Goal: Task Accomplishment & Management: Use online tool/utility

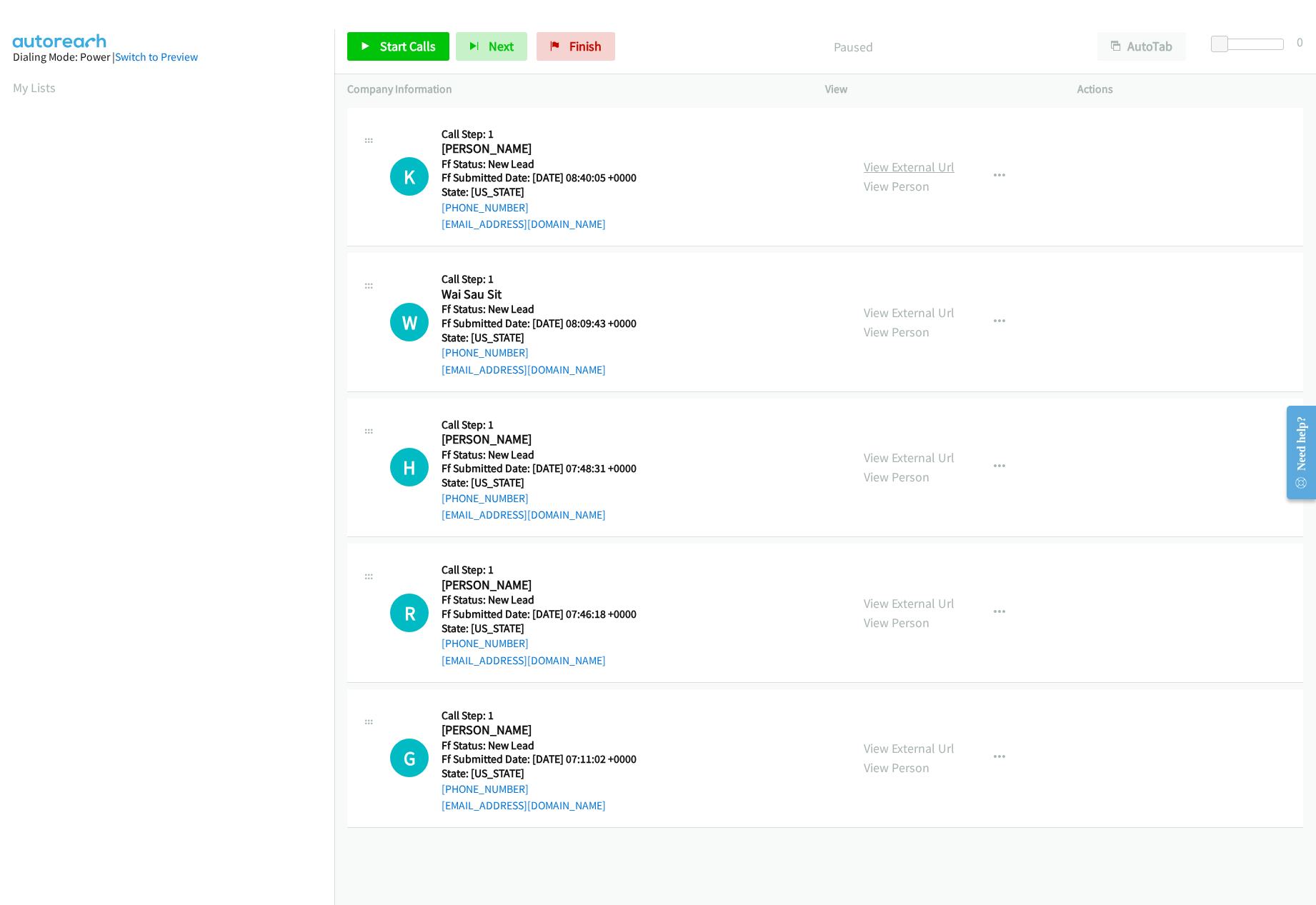
click at [936, 168] on link "View External Url" at bounding box center [909, 167] width 91 height 16
click at [926, 305] on link "View External Url" at bounding box center [909, 312] width 91 height 16
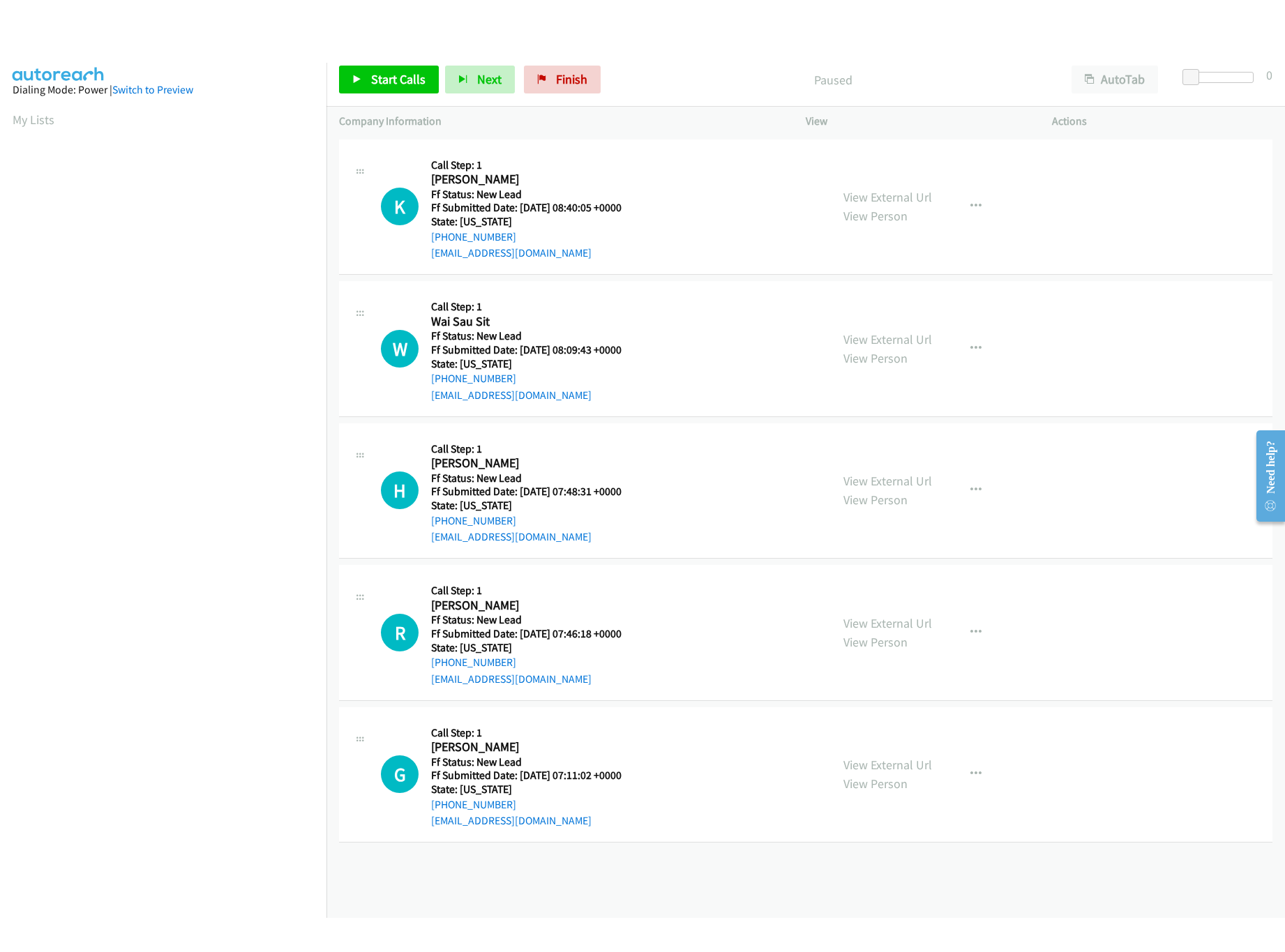
scroll to position [0, 5]
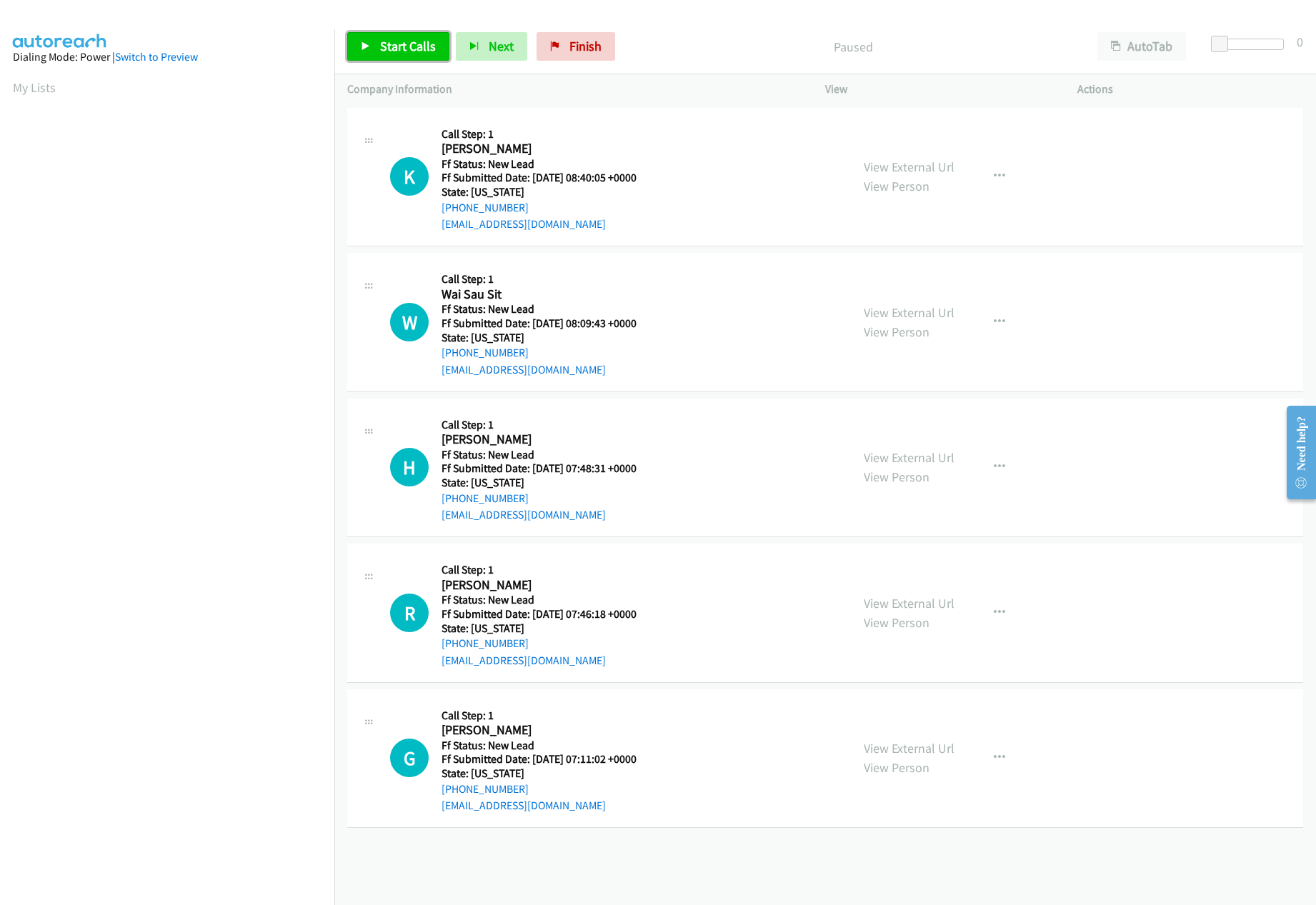
click at [376, 45] on link "Start Calls" at bounding box center [399, 46] width 102 height 29
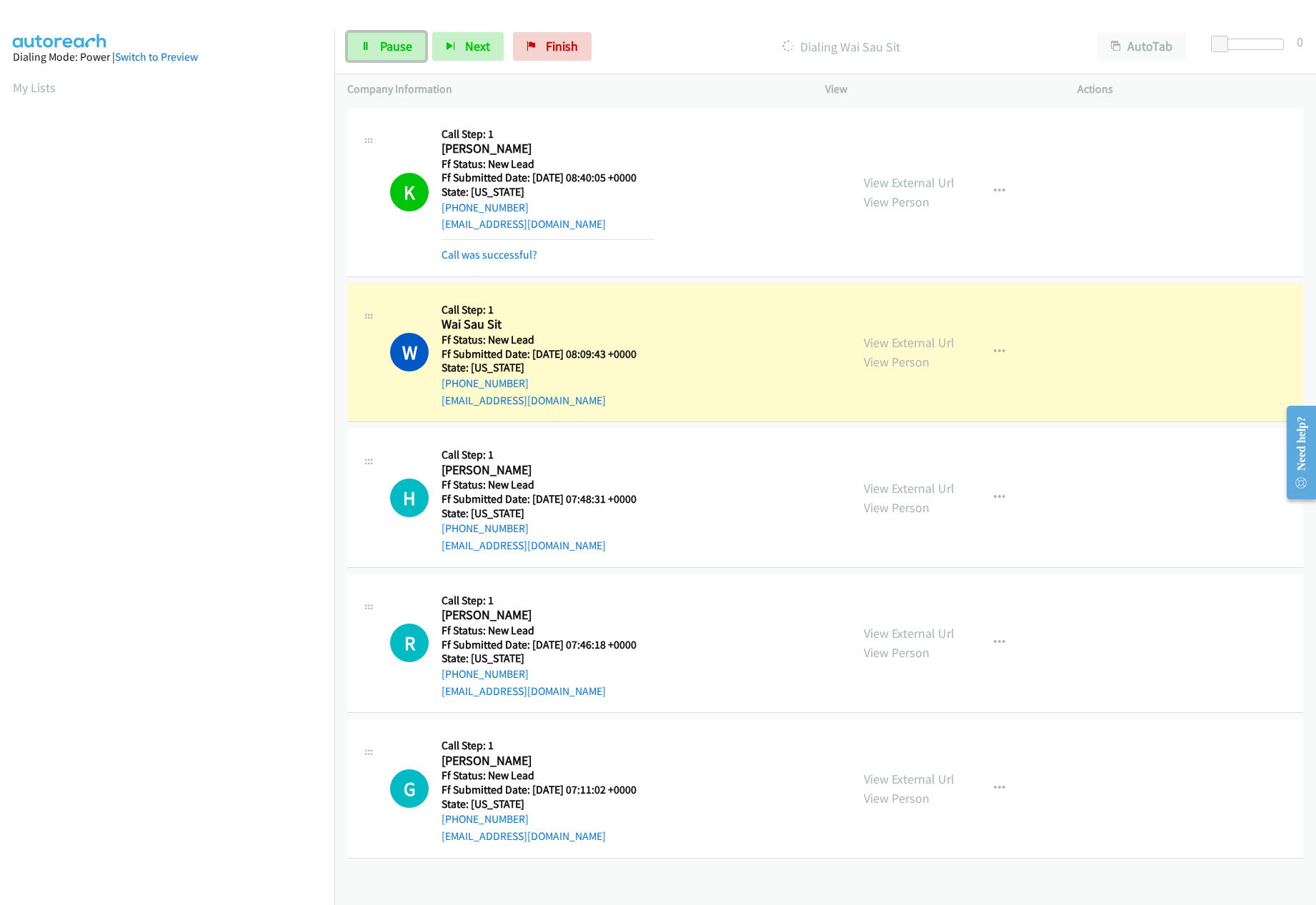
drag, startPoint x: 395, startPoint y: 40, endPoint x: 418, endPoint y: 86, distance: 51.4
click at [395, 40] on span "Pause" at bounding box center [396, 46] width 32 height 16
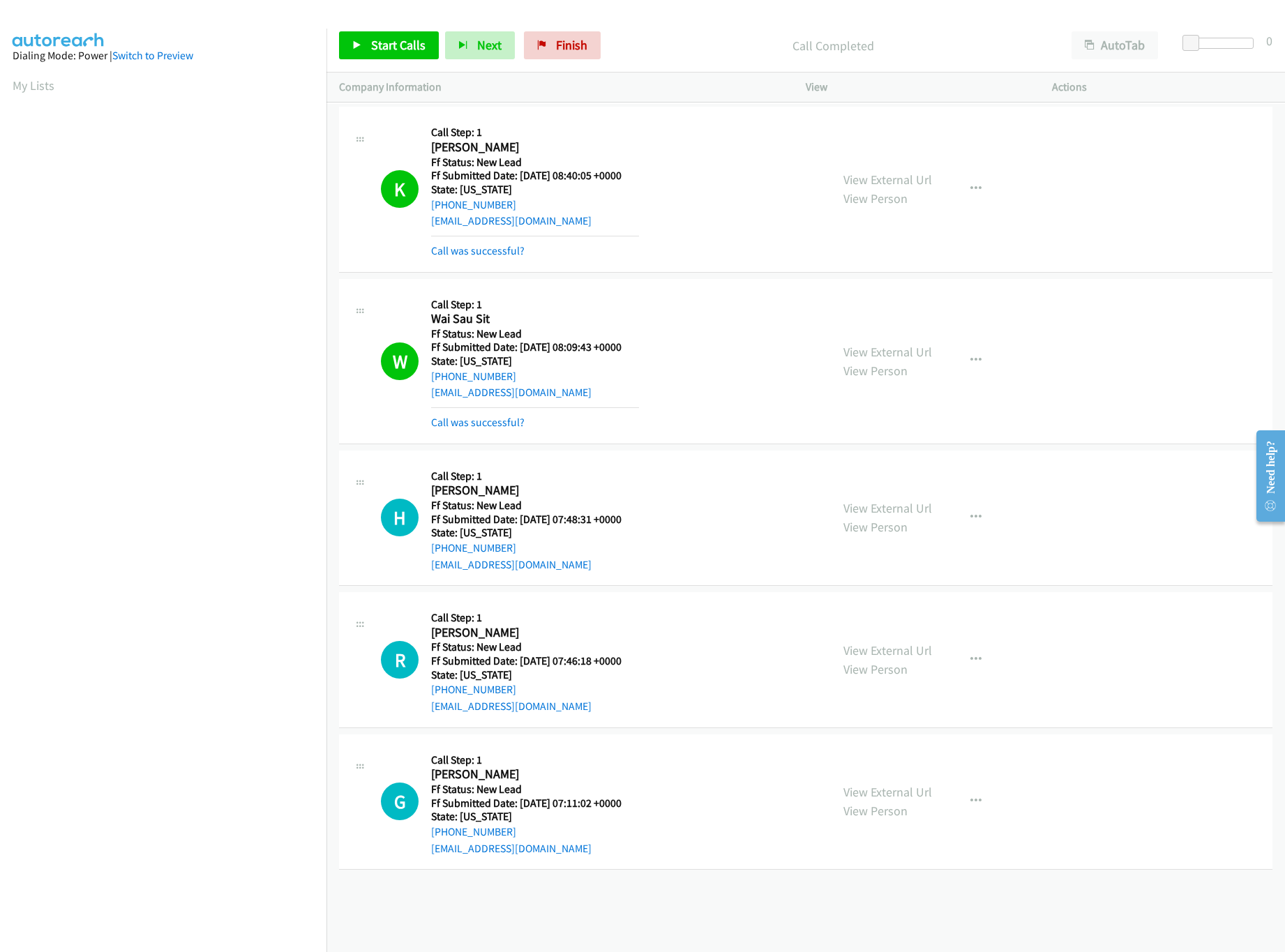
click at [789, 883] on div "+1 415-964-1034 Call failed - Please reload the list and try again The Callbar …" at bounding box center [806, 528] width 959 height 848
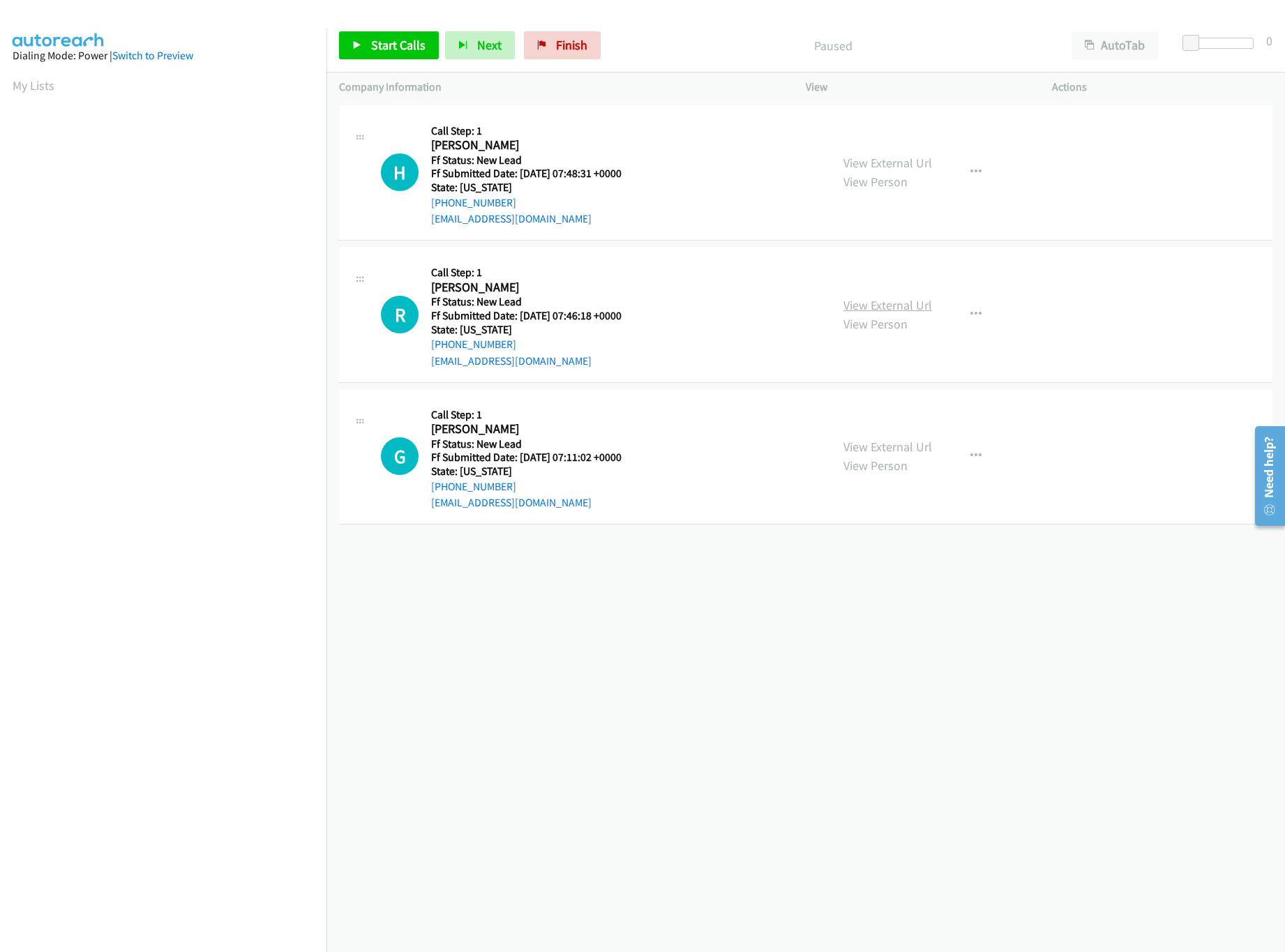
click at [889, 310] on link "View External Url" at bounding box center [888, 305] width 89 height 16
click at [892, 151] on div "View External Url View Person View External Url Email Schedule/Manage Callback …" at bounding box center [960, 173] width 259 height 110
click at [891, 155] on link "View External Url" at bounding box center [888, 163] width 89 height 16
click at [398, 52] on span "Start Calls" at bounding box center [399, 45] width 54 height 16
drag, startPoint x: 1196, startPoint y: 43, endPoint x: 1220, endPoint y: 44, distance: 24.0
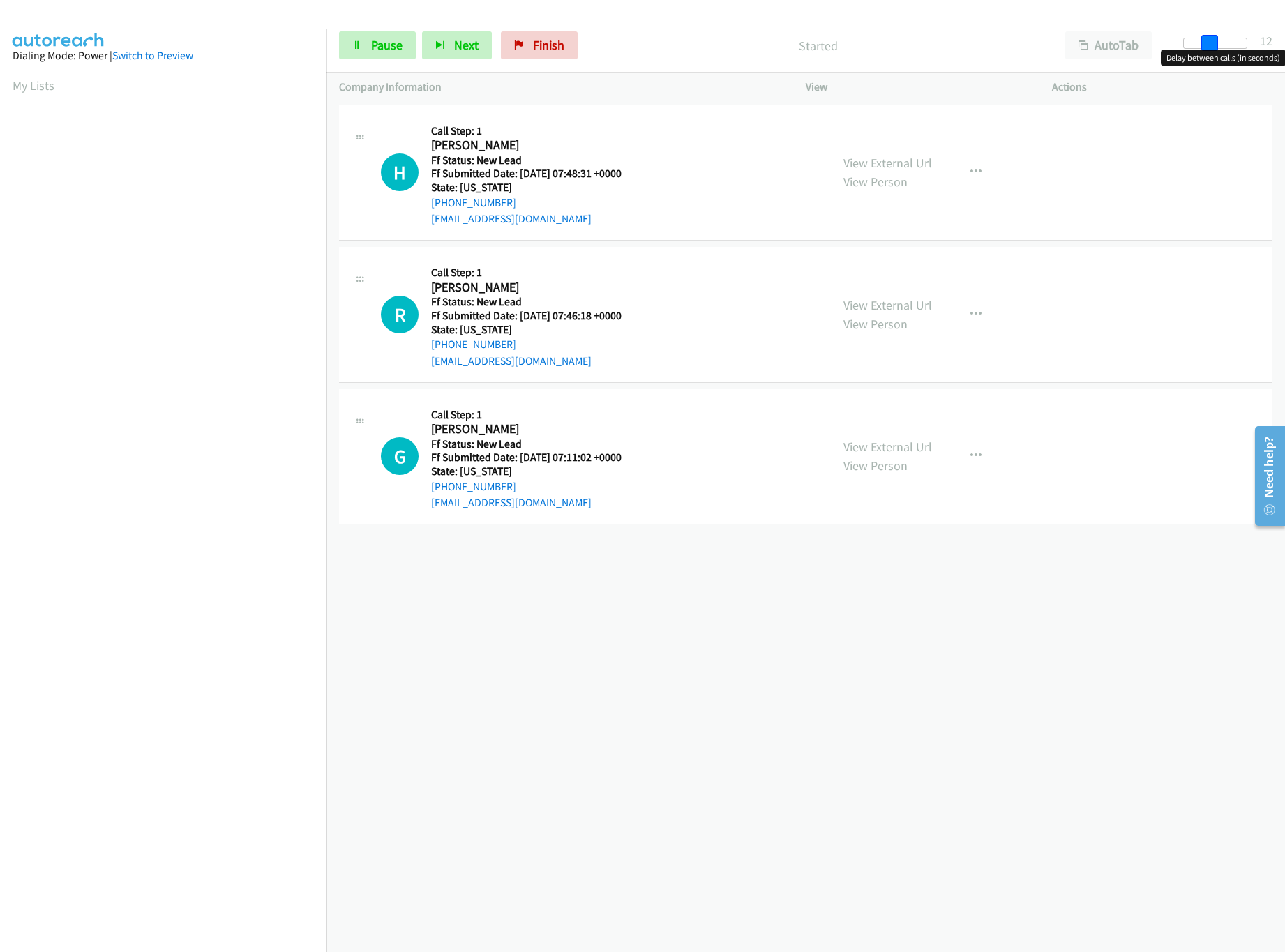
click at [1220, 44] on div at bounding box center [1215, 44] width 64 height 11
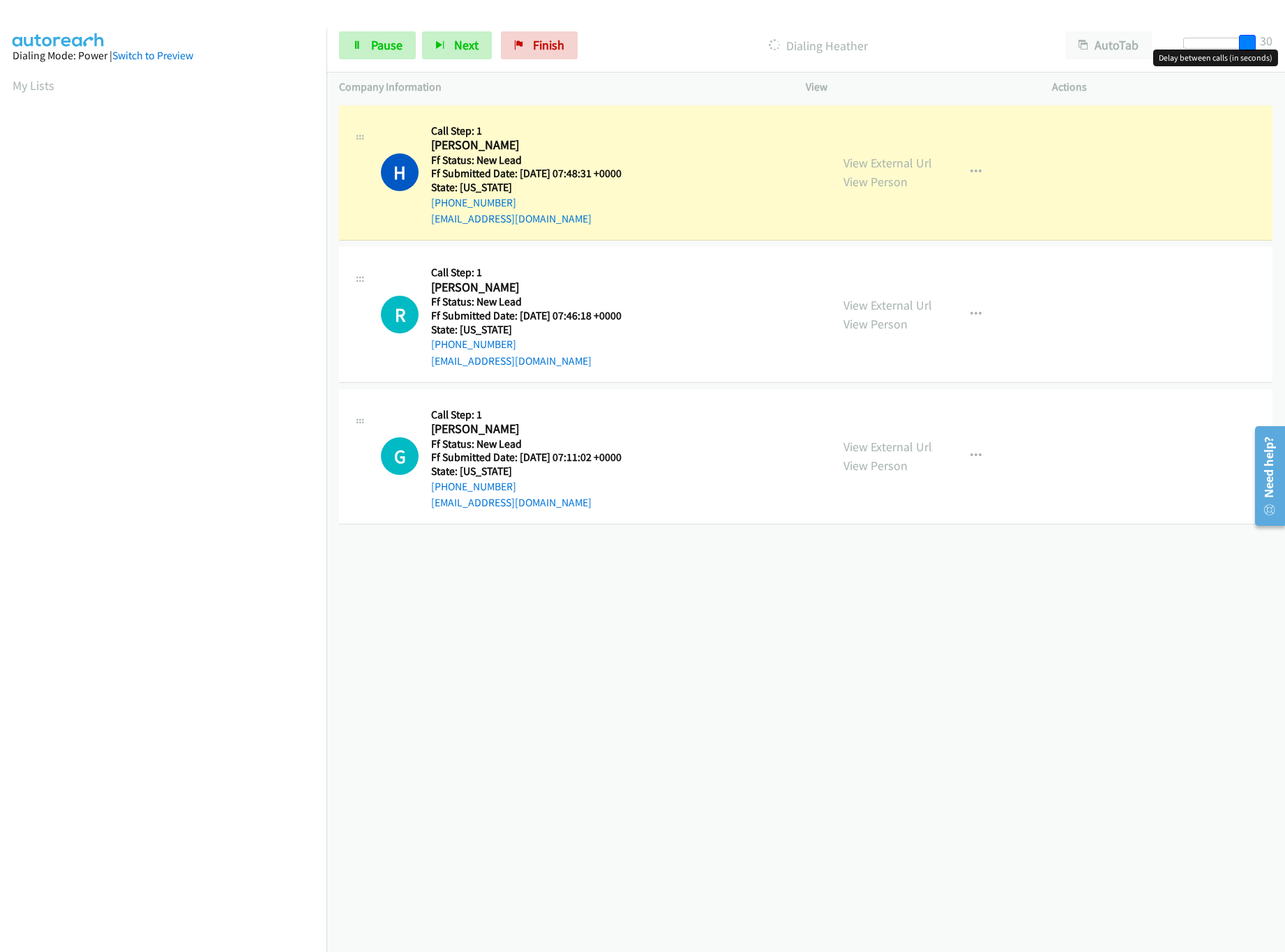
drag, startPoint x: 1209, startPoint y: 43, endPoint x: 1270, endPoint y: 40, distance: 61.1
click at [1270, 40] on div "Start Calls Pause Next Finish Dialing Heather AutoTab AutoTab 30" at bounding box center [806, 45] width 959 height 54
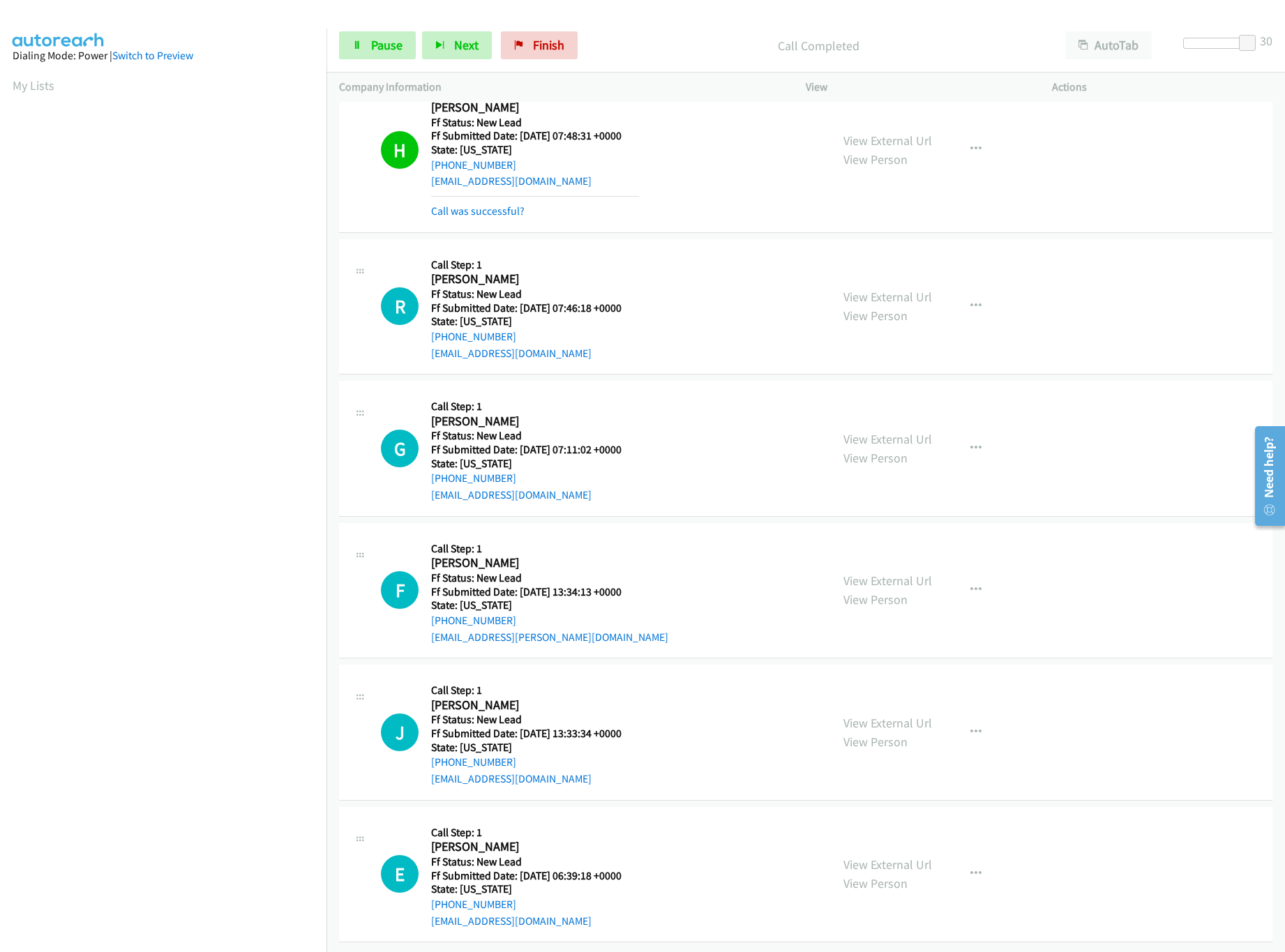
scroll to position [55, 0]
click at [866, 553] on div "View External Url View Person View External Url Email Schedule/Manage Callback …" at bounding box center [960, 590] width 259 height 110
click at [869, 572] on link "View External Url" at bounding box center [888, 580] width 89 height 16
click at [896, 409] on div "View External Url View Person View External Url Email Schedule/Manage Callback …" at bounding box center [960, 448] width 259 height 110
click at [894, 431] on link "View External Url" at bounding box center [888, 439] width 89 height 16
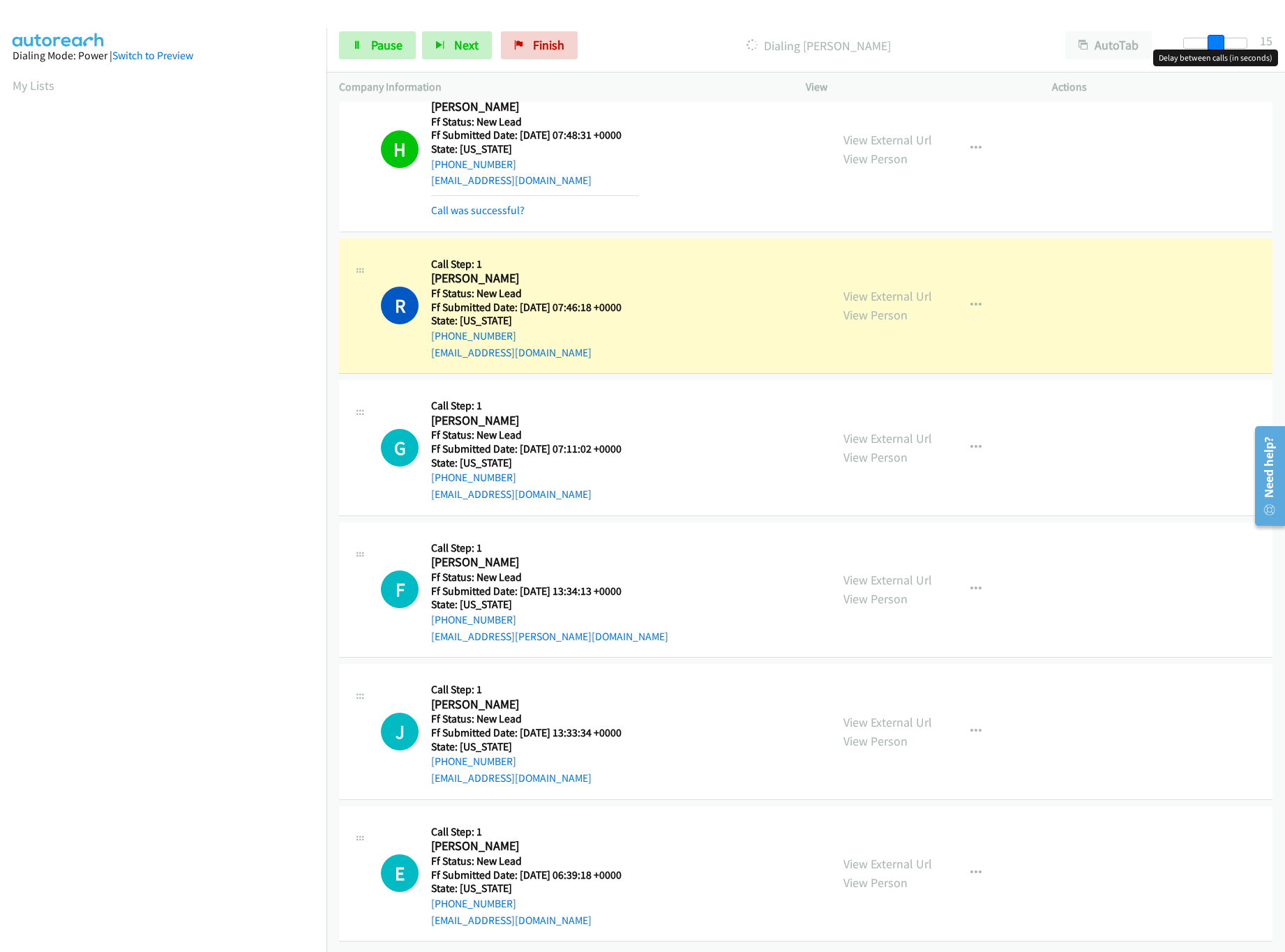
click at [1221, 46] on div at bounding box center [1215, 44] width 64 height 11
click at [1214, 48] on span at bounding box center [1221, 43] width 16 height 16
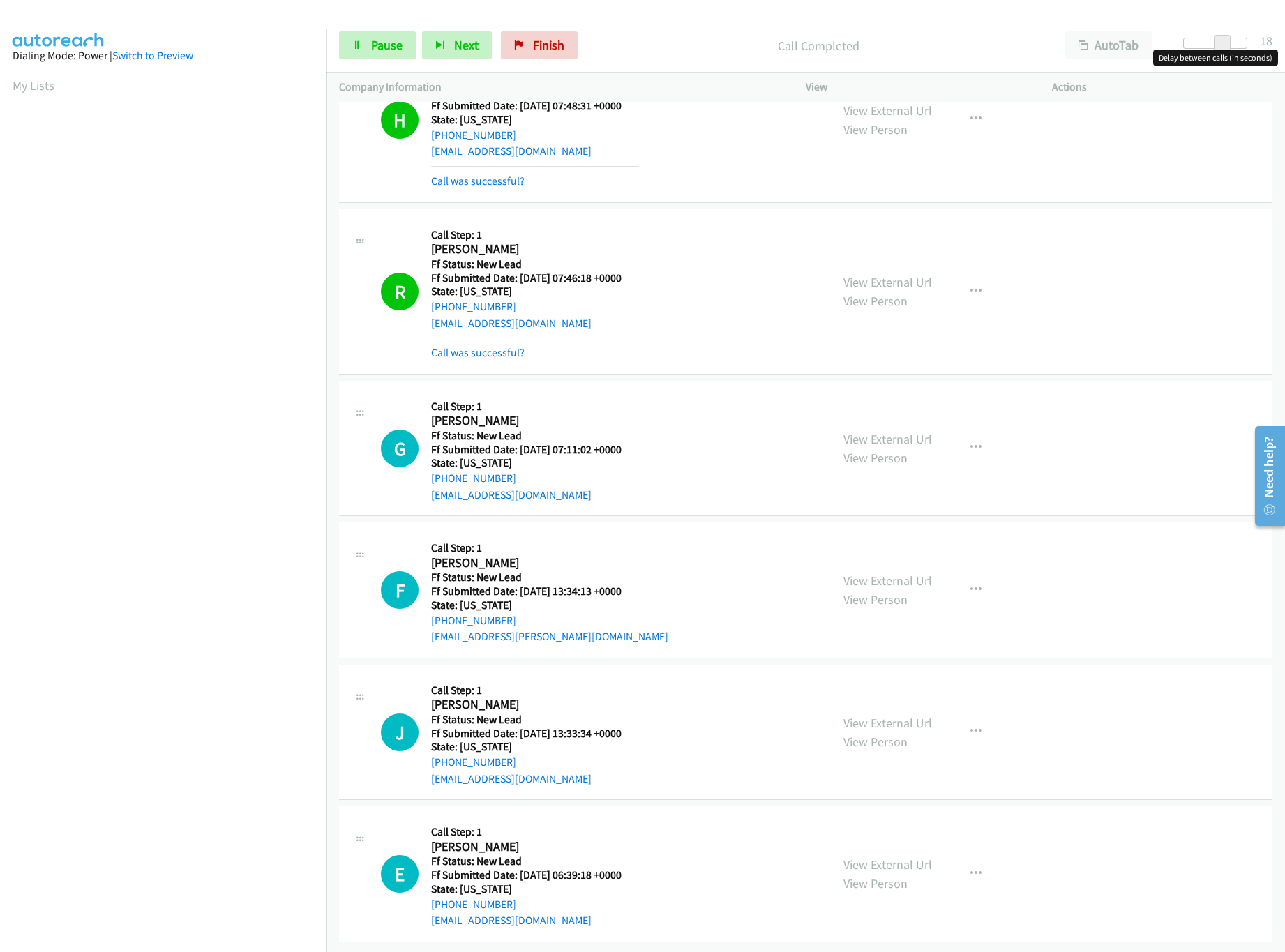
scroll to position [86, 0]
click at [887, 856] on link "View External Url" at bounding box center [888, 864] width 89 height 16
click at [906, 715] on link "View External Url" at bounding box center [888, 723] width 89 height 16
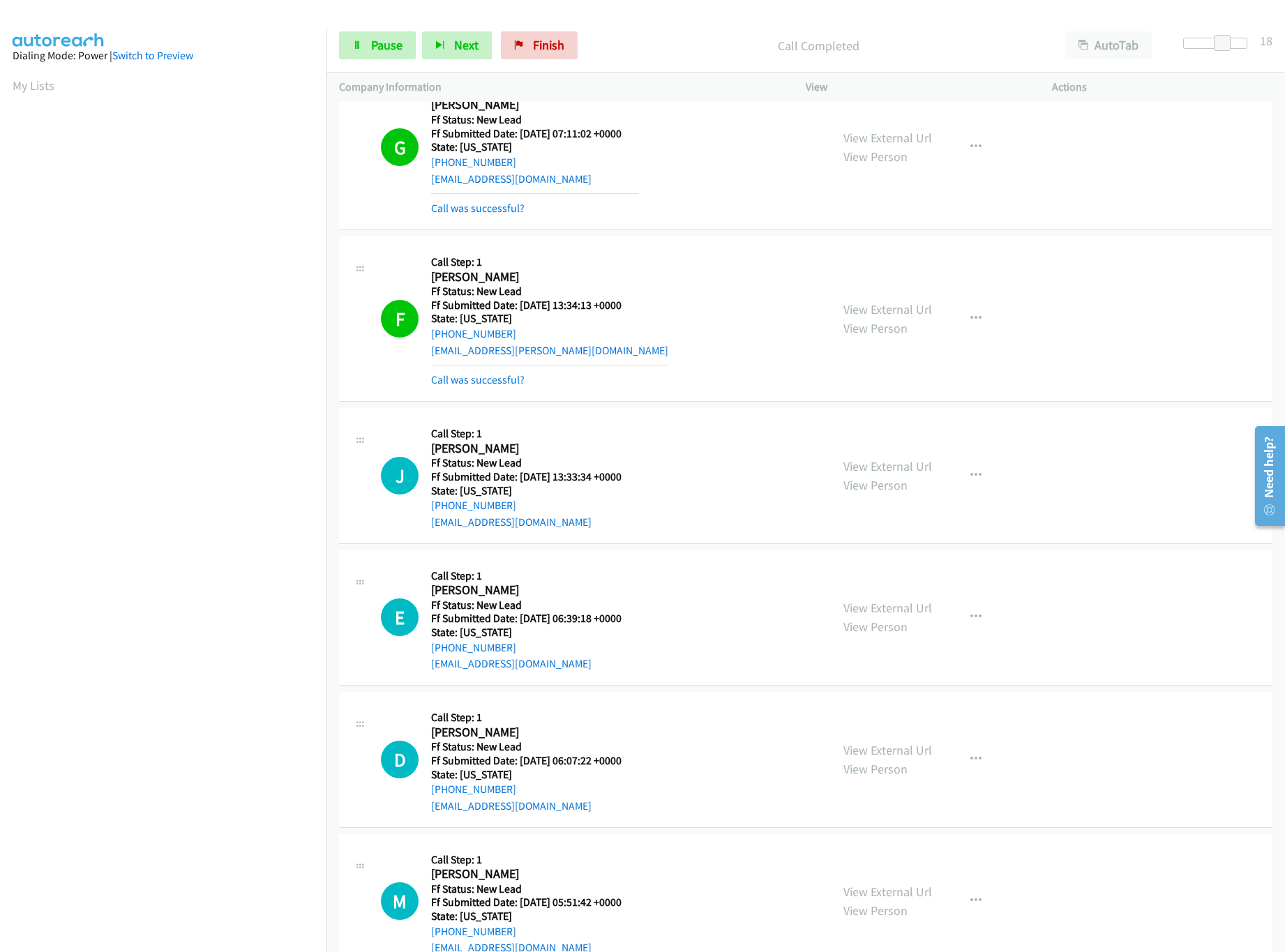
scroll to position [573, 0]
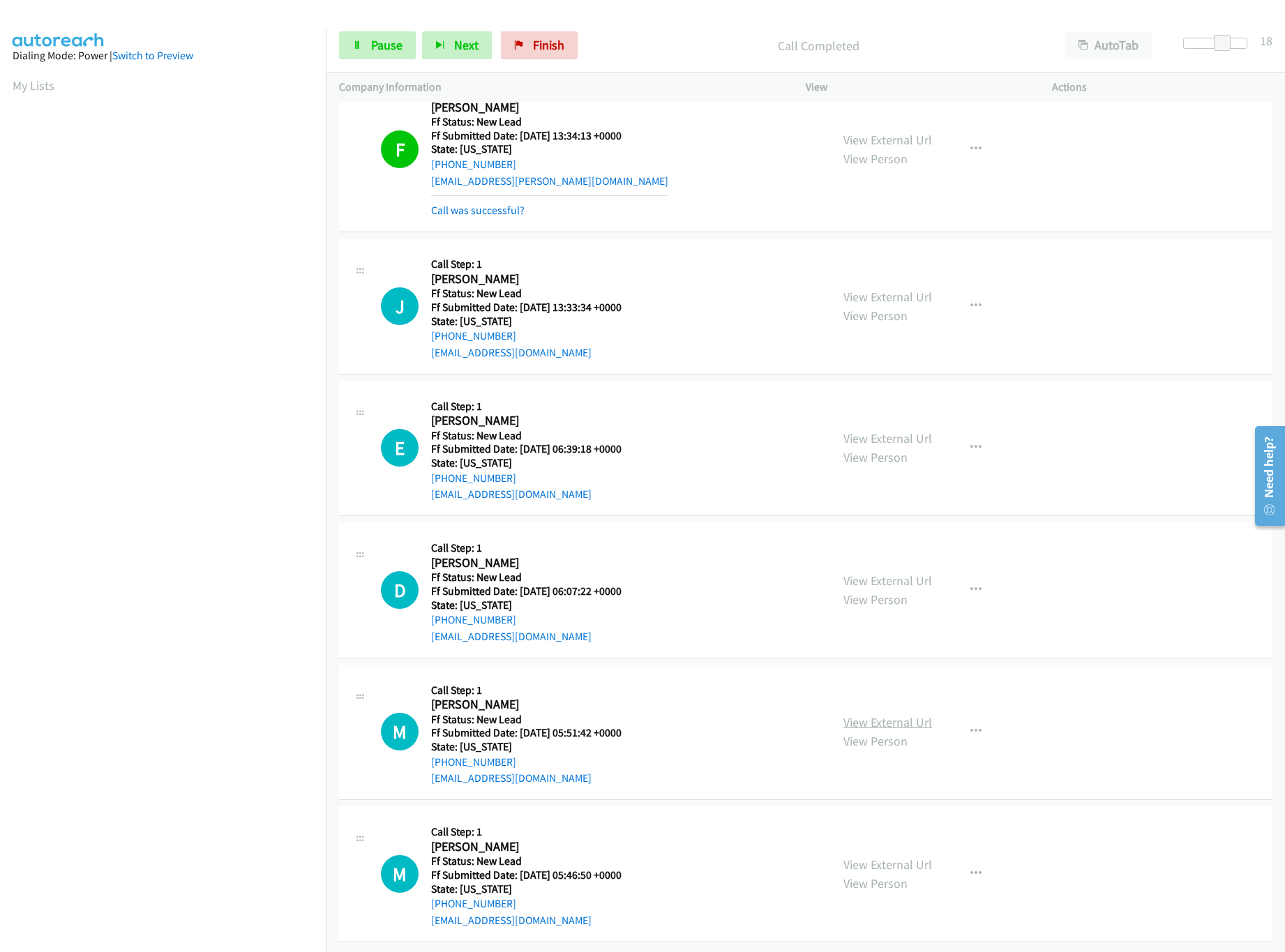
click at [869, 714] on link "View External Url" at bounding box center [888, 722] width 89 height 16
click at [877, 551] on div "View External Url View Person View External Url Email Schedule/Manage Callback …" at bounding box center [960, 590] width 259 height 110
click at [881, 591] on link "View Person" at bounding box center [876, 599] width 64 height 16
click at [885, 573] on link "View External Url" at bounding box center [888, 581] width 89 height 16
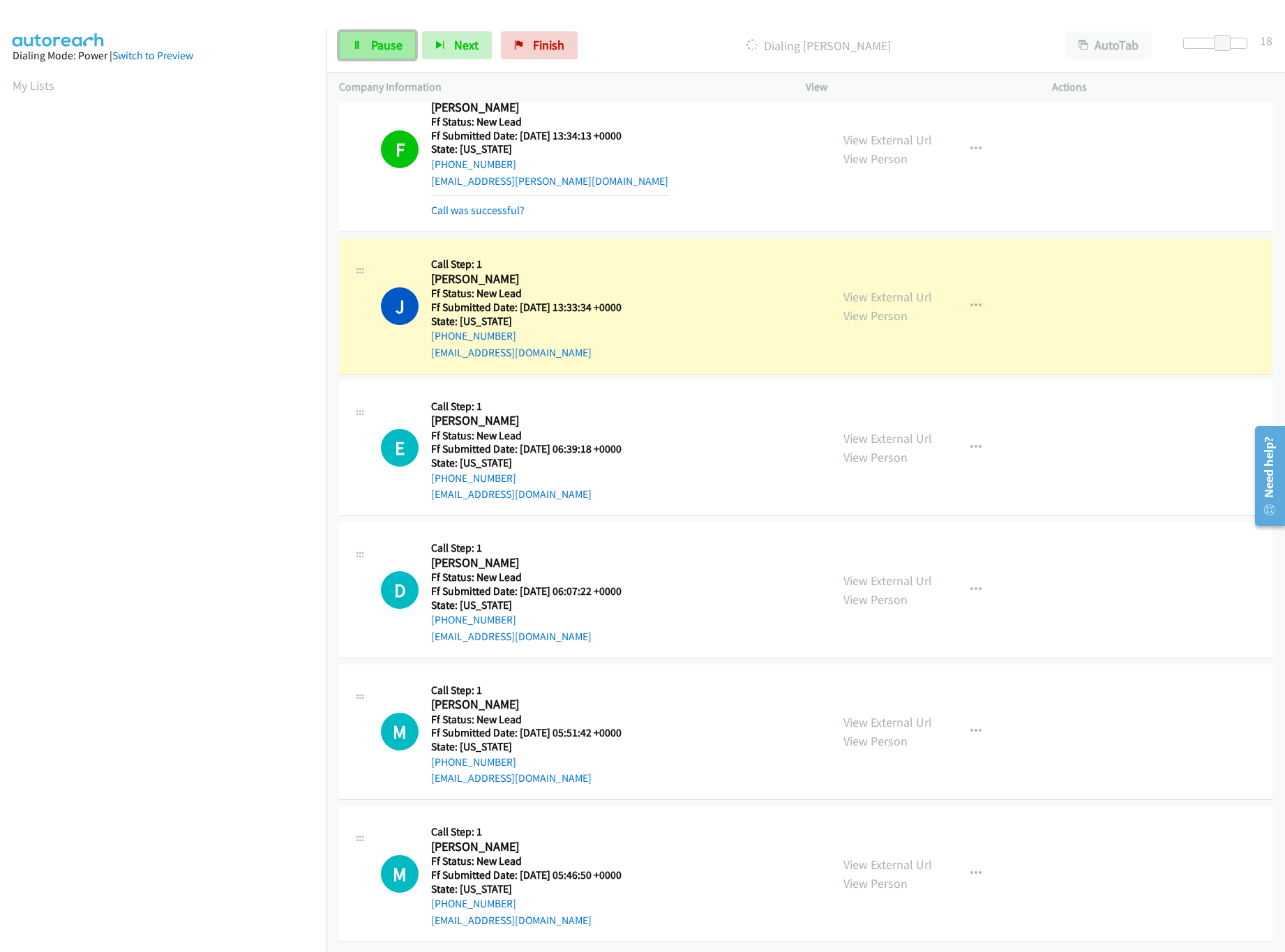
click at [371, 46] on span "Pause" at bounding box center [387, 45] width 31 height 16
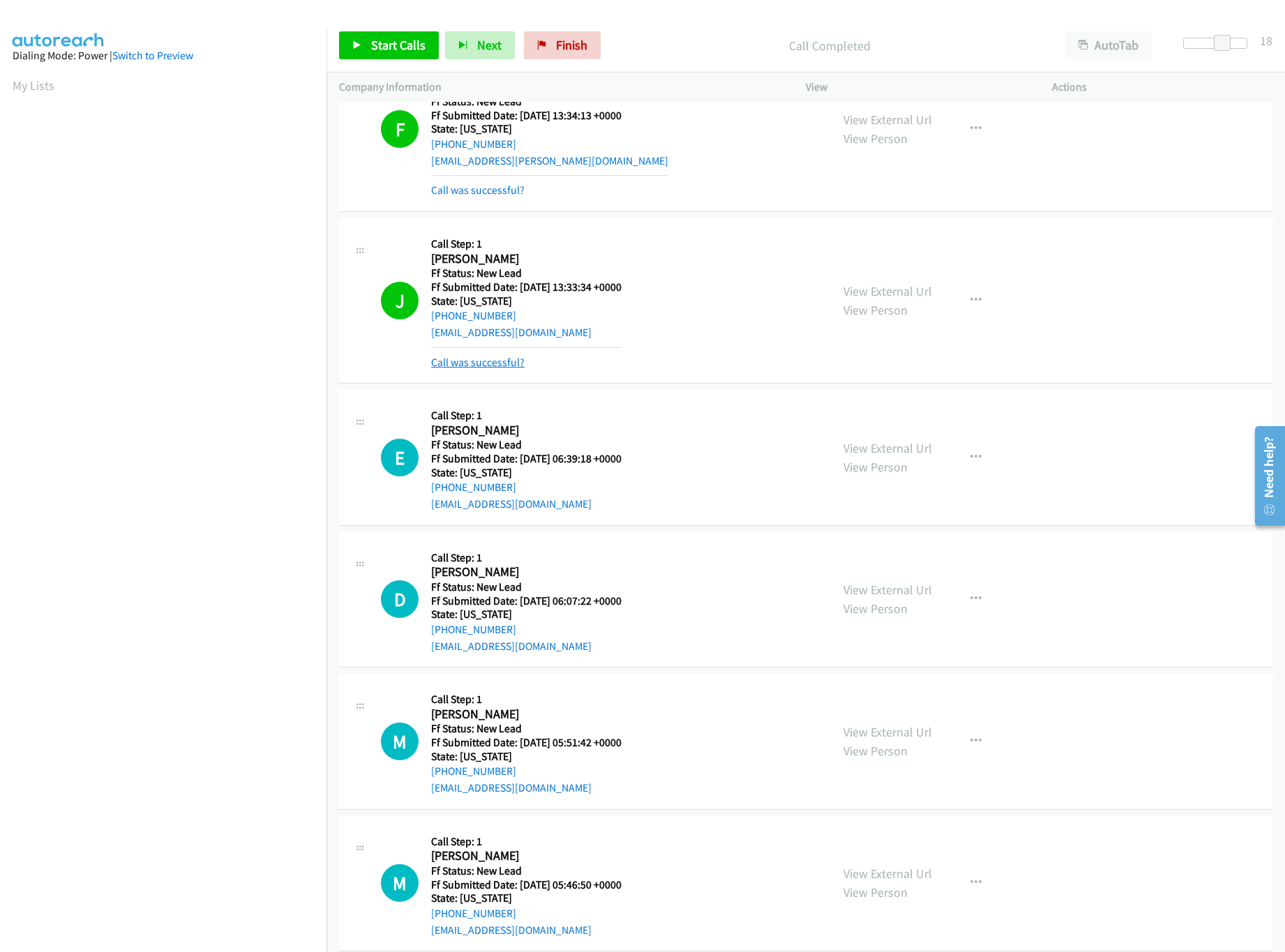
click at [469, 363] on link "Call was successful?" at bounding box center [478, 362] width 94 height 14
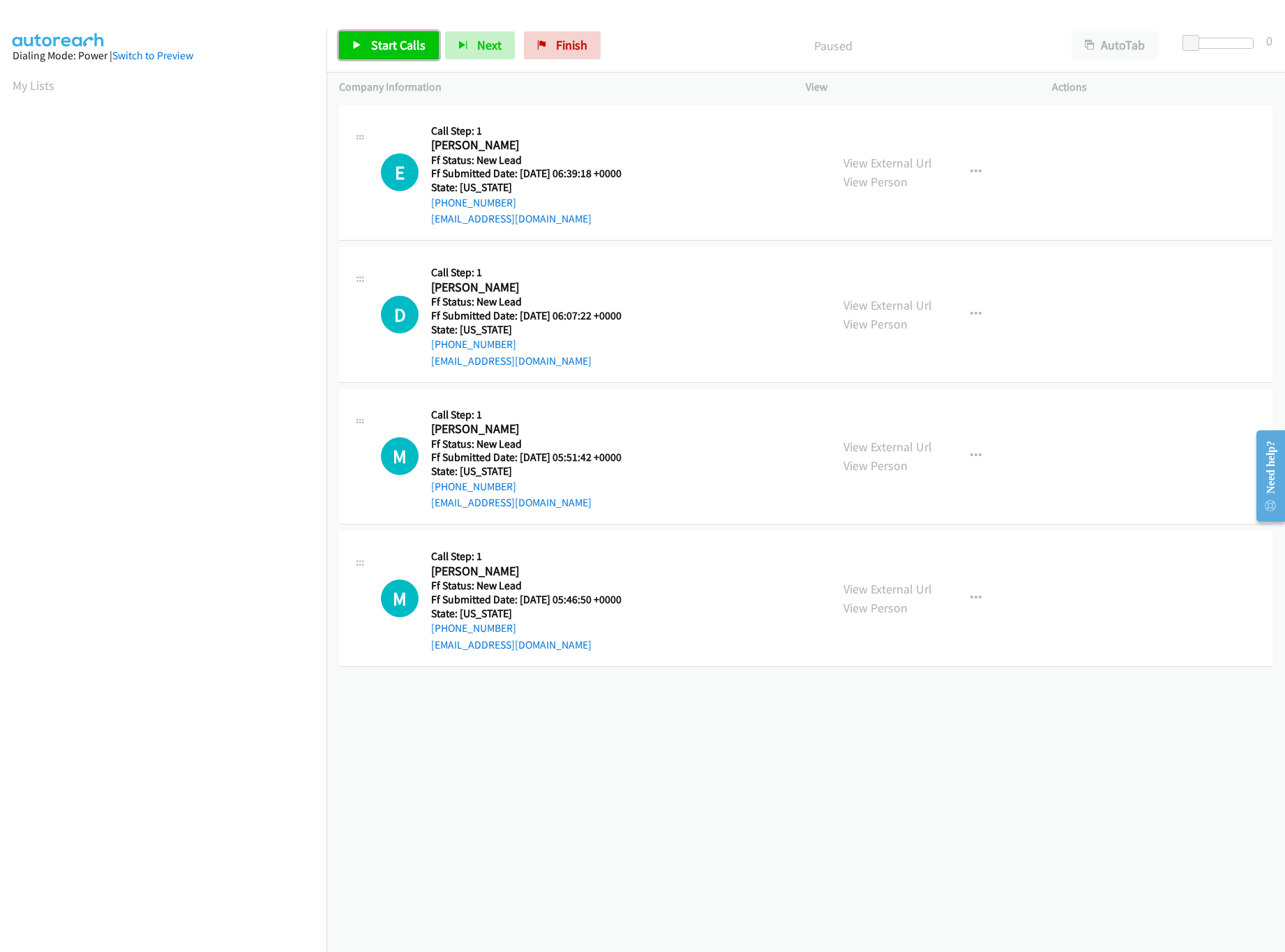
click at [404, 49] on span "Start Calls" at bounding box center [399, 45] width 54 height 16
click at [874, 590] on link "View External Url" at bounding box center [888, 589] width 89 height 16
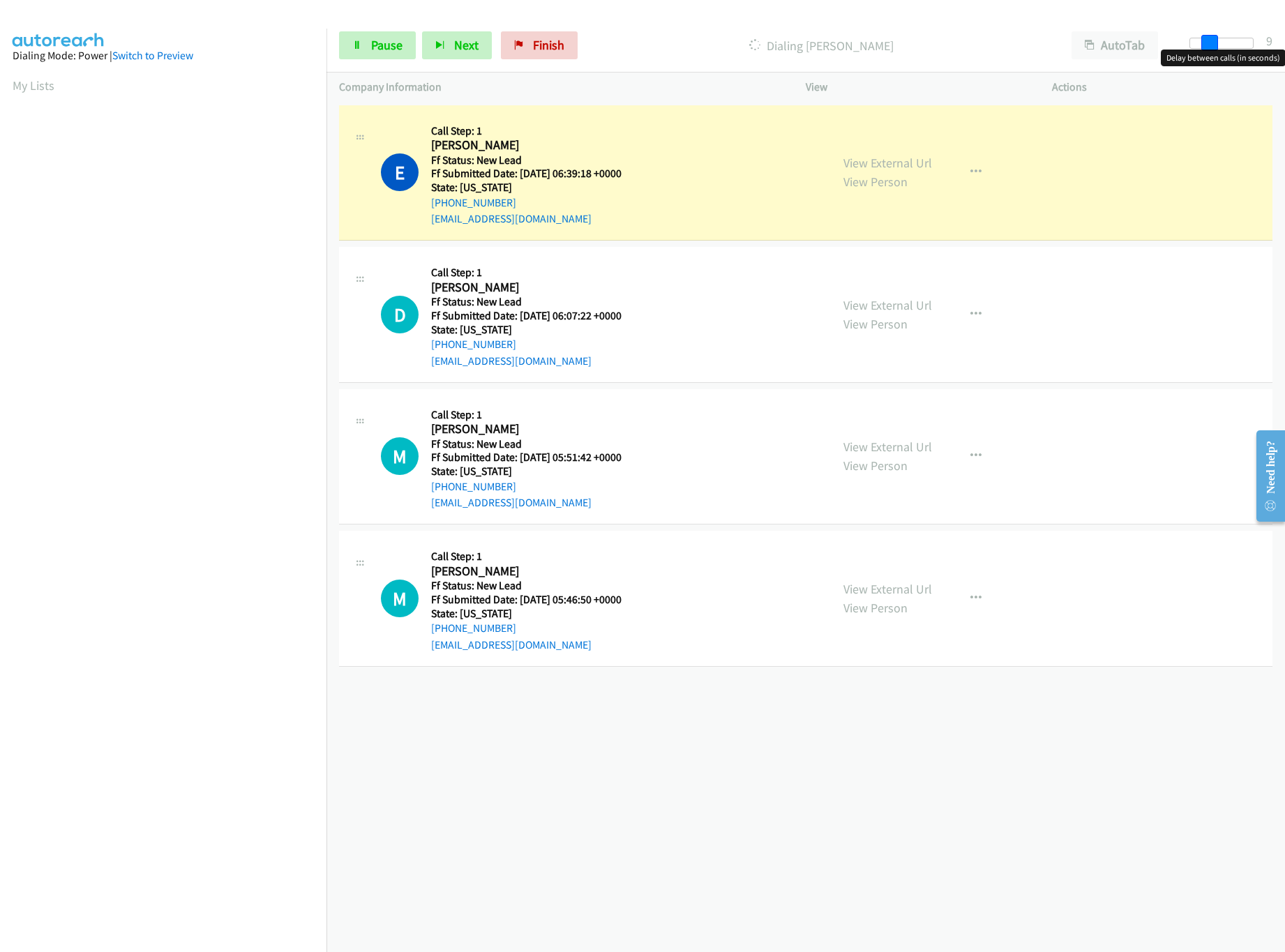
drag, startPoint x: 1191, startPoint y: 43, endPoint x: 1208, endPoint y: 40, distance: 17.3
click at [1208, 40] on span at bounding box center [1209, 43] width 16 height 16
click at [716, 747] on div "+1 415-964-1034 Call failed - Please reload the list and try again The Callbar …" at bounding box center [806, 527] width 959 height 850
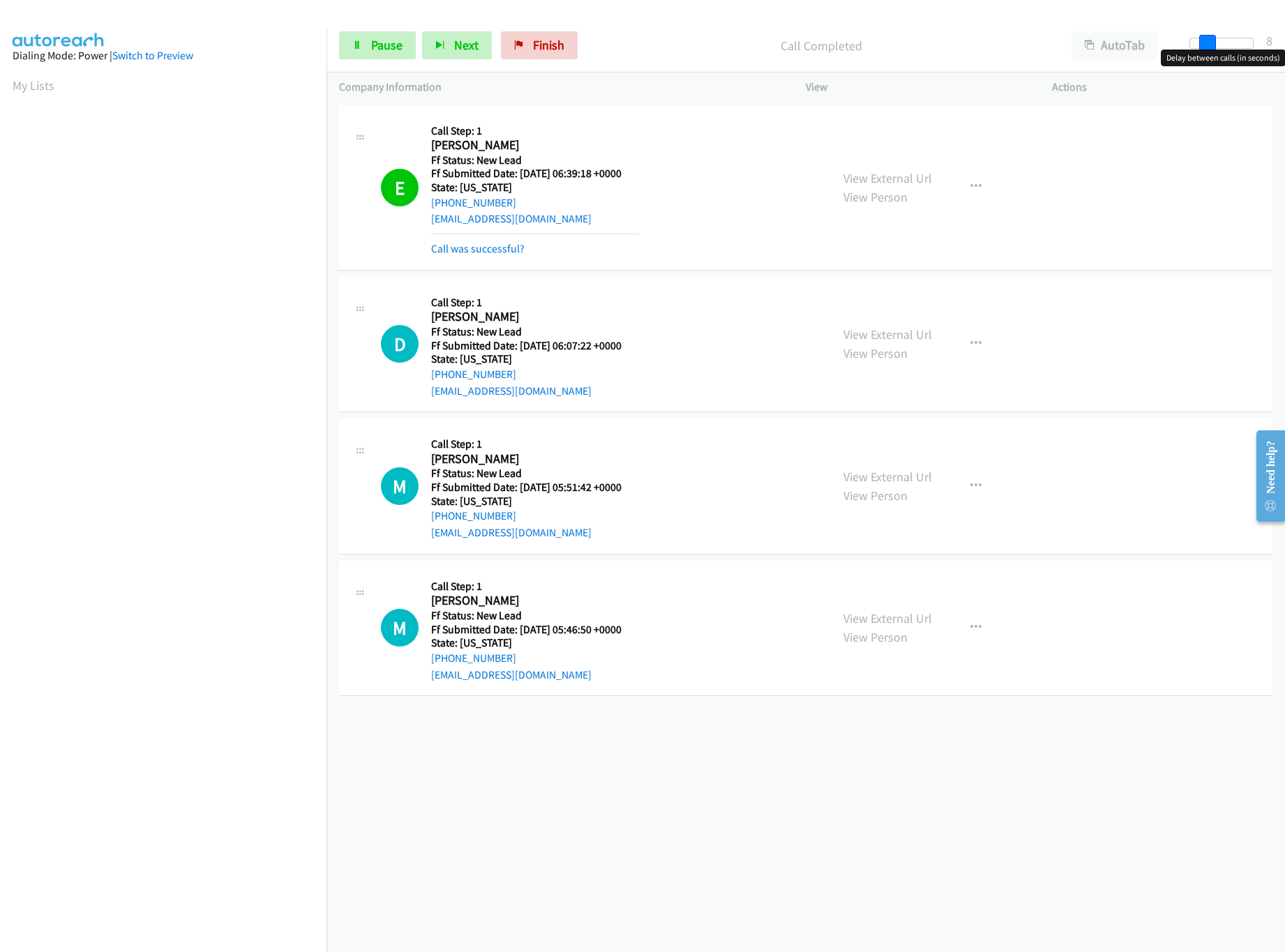
click at [1208, 45] on span at bounding box center [1207, 43] width 16 height 16
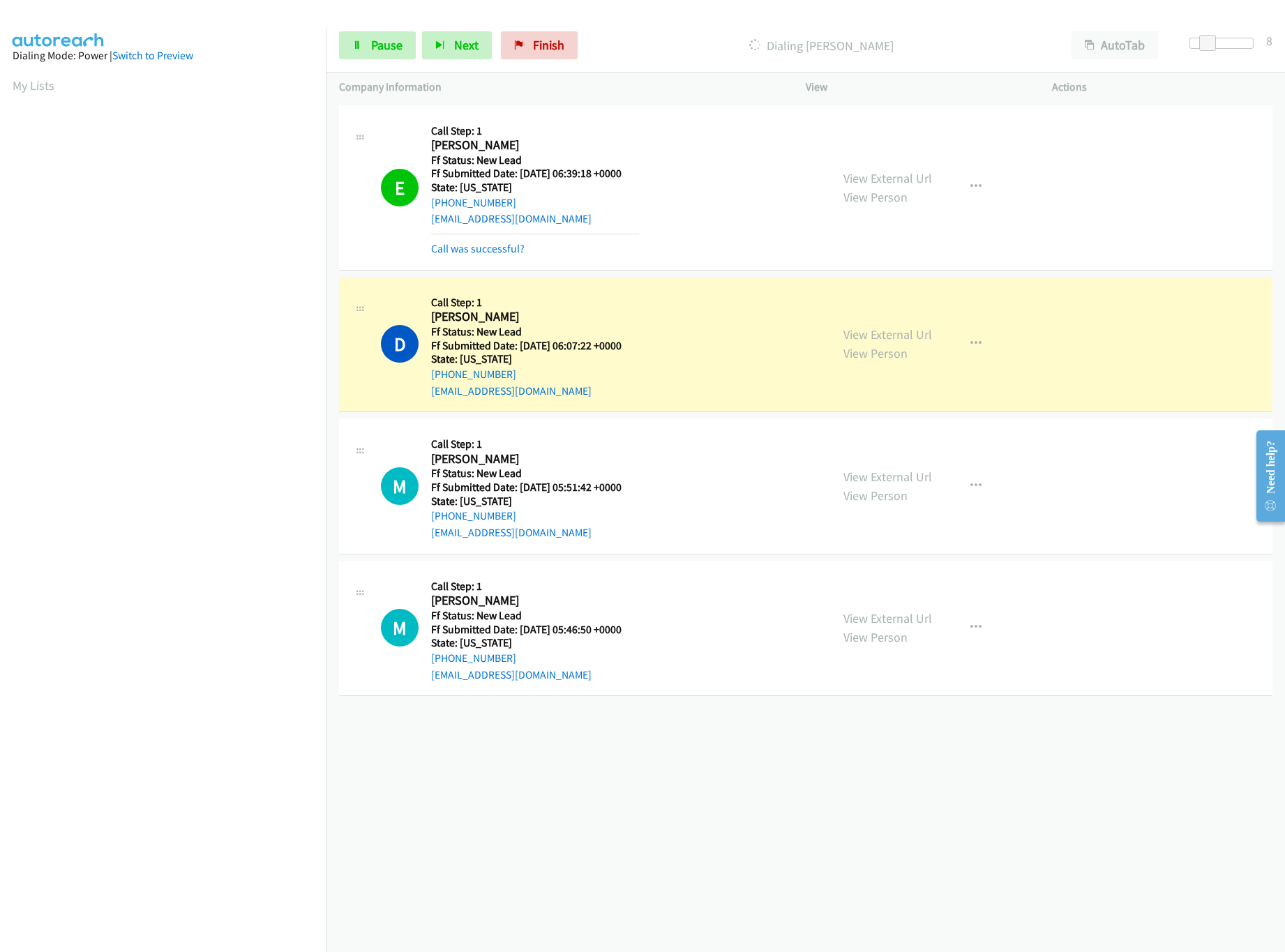
click at [406, 725] on div "+1 415-964-1034 Call failed - Please reload the list and try again The Callbar …" at bounding box center [806, 527] width 959 height 850
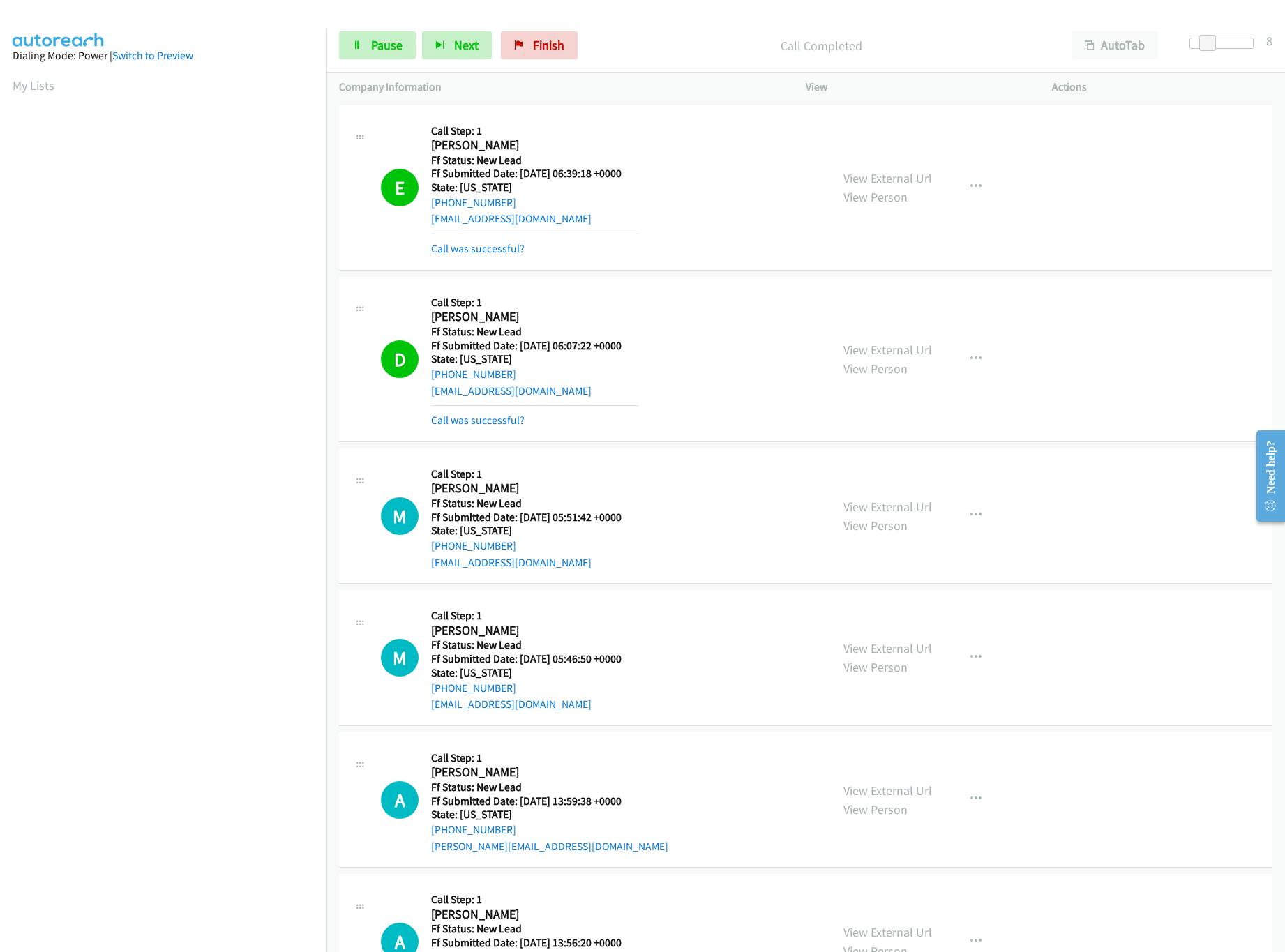
scroll to position [228, 0]
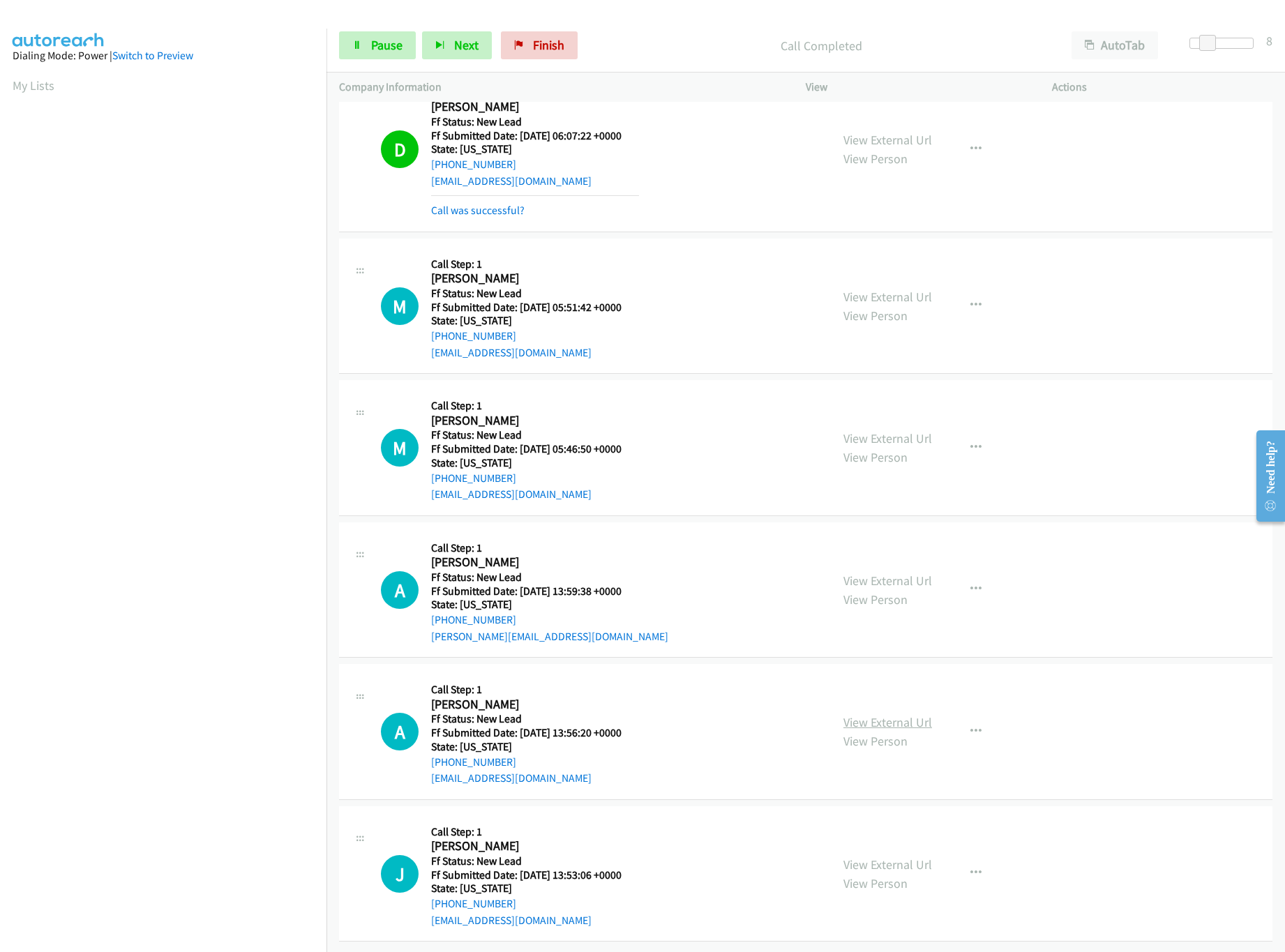
click at [869, 714] on link "View External Url" at bounding box center [888, 722] width 89 height 16
click at [873, 573] on link "View External Url" at bounding box center [888, 581] width 89 height 16
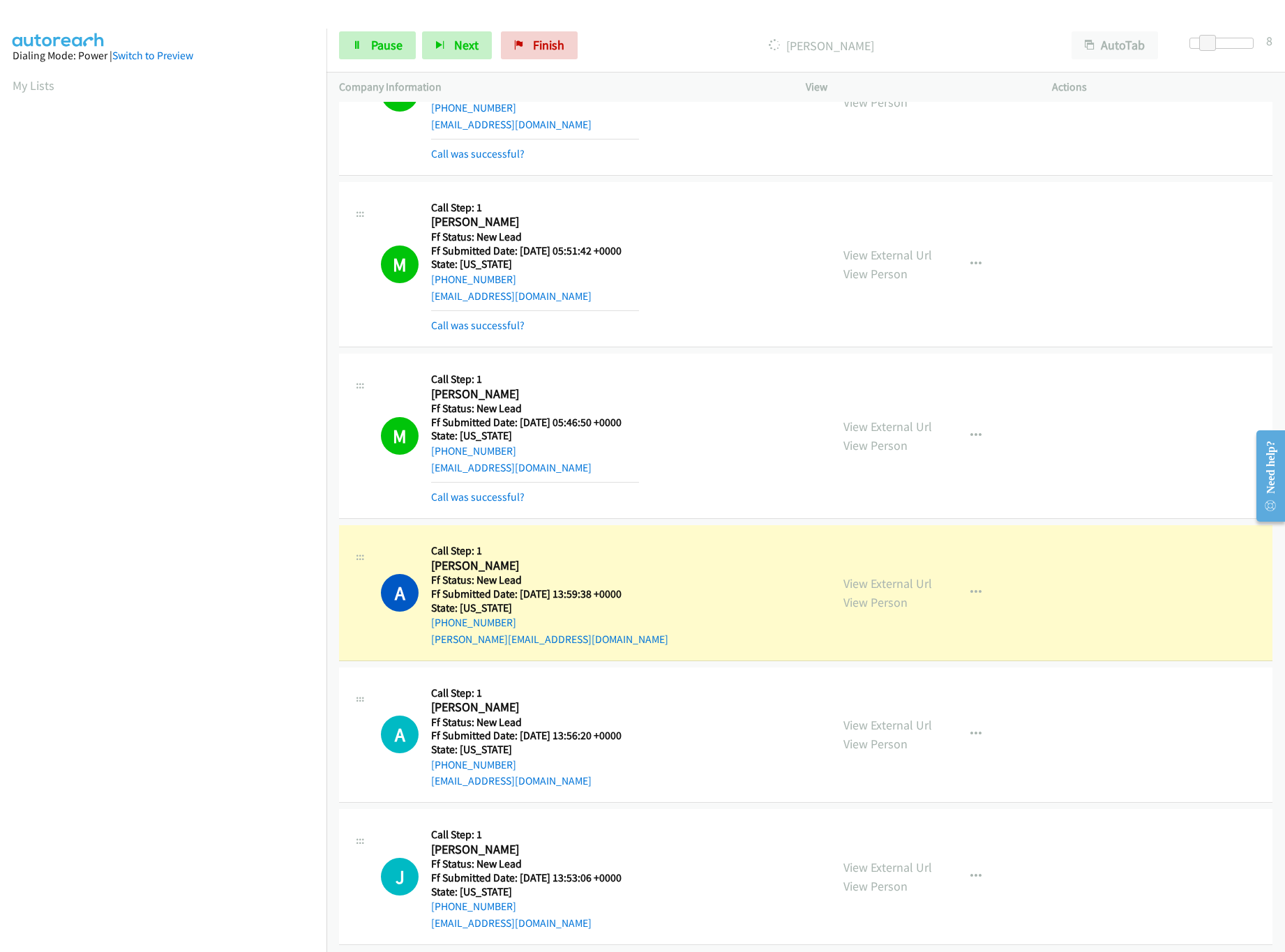
scroll to position [289, 0]
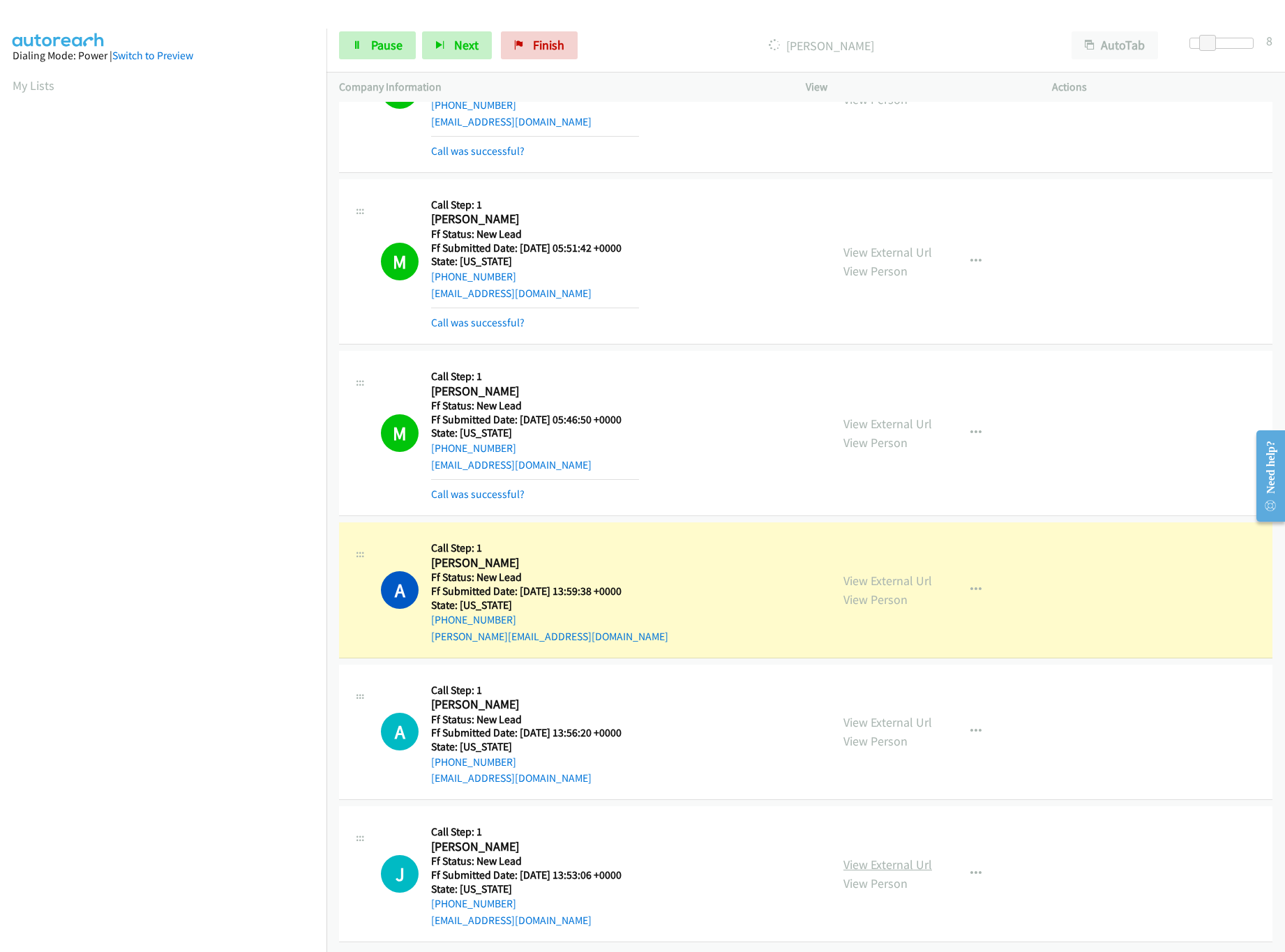
click at [856, 856] on link "View External Url" at bounding box center [888, 864] width 89 height 16
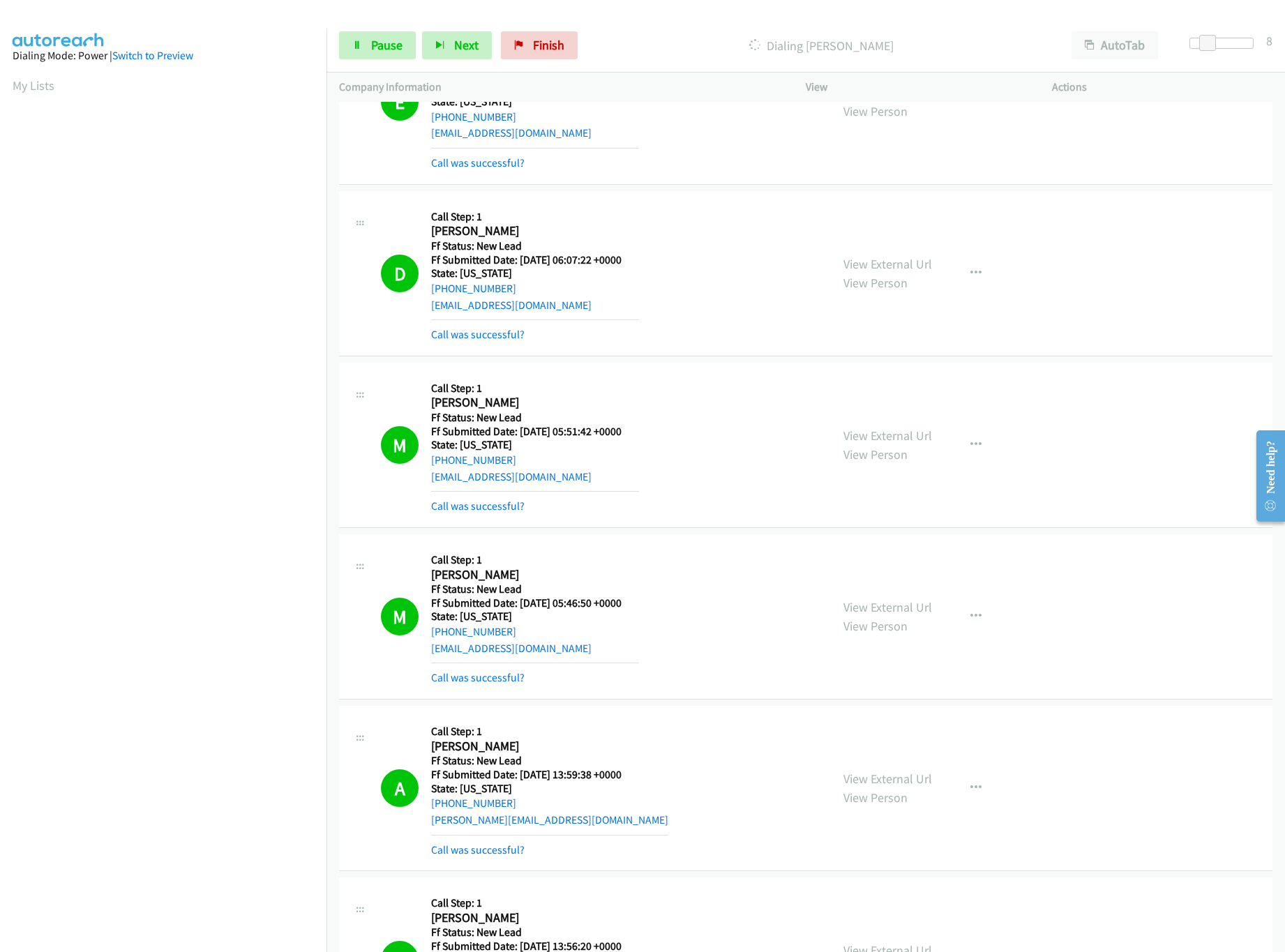
scroll to position [0, 0]
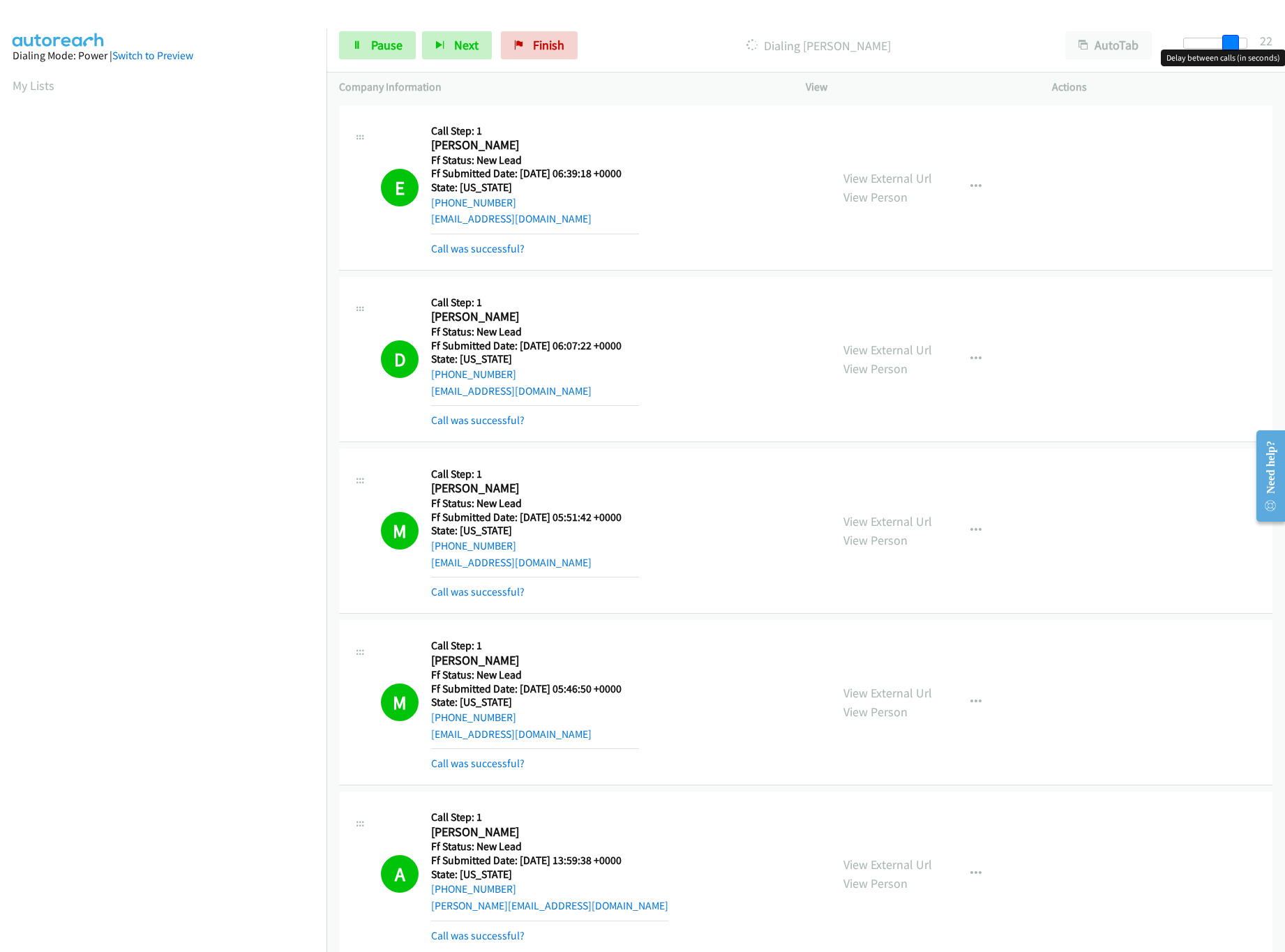
drag, startPoint x: 1210, startPoint y: 40, endPoint x: 1236, endPoint y: 40, distance: 26.0
click at [1236, 40] on span at bounding box center [1230, 43] width 16 height 16
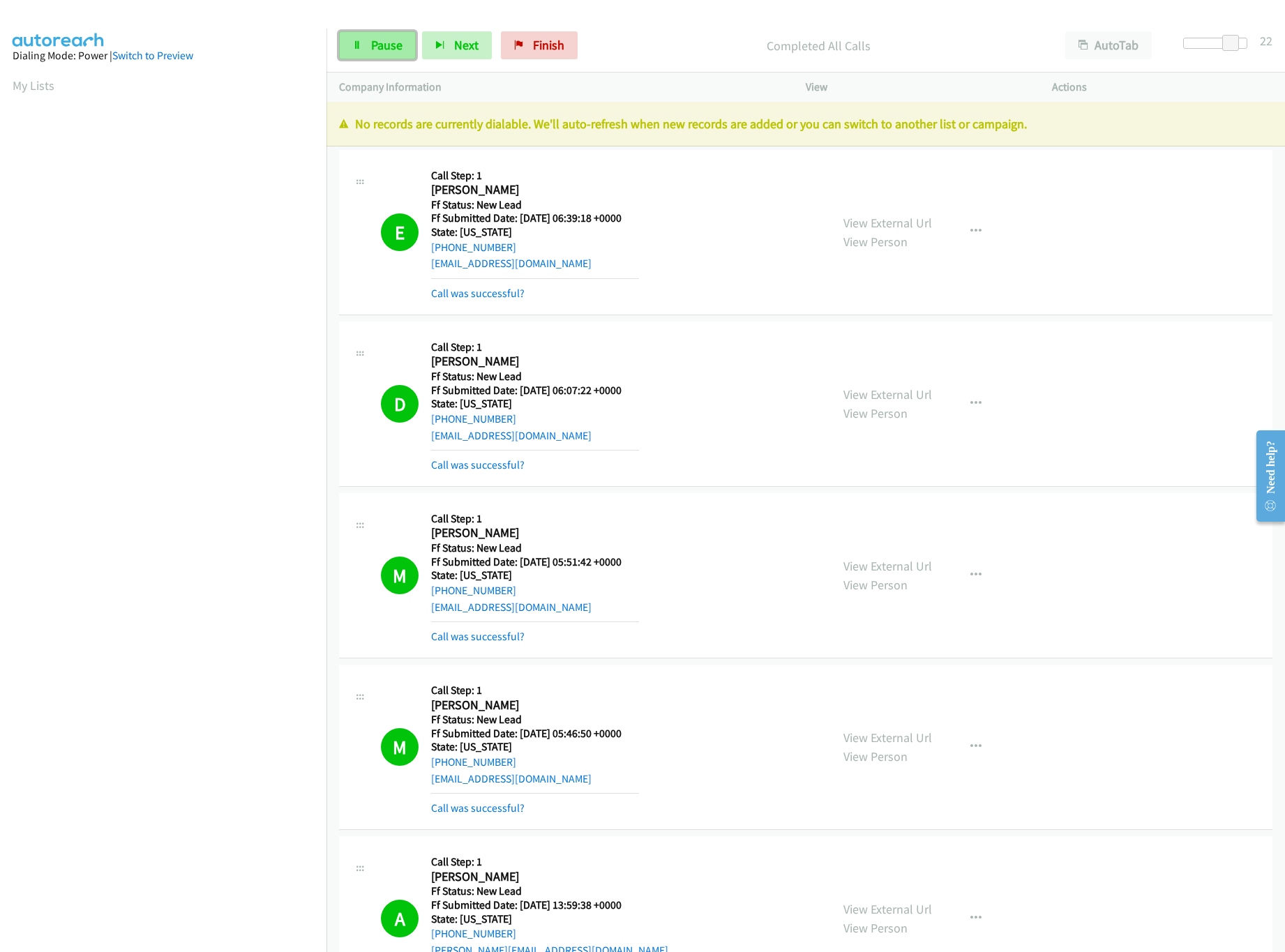
click at [369, 36] on link "Pause" at bounding box center [377, 45] width 76 height 28
drag, startPoint x: 569, startPoint y: 41, endPoint x: 708, endPoint y: 76, distance: 143.3
click at [569, 41] on span "Finish" at bounding box center [571, 45] width 31 height 16
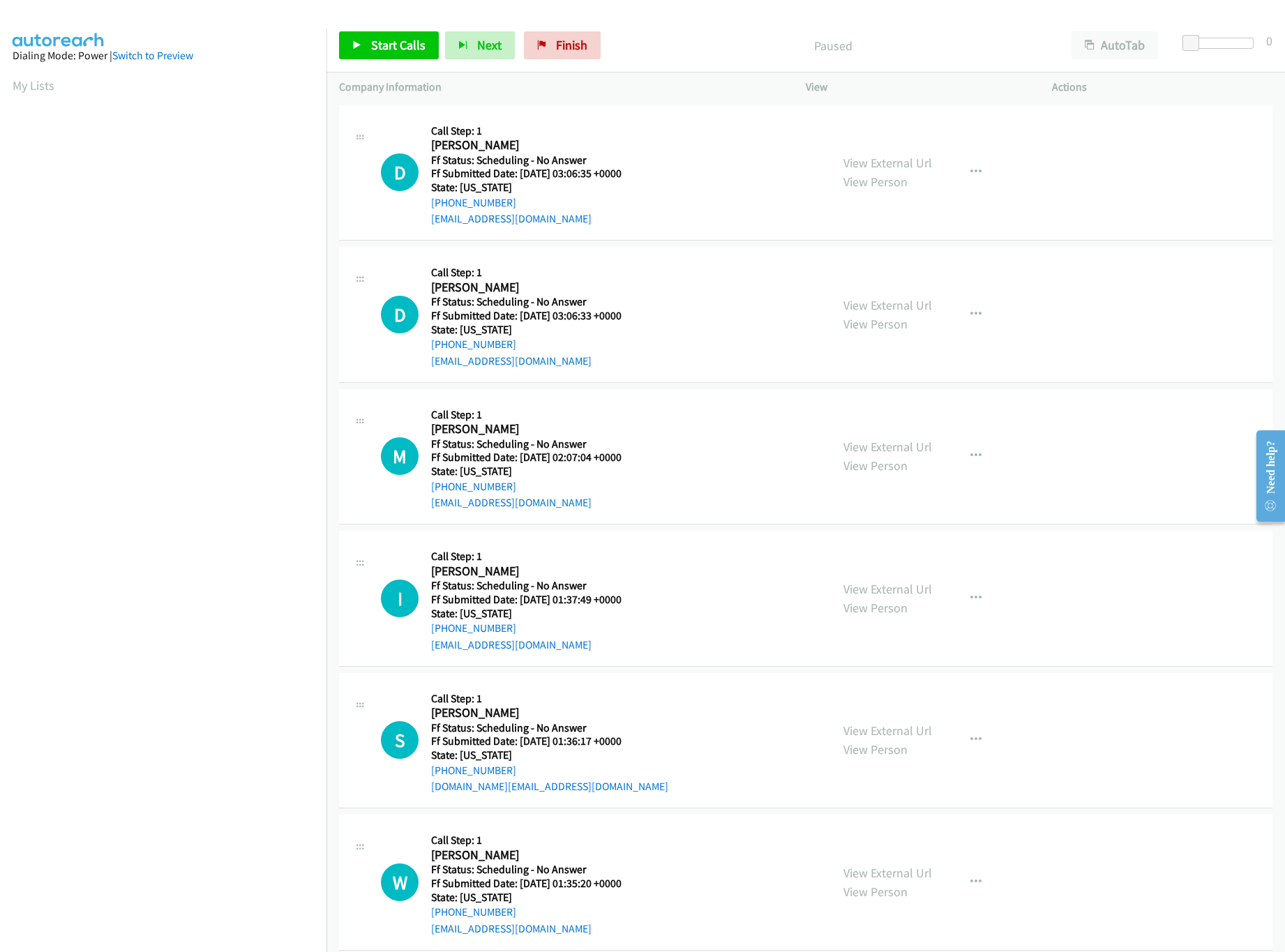
scroll to position [0, 5]
click at [379, 44] on span "Start Calls" at bounding box center [399, 45] width 54 height 16
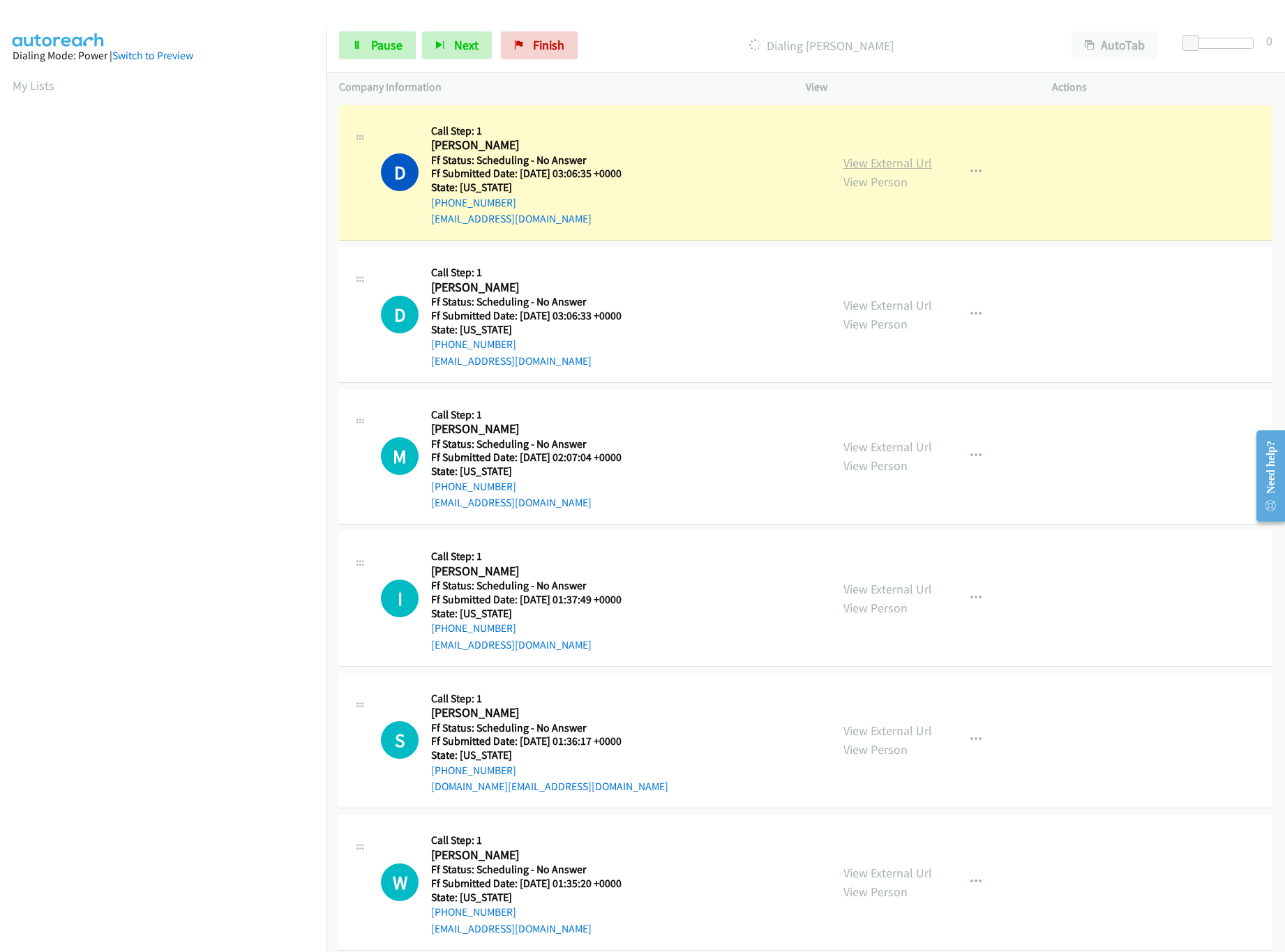
click at [898, 160] on link "View External Url" at bounding box center [888, 163] width 89 height 16
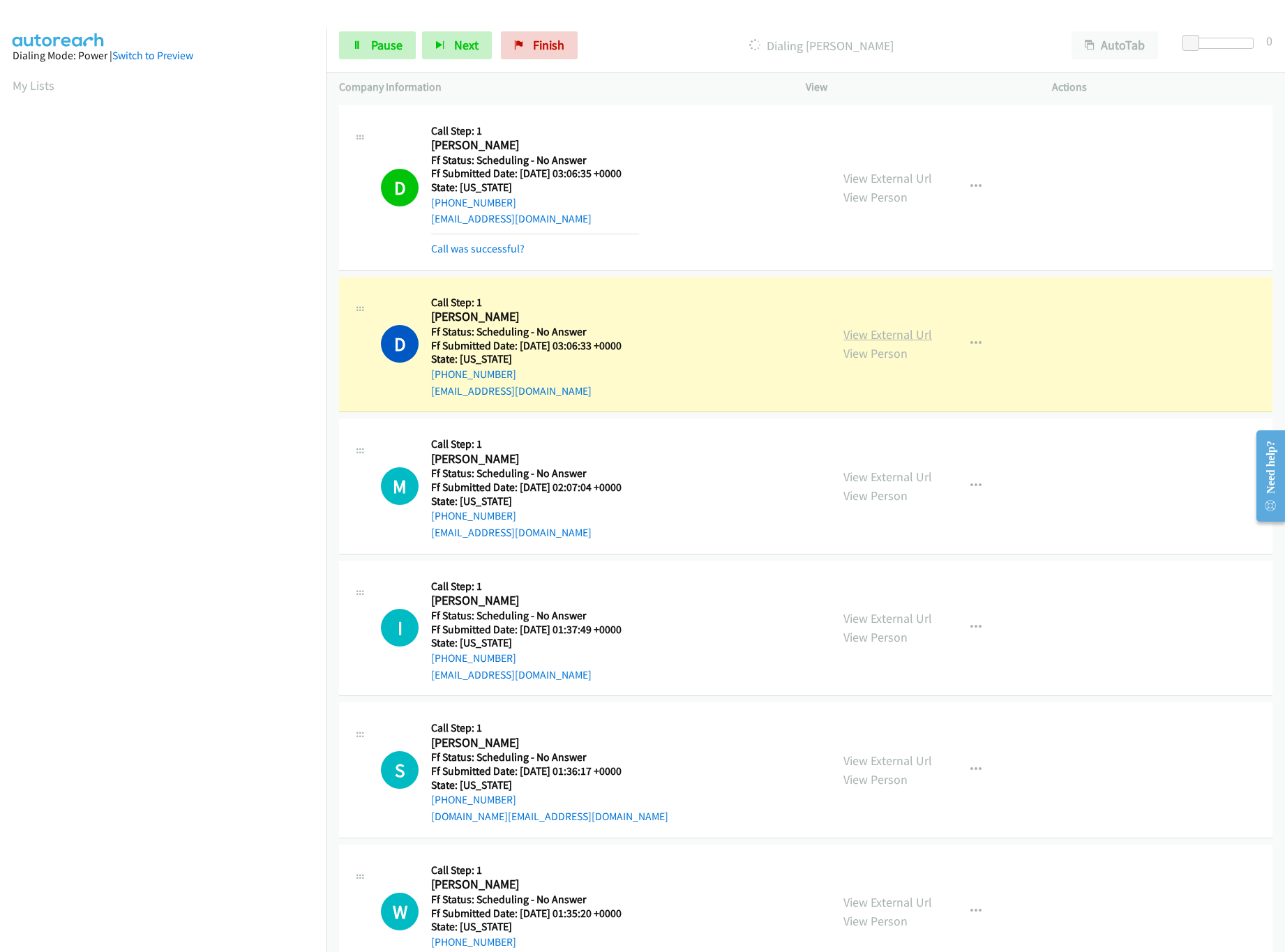
click at [871, 331] on link "View External Url" at bounding box center [888, 334] width 89 height 16
click at [354, 38] on link "Pause" at bounding box center [377, 45] width 76 height 28
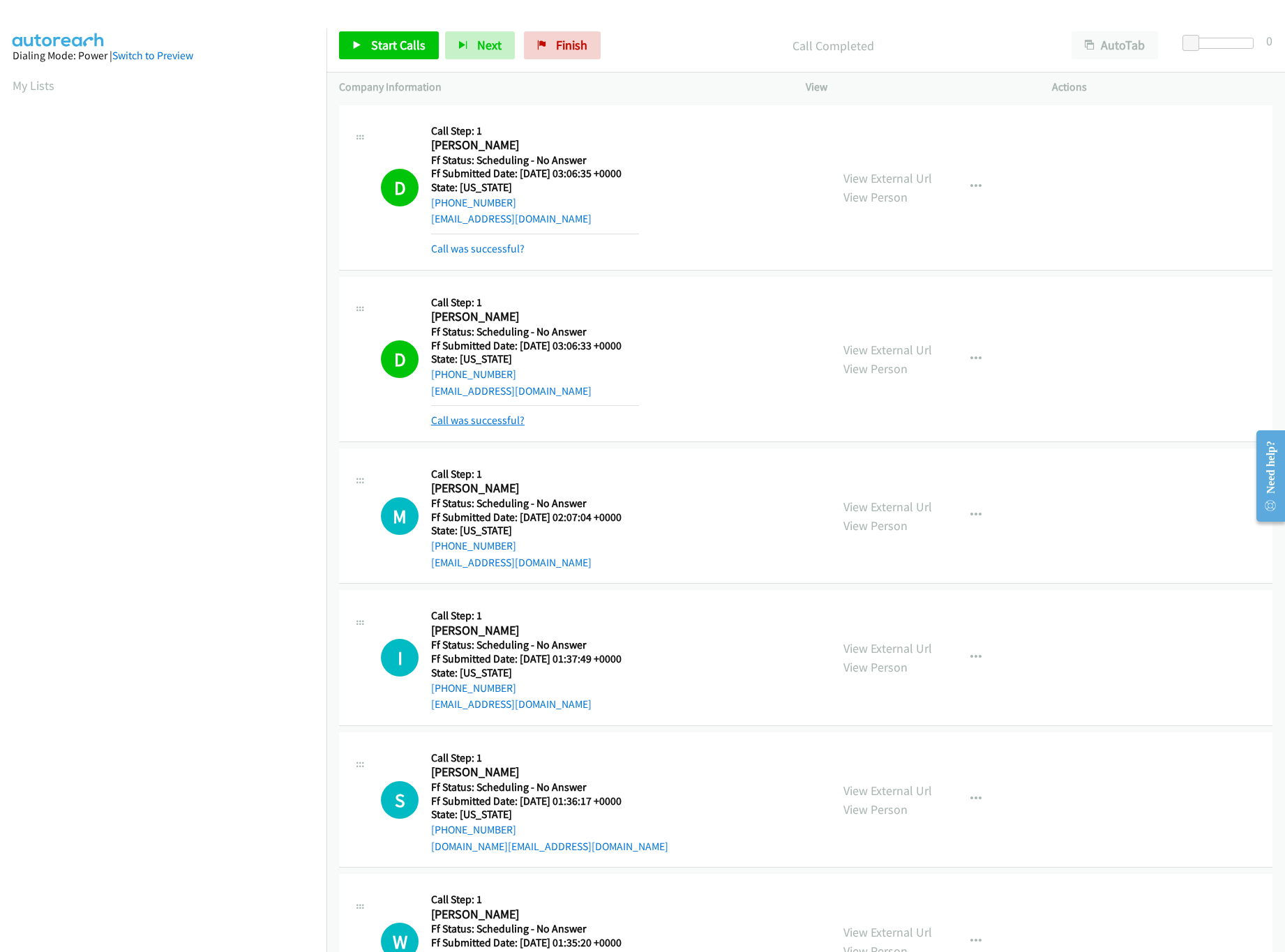
click at [496, 414] on link "Call was successful?" at bounding box center [478, 420] width 94 height 14
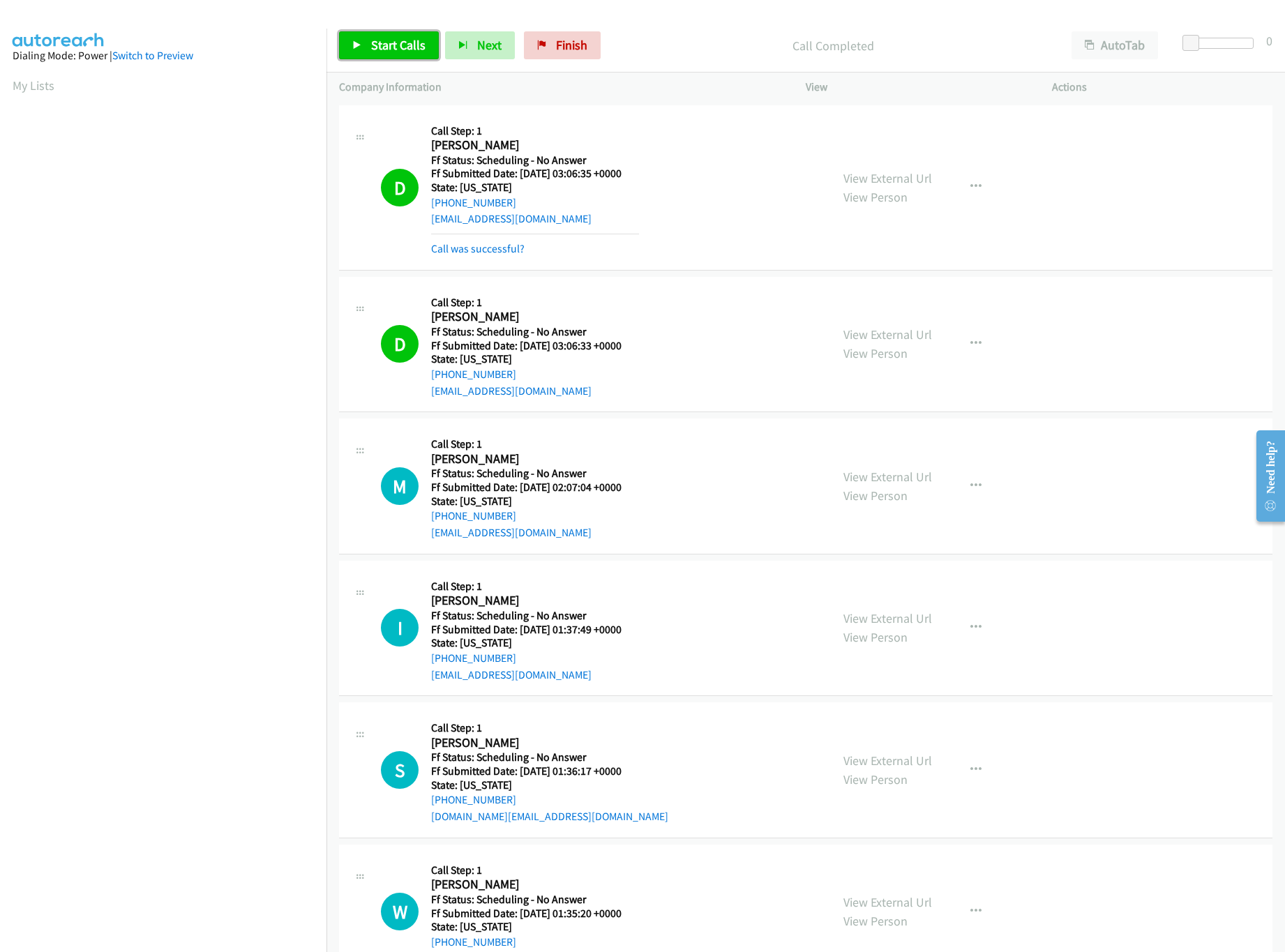
click at [354, 55] on link "Start Calls" at bounding box center [389, 45] width 100 height 28
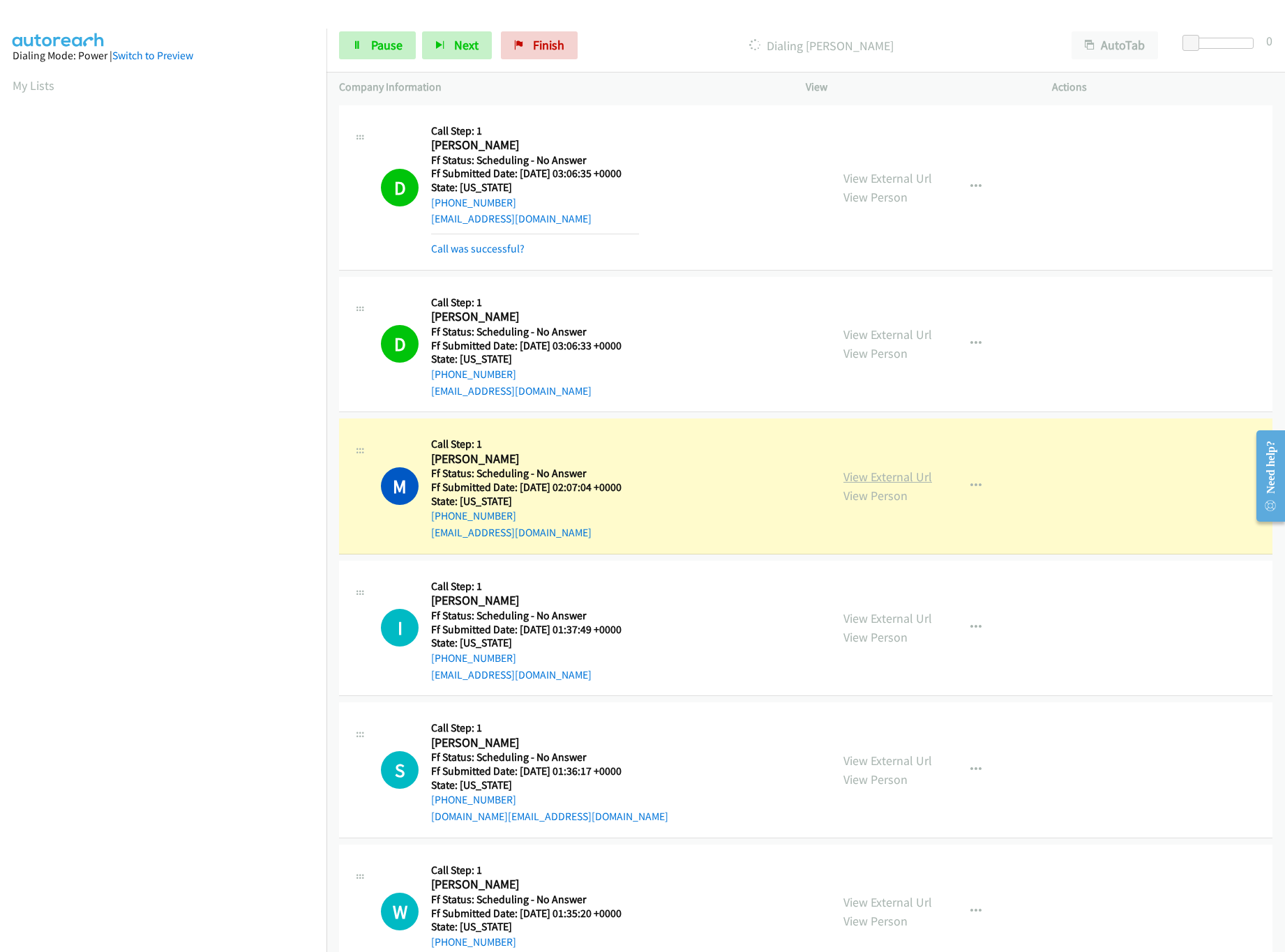
click at [911, 481] on link "View External Url" at bounding box center [888, 476] width 89 height 16
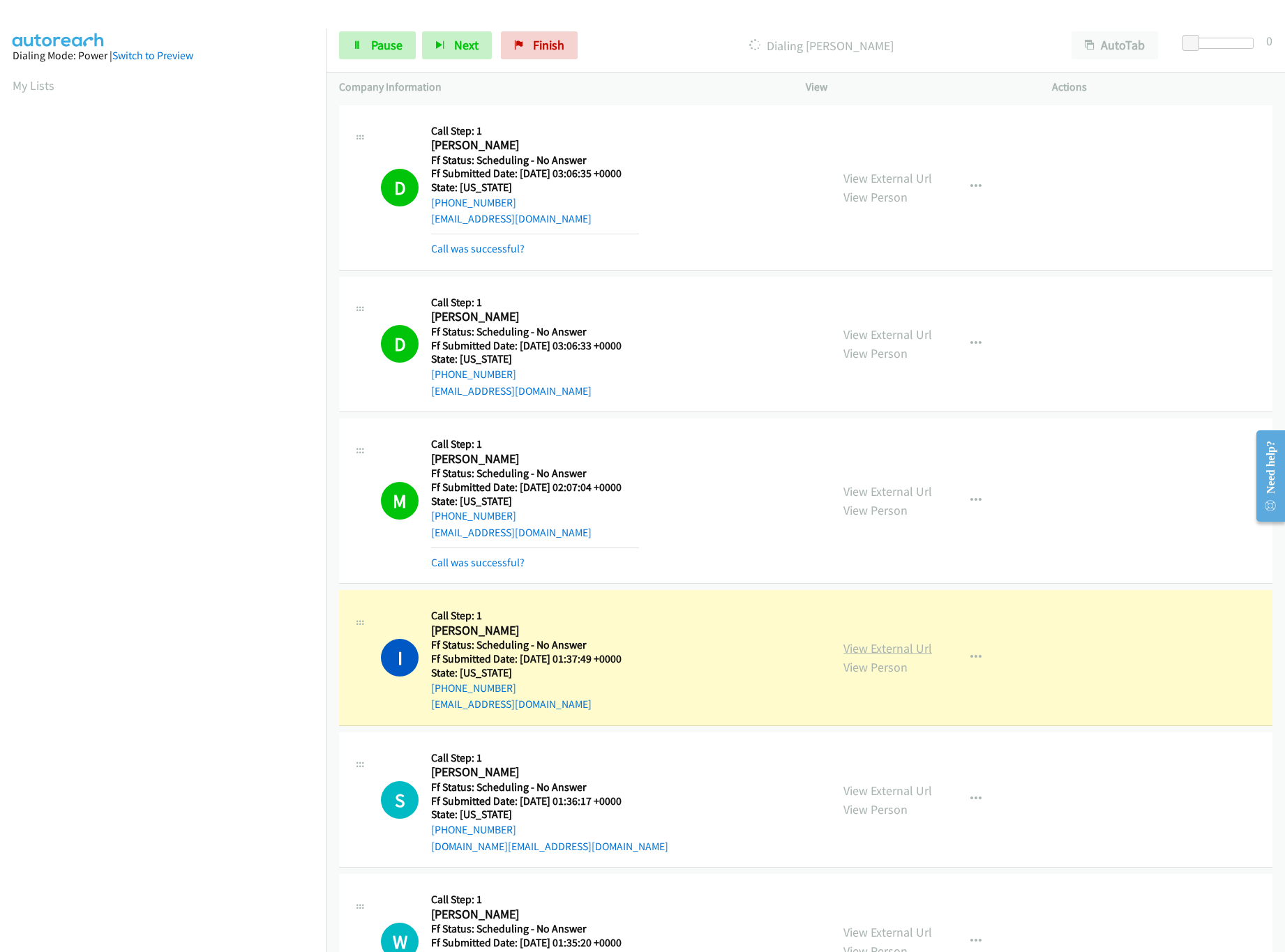
click at [869, 643] on link "View External Url" at bounding box center [888, 648] width 89 height 16
click at [401, 48] on span "Pause" at bounding box center [387, 45] width 31 height 16
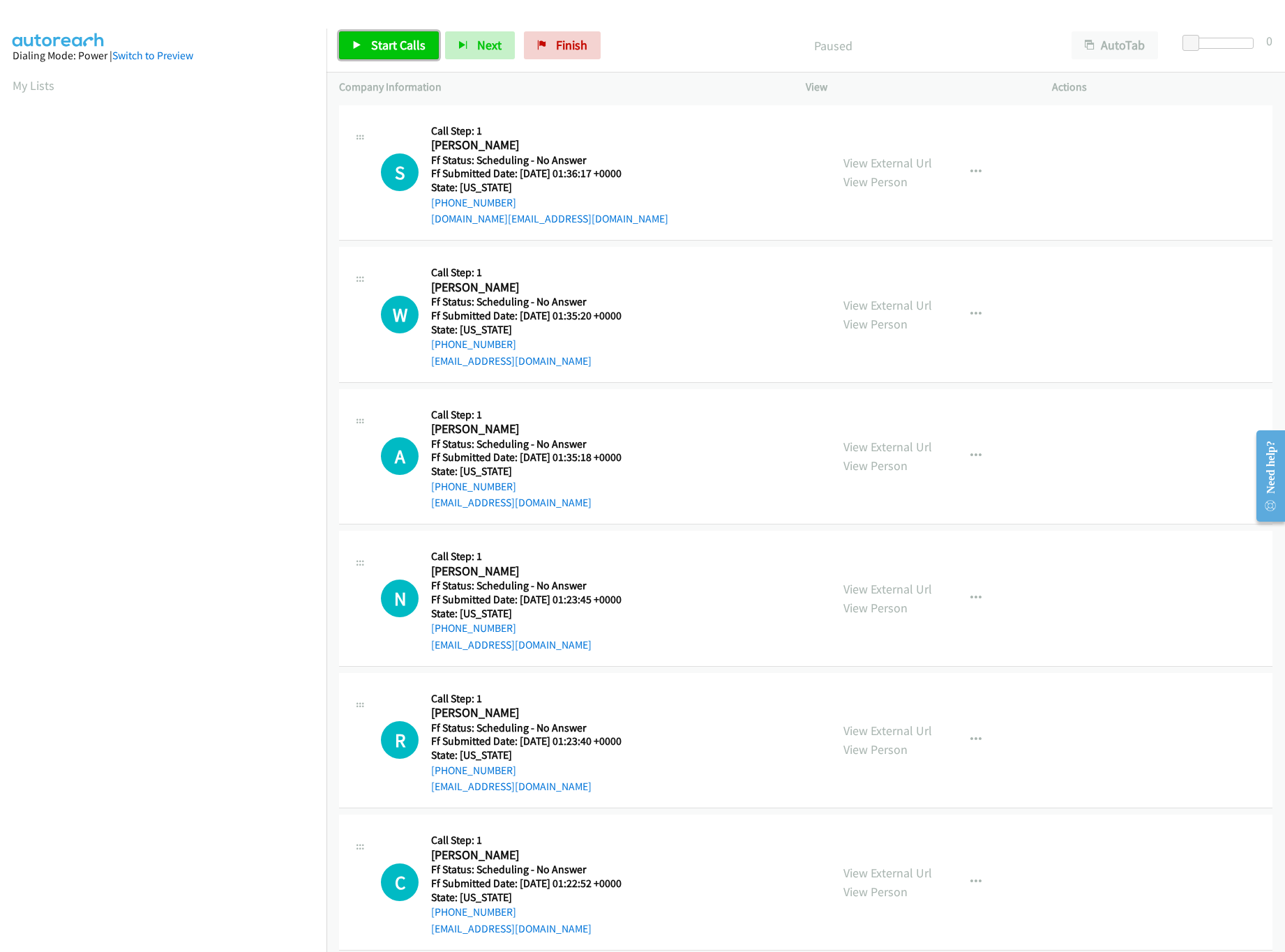
drag, startPoint x: 0, startPoint y: 0, endPoint x: 376, endPoint y: 42, distance: 378.3
click at [376, 42] on span "Start Calls" at bounding box center [399, 45] width 54 height 16
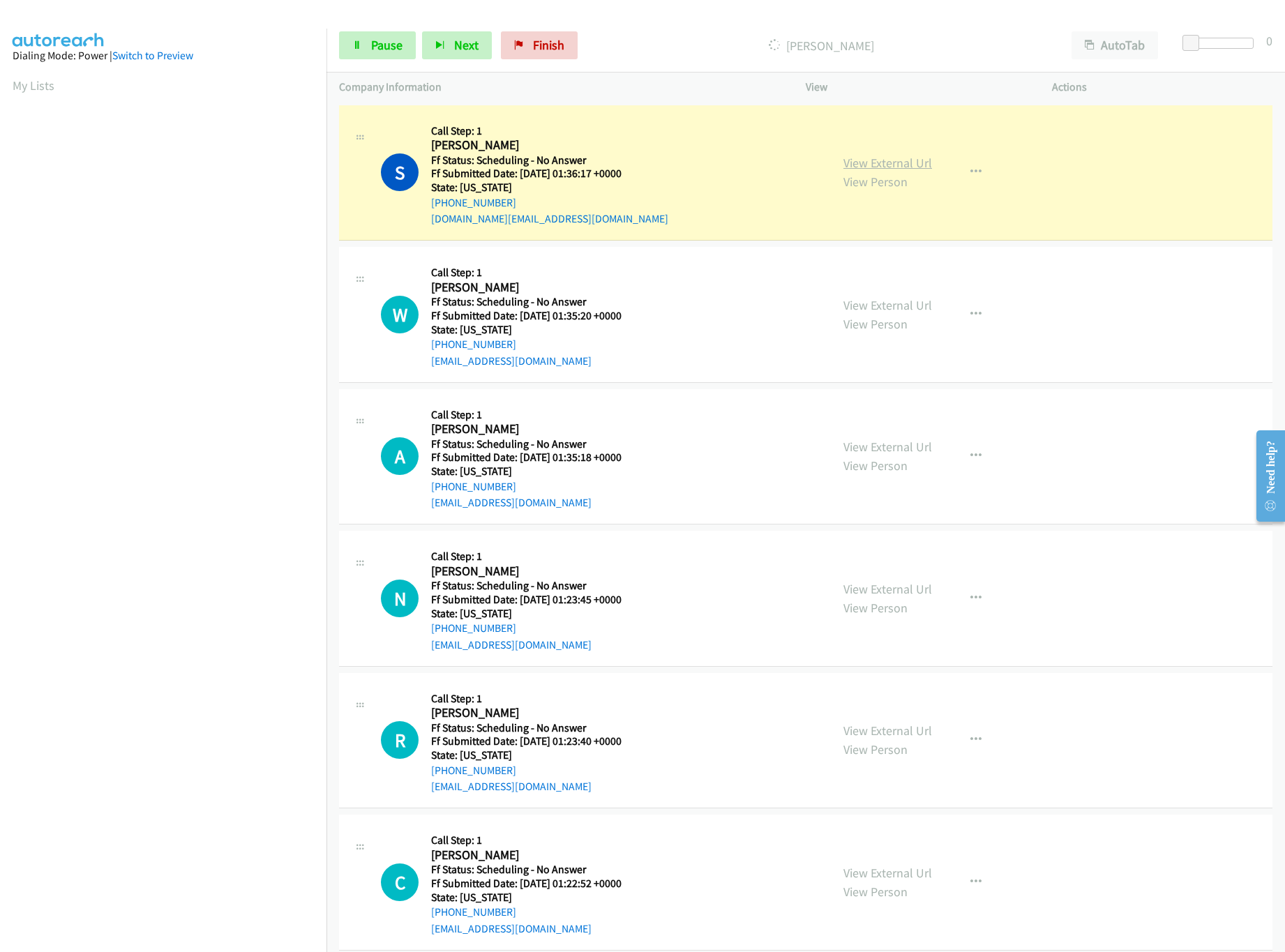
click at [876, 162] on link "View External Url" at bounding box center [888, 163] width 89 height 16
click at [876, 306] on link "View External Url" at bounding box center [888, 305] width 89 height 16
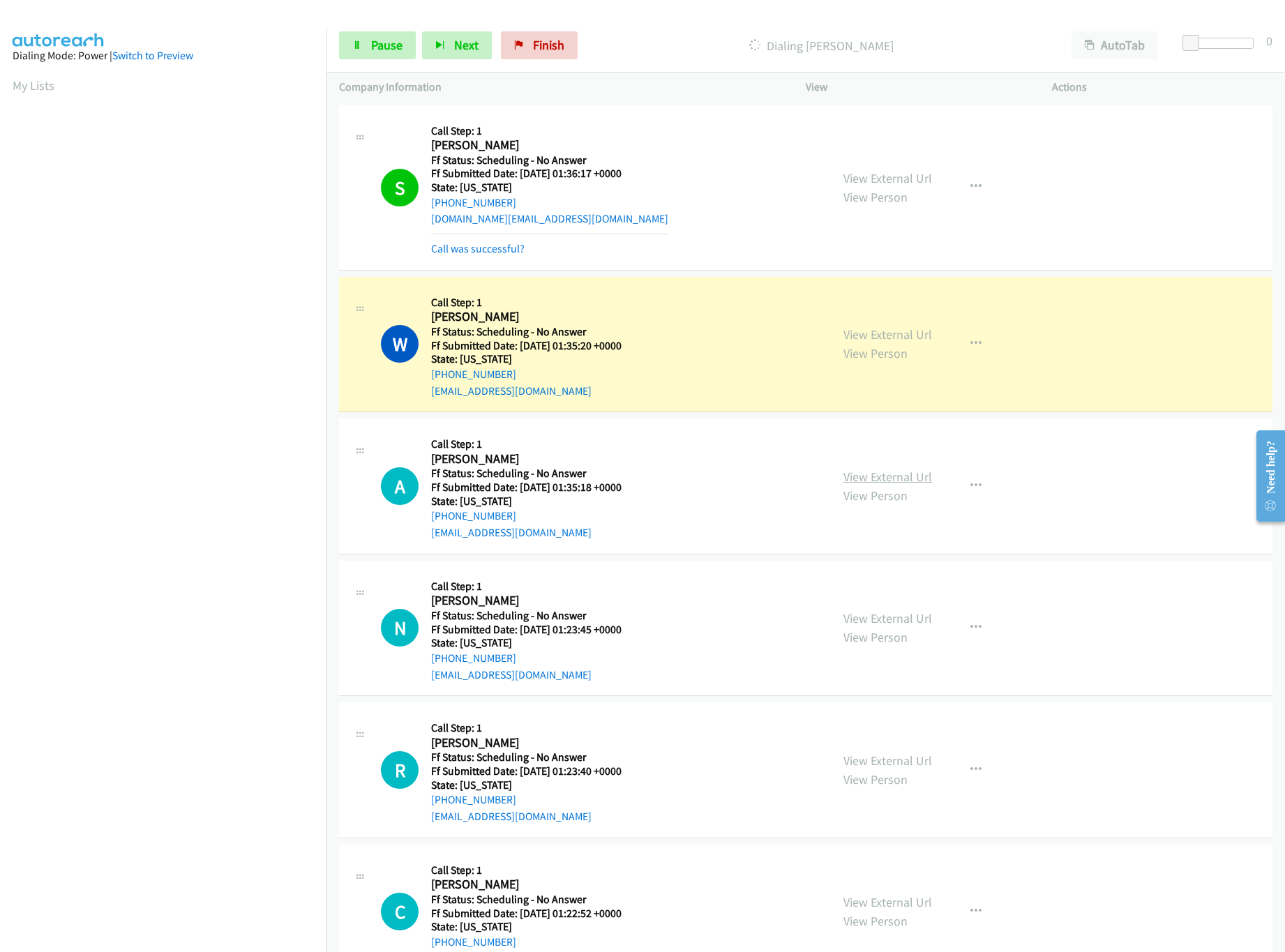
click at [885, 480] on link "View External Url" at bounding box center [888, 476] width 89 height 16
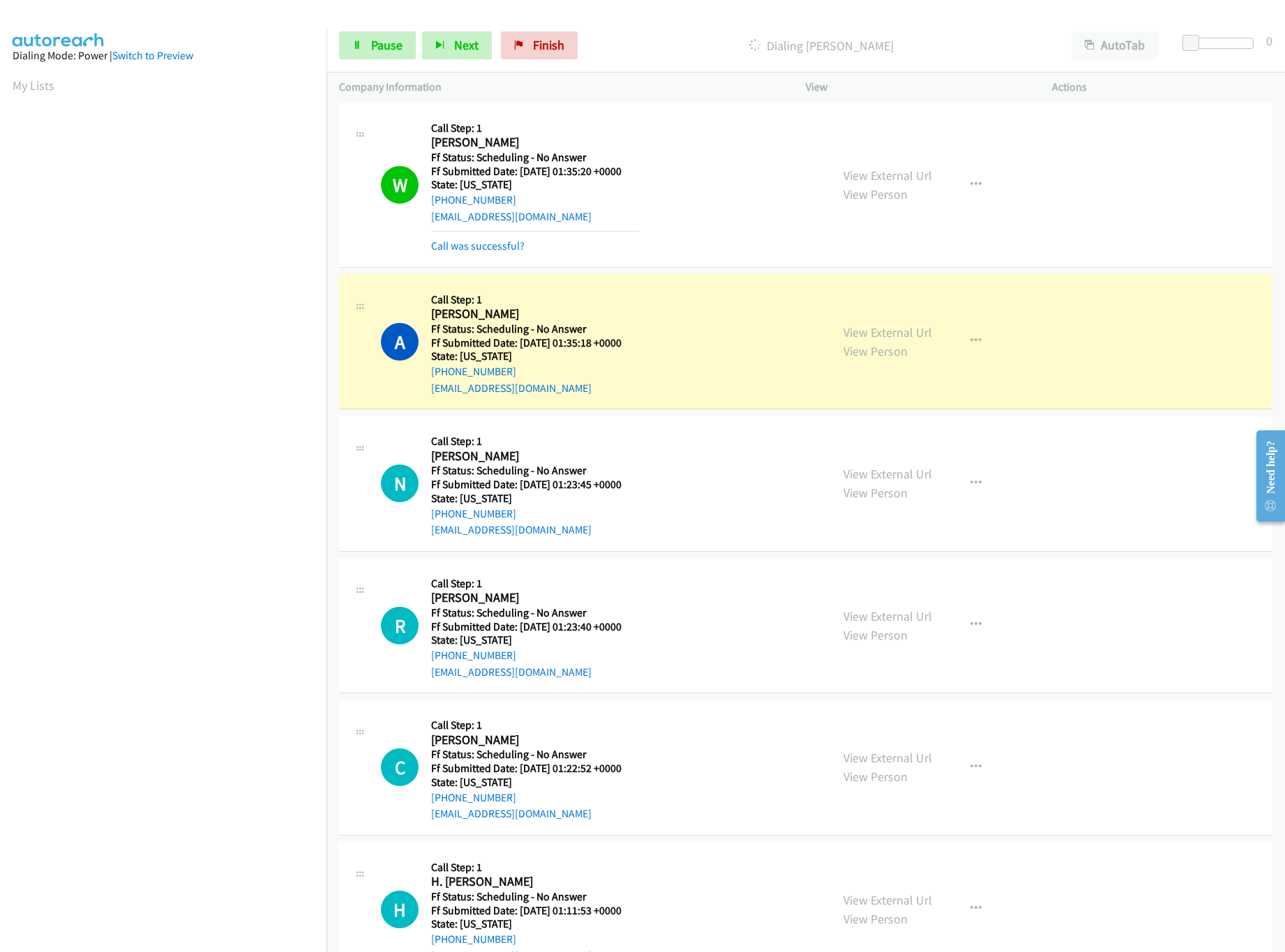
scroll to position [279, 0]
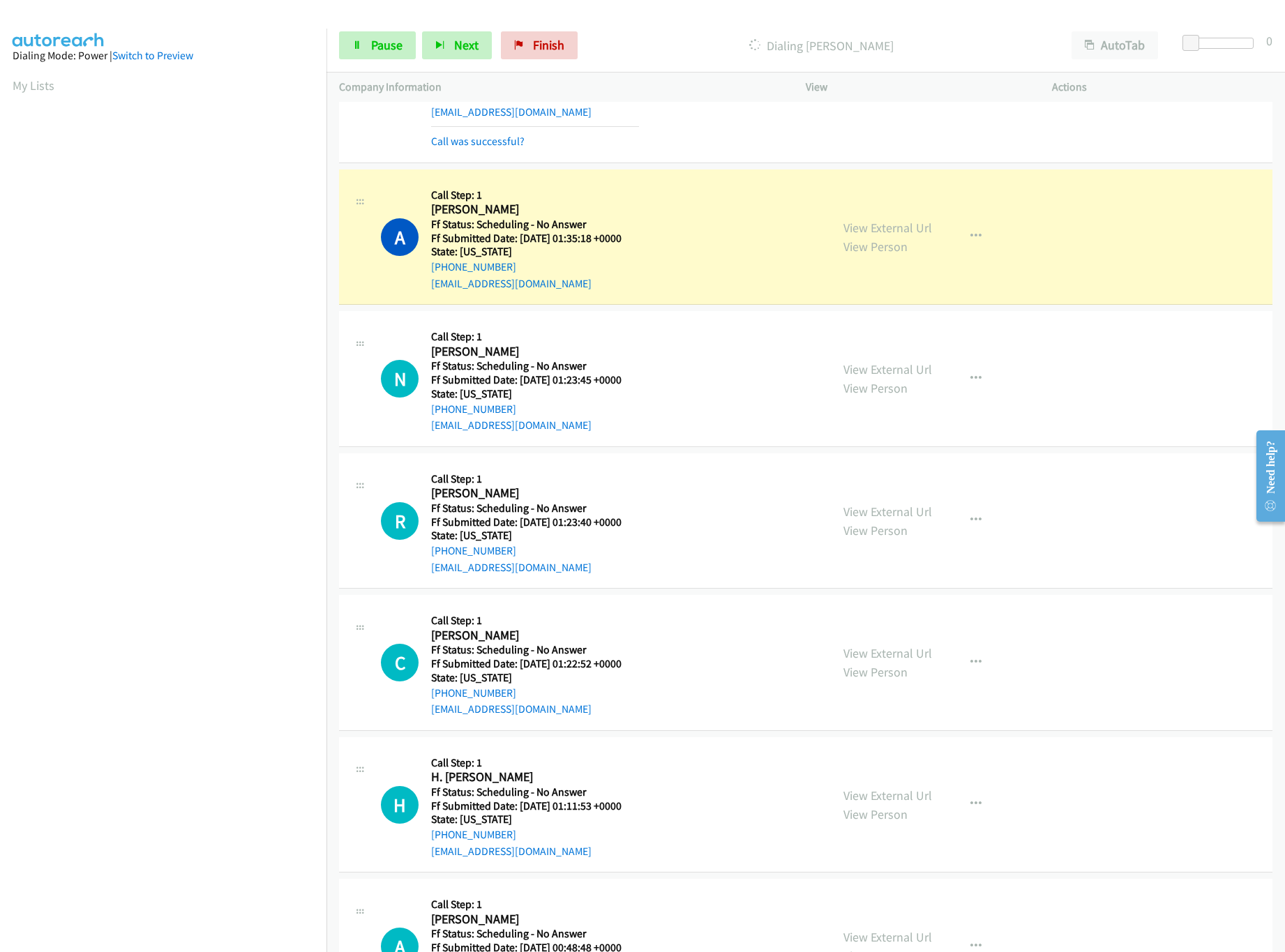
click at [909, 361] on div "View External Url View Person" at bounding box center [888, 379] width 89 height 38
click at [909, 373] on link "View External Url" at bounding box center [888, 369] width 89 height 16
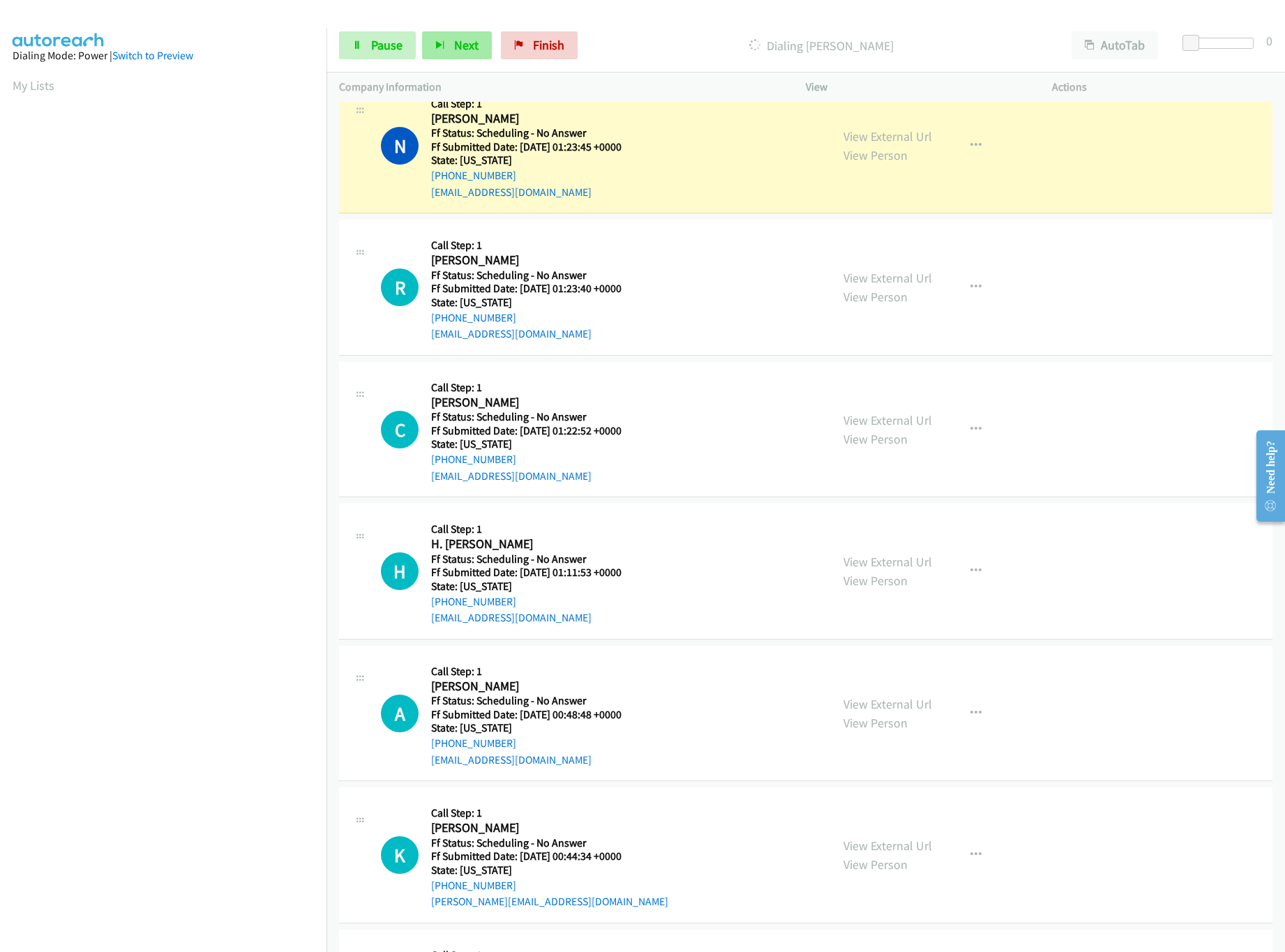
scroll to position [557, 0]
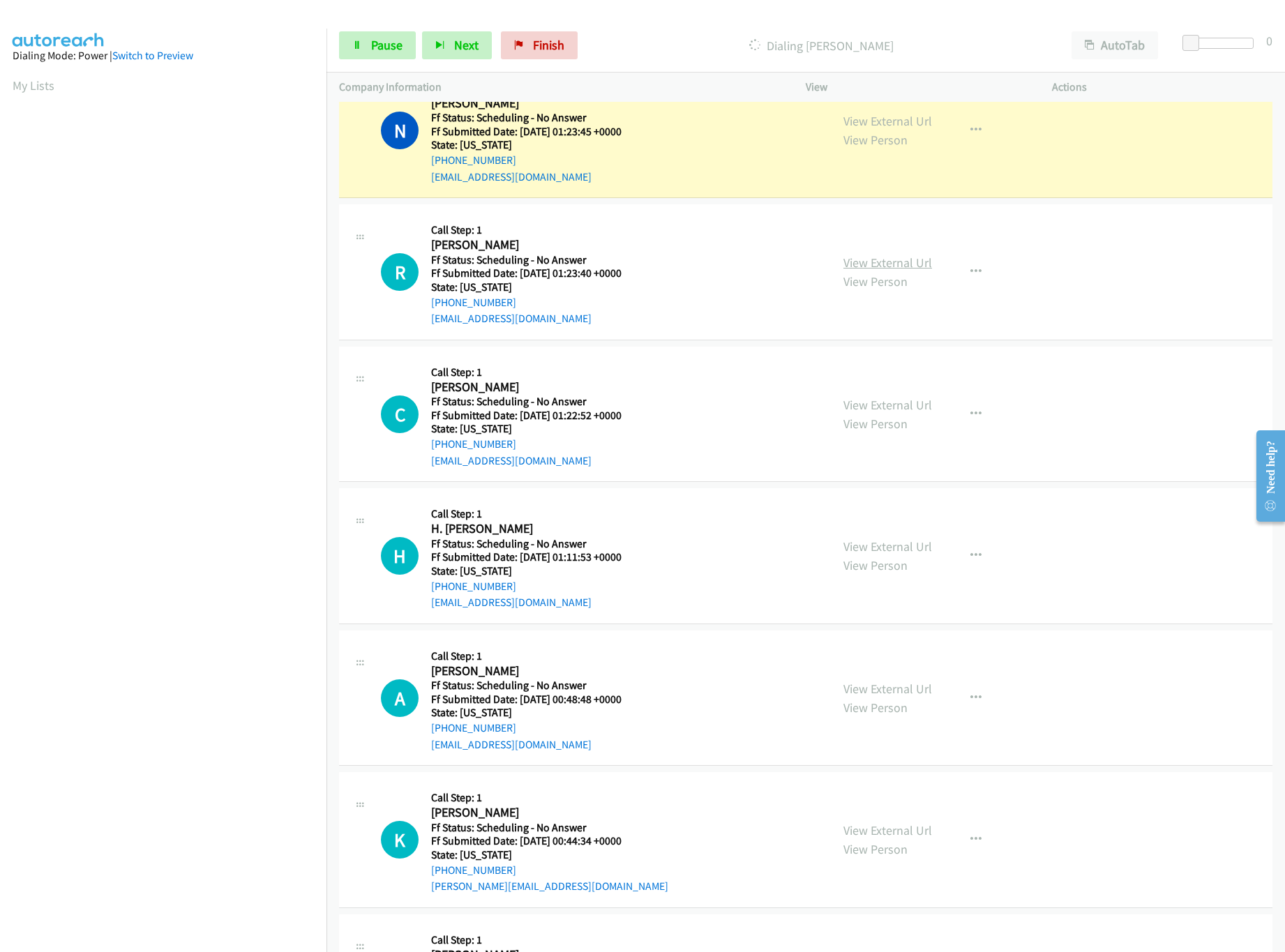
click at [894, 258] on link "View External Url" at bounding box center [888, 262] width 89 height 16
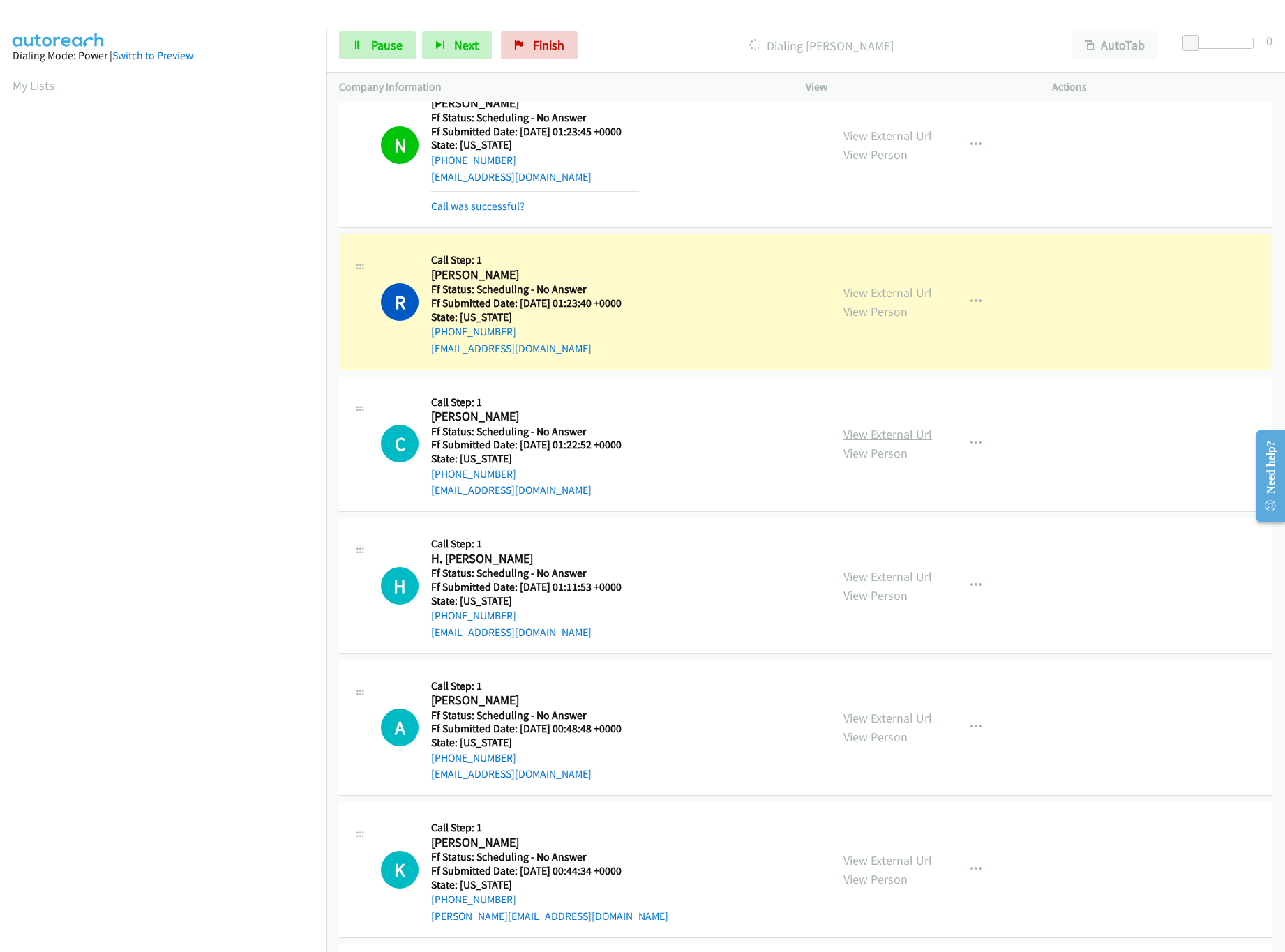
click at [878, 437] on link "View External Url" at bounding box center [888, 434] width 89 height 16
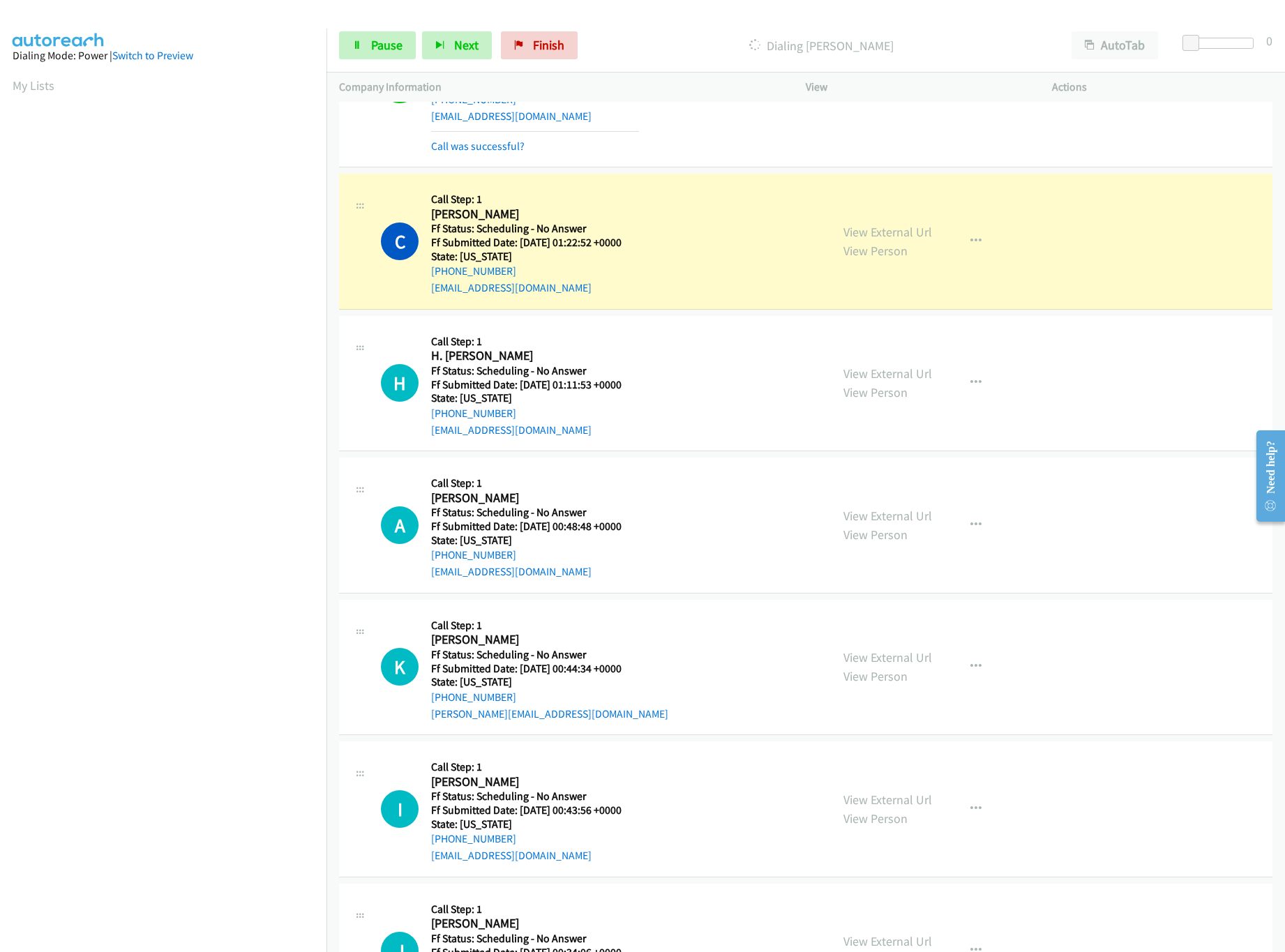
scroll to position [837, 0]
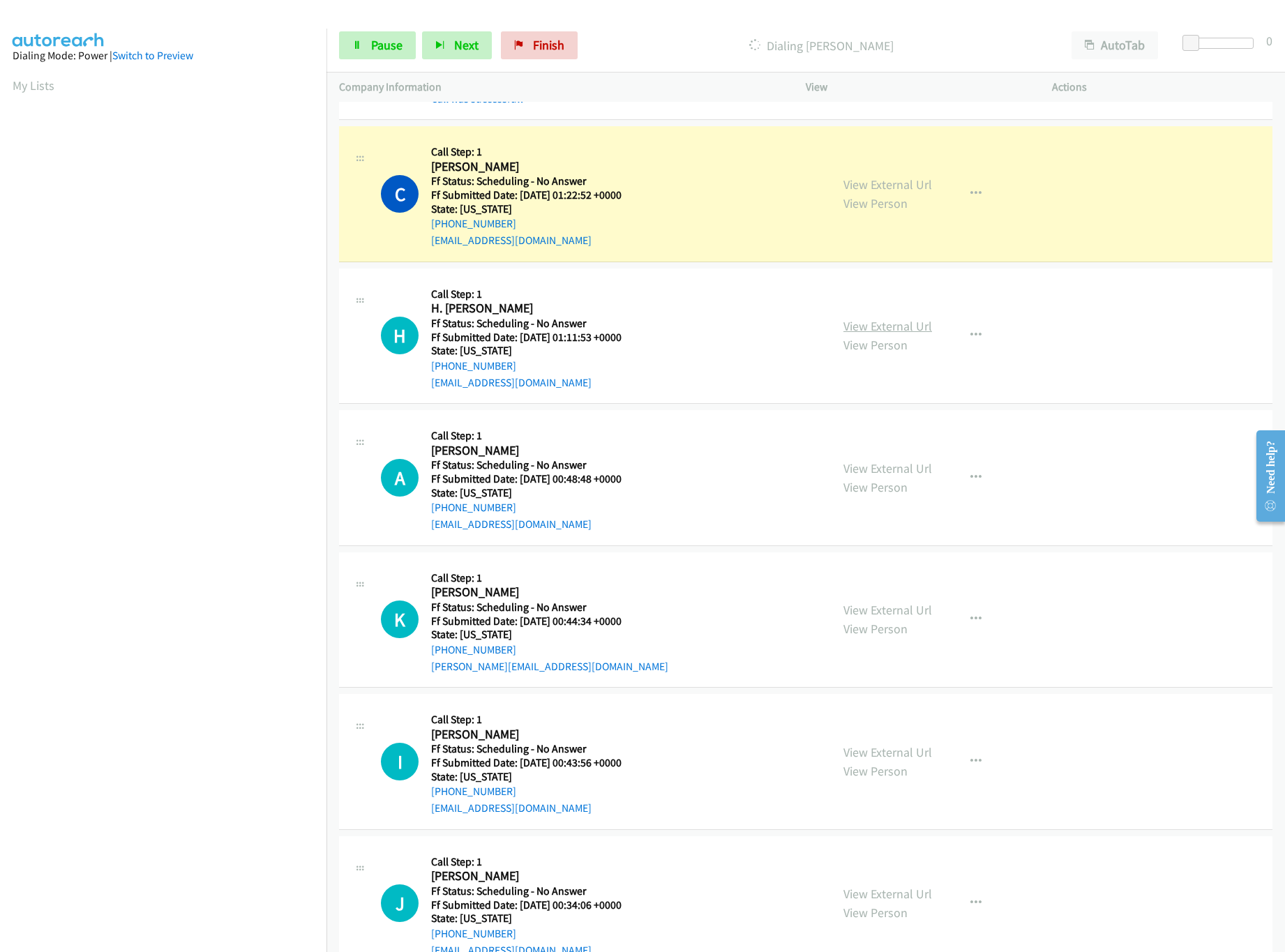
click at [865, 323] on link "View External Url" at bounding box center [888, 326] width 89 height 16
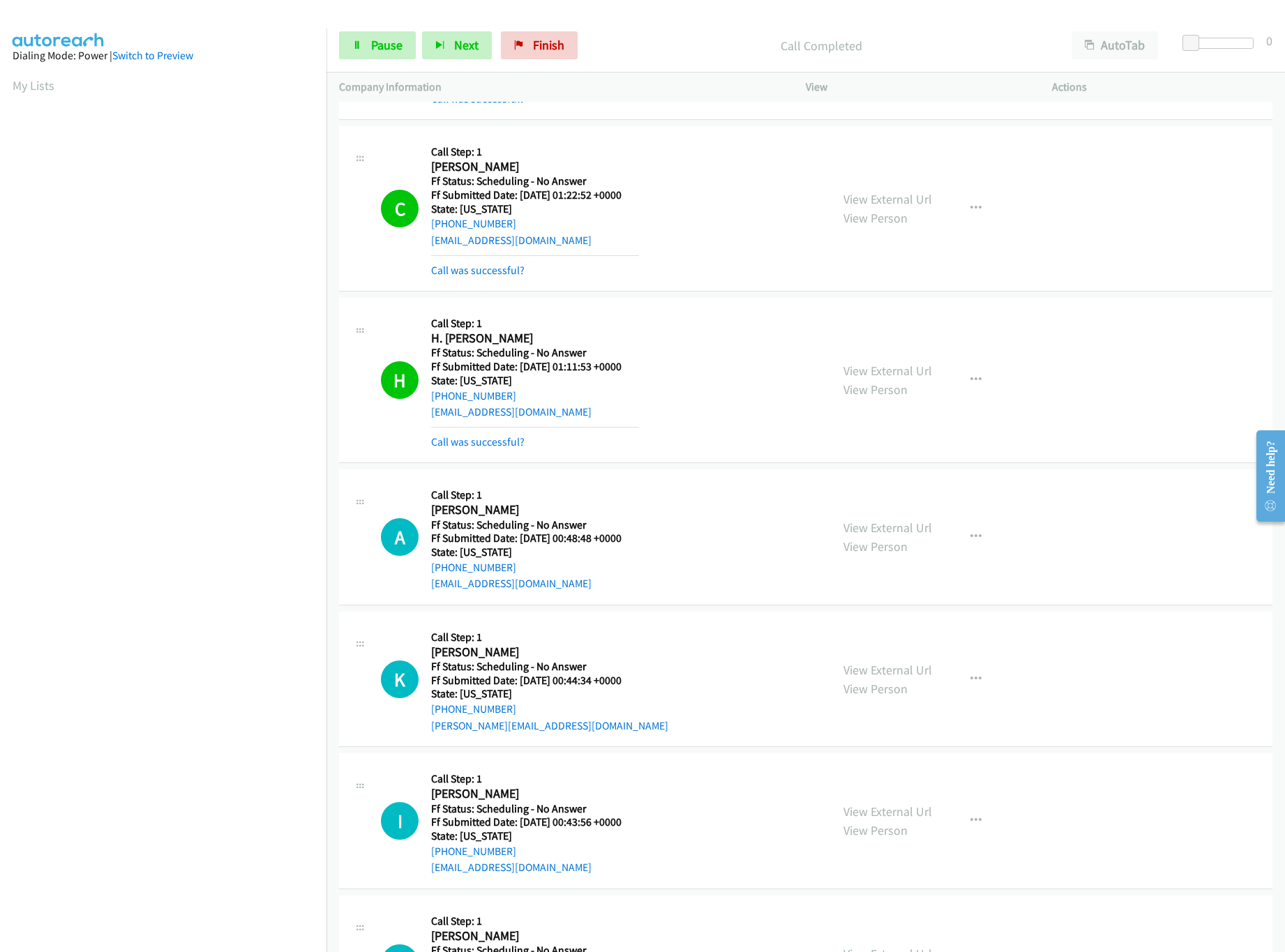
scroll to position [976, 0]
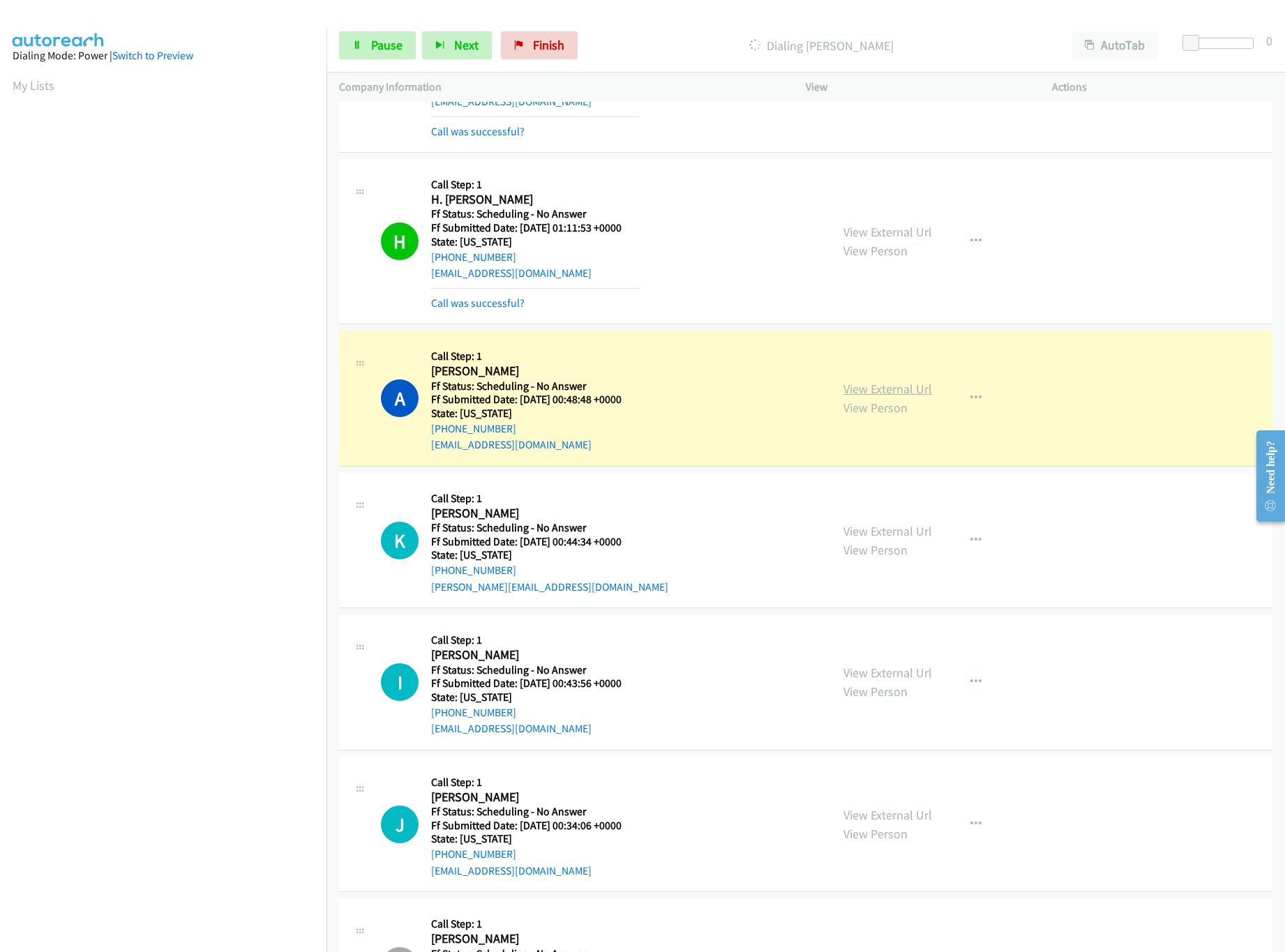
click at [876, 389] on link "View External Url" at bounding box center [888, 389] width 89 height 16
click at [859, 538] on link "View External Url" at bounding box center [888, 531] width 89 height 16
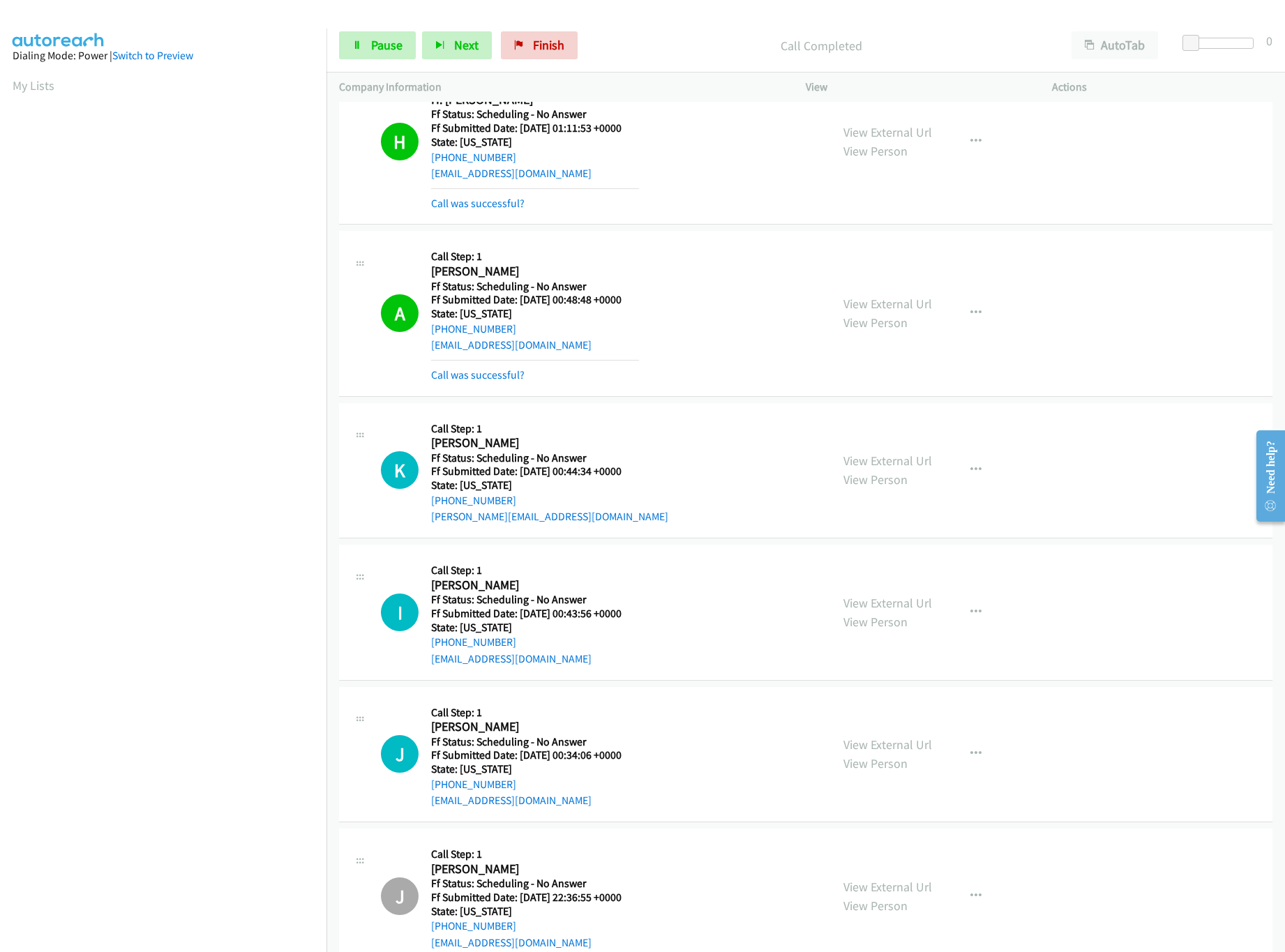
scroll to position [1116, 0]
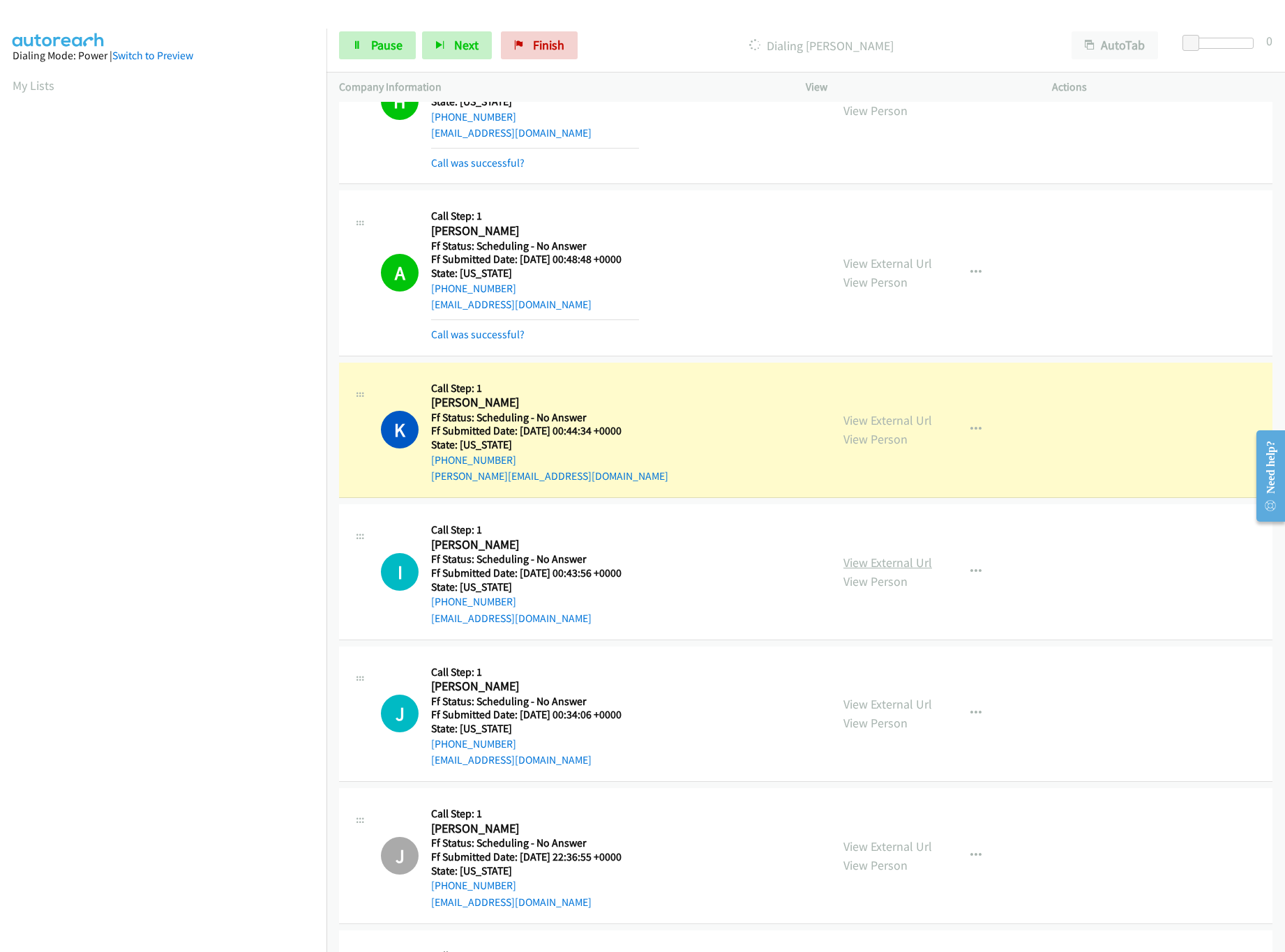
click at [900, 559] on link "View External Url" at bounding box center [888, 562] width 89 height 16
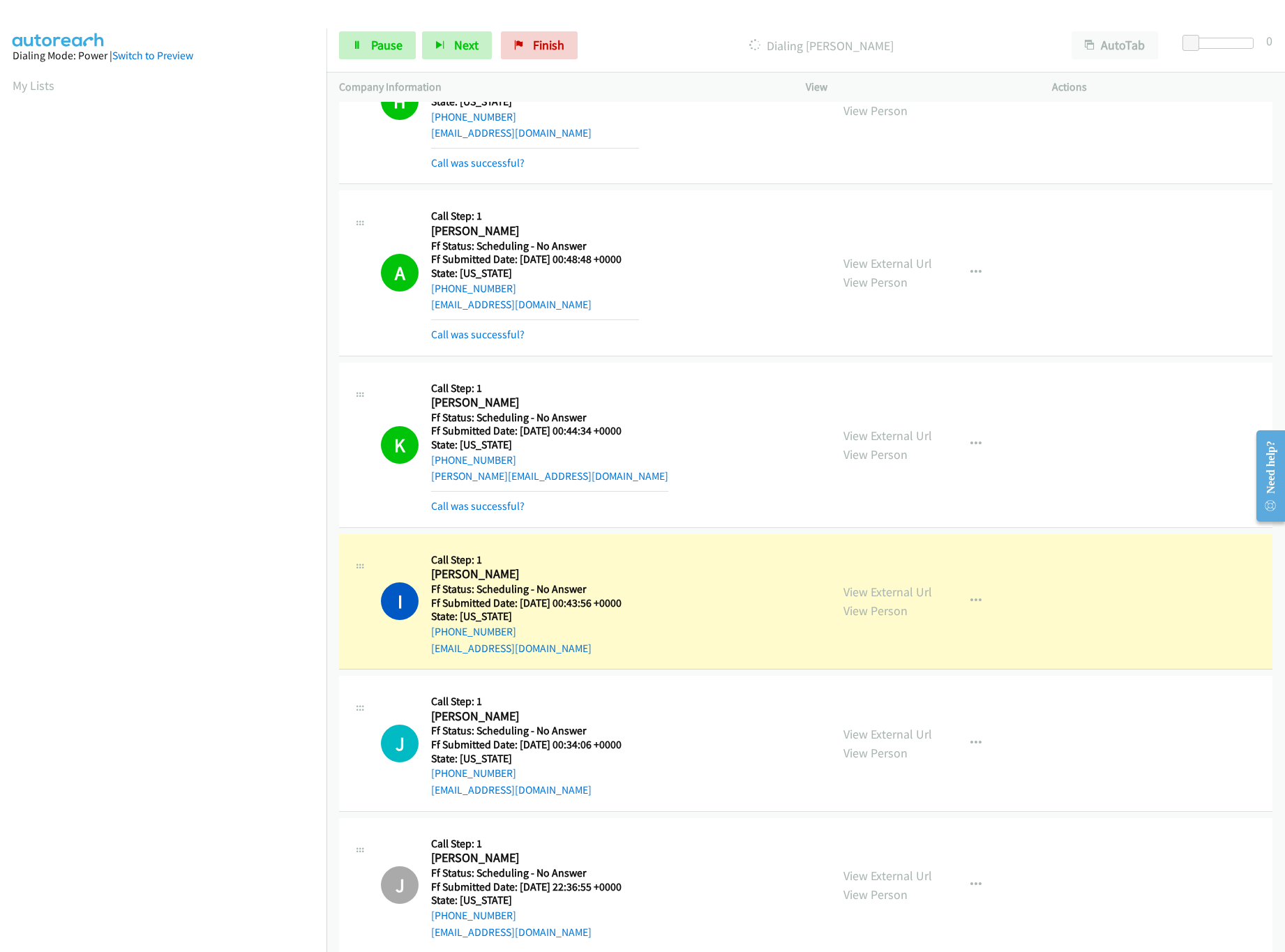
scroll to position [1394, 0]
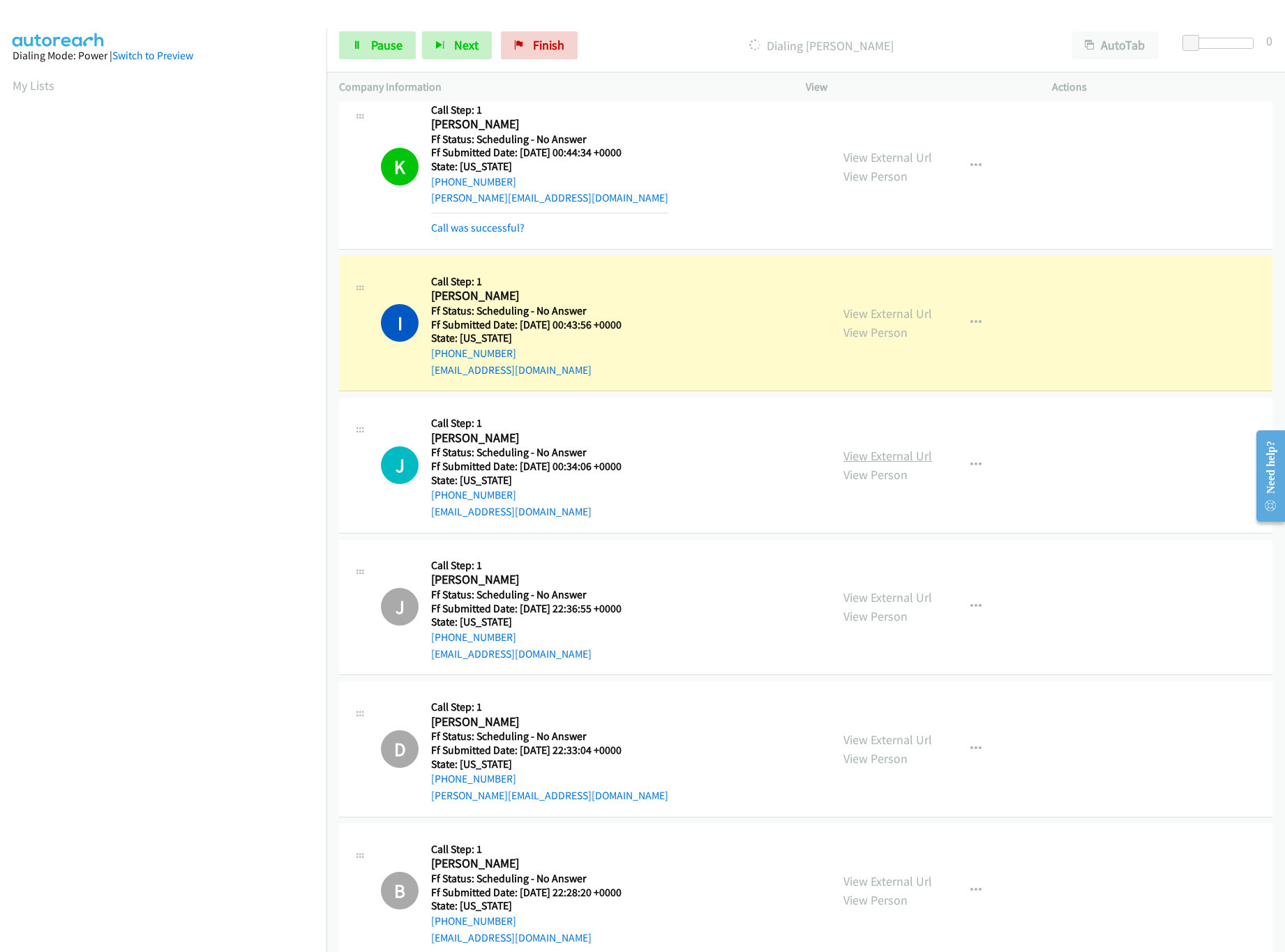
click at [856, 459] on link "View External Url" at bounding box center [888, 456] width 89 height 16
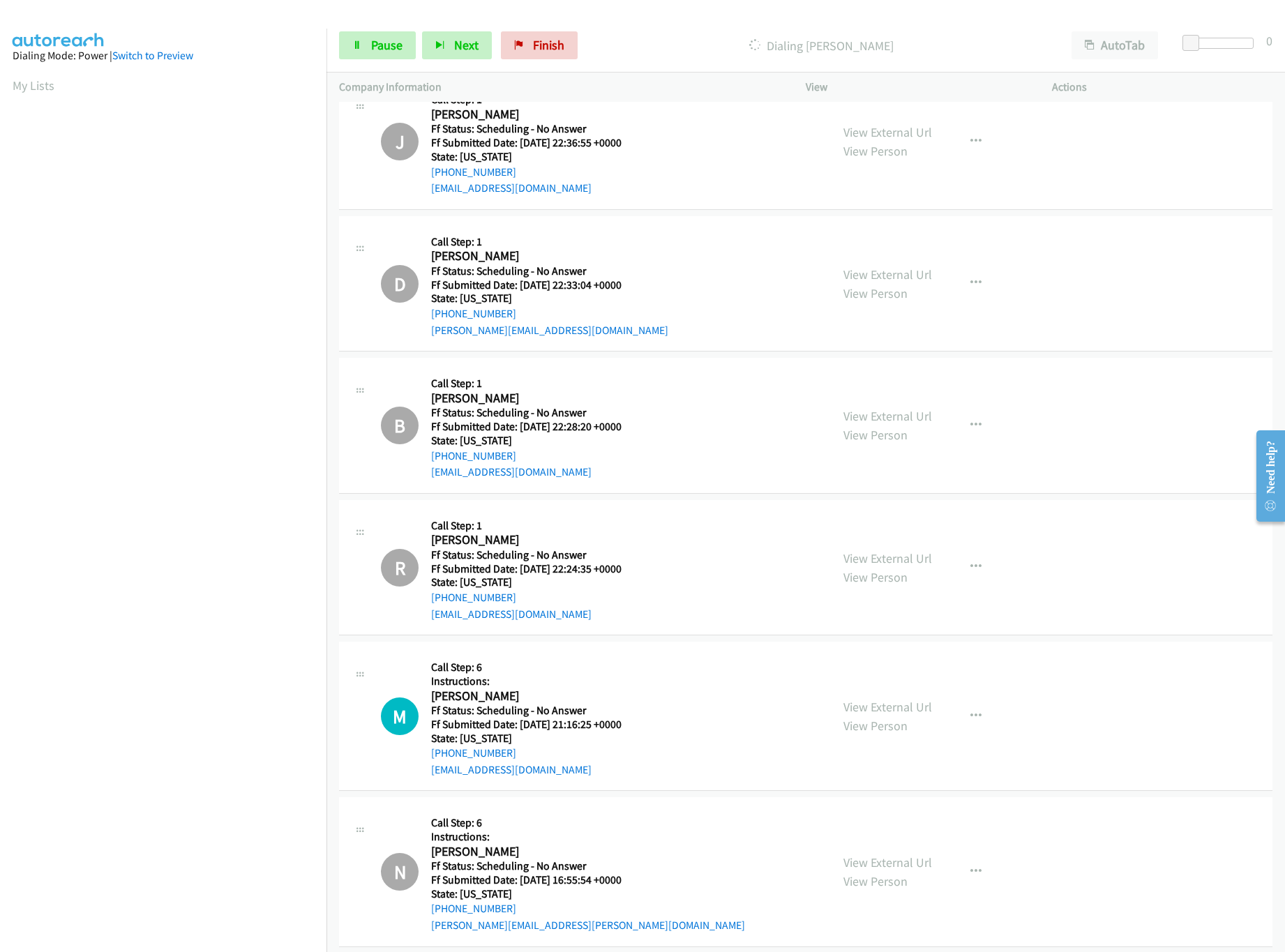
scroll to position [1953, 0]
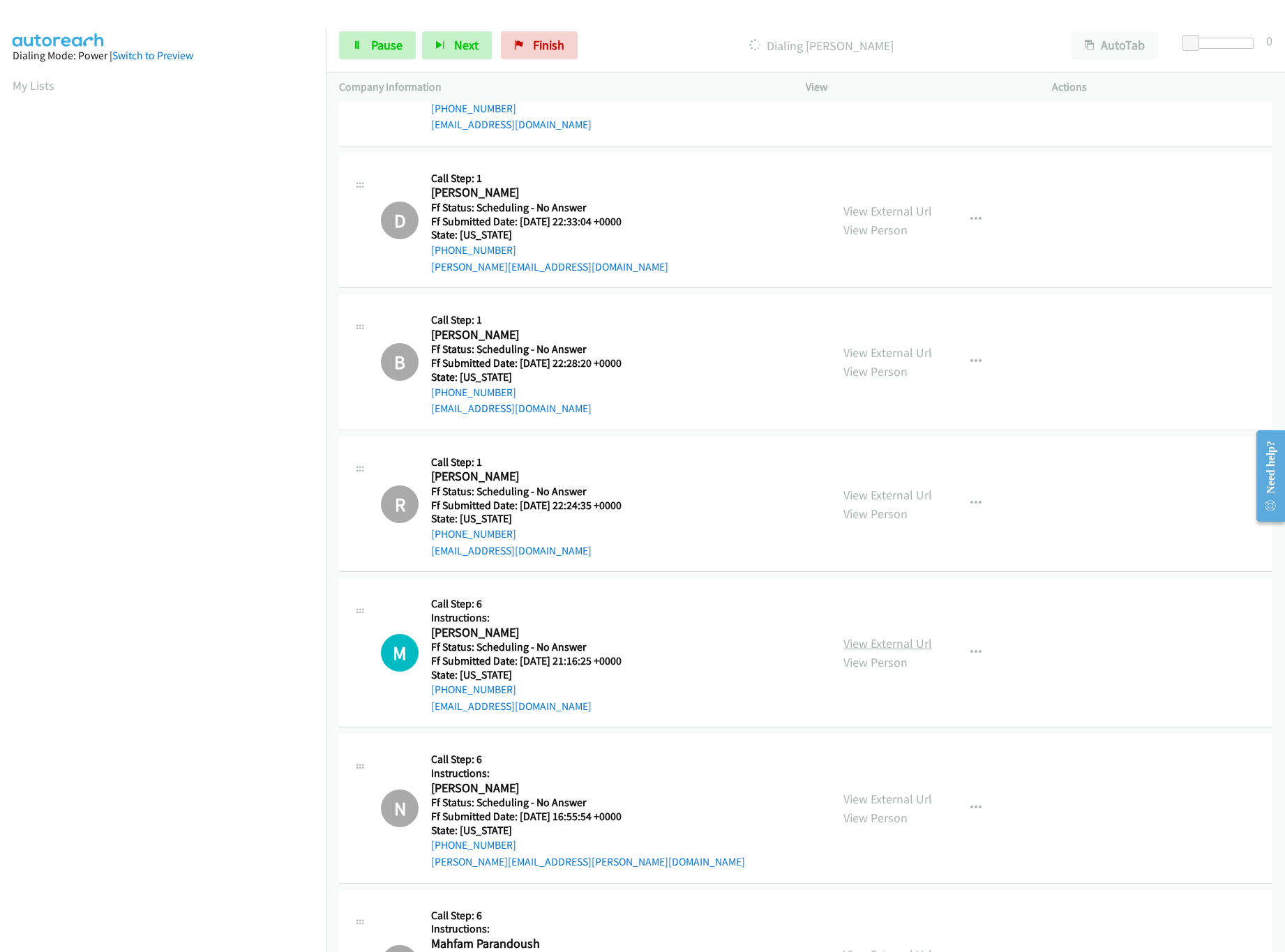
click at [898, 644] on link "View External Url" at bounding box center [888, 643] width 89 height 16
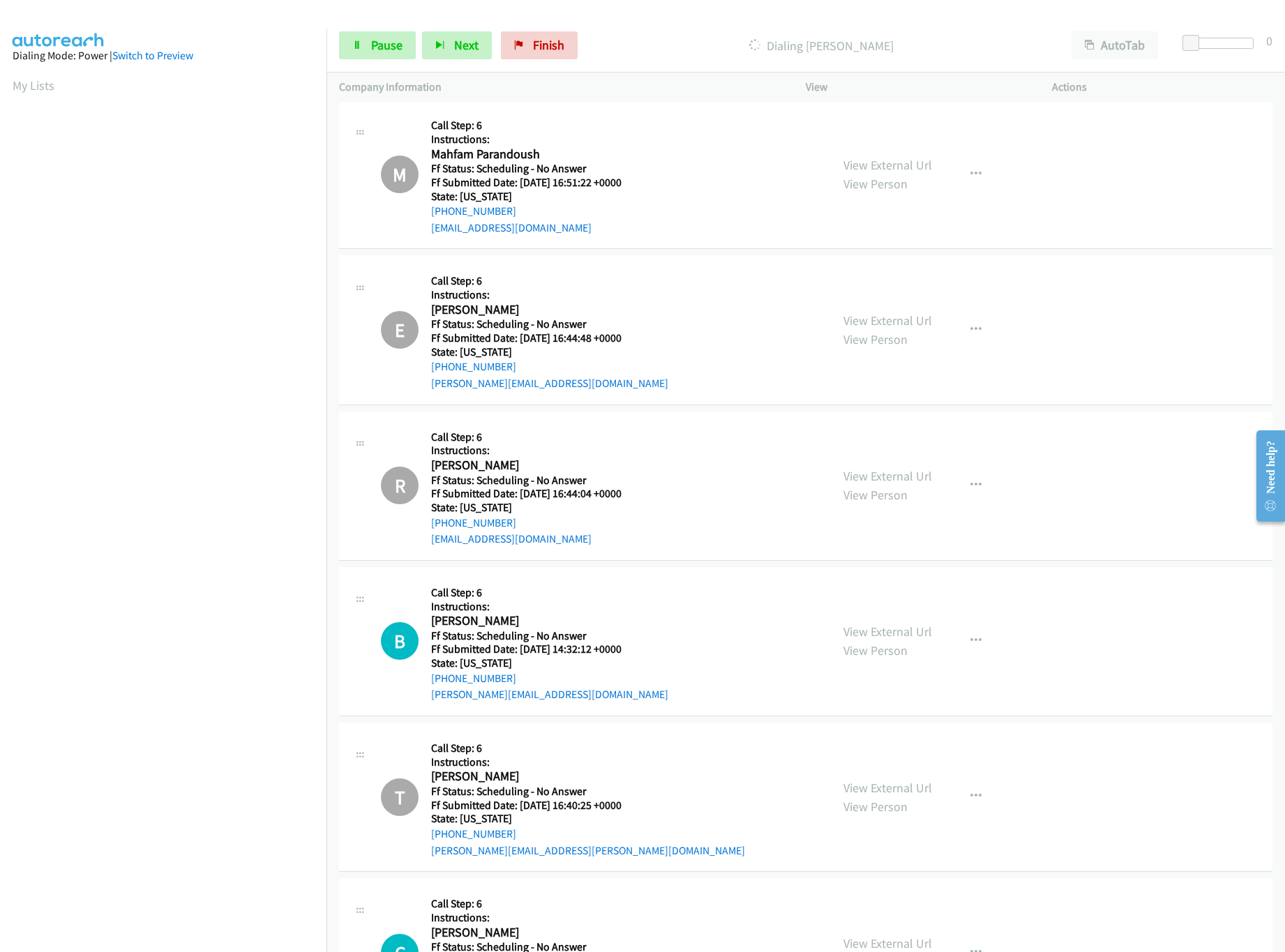
scroll to position [2820, 0]
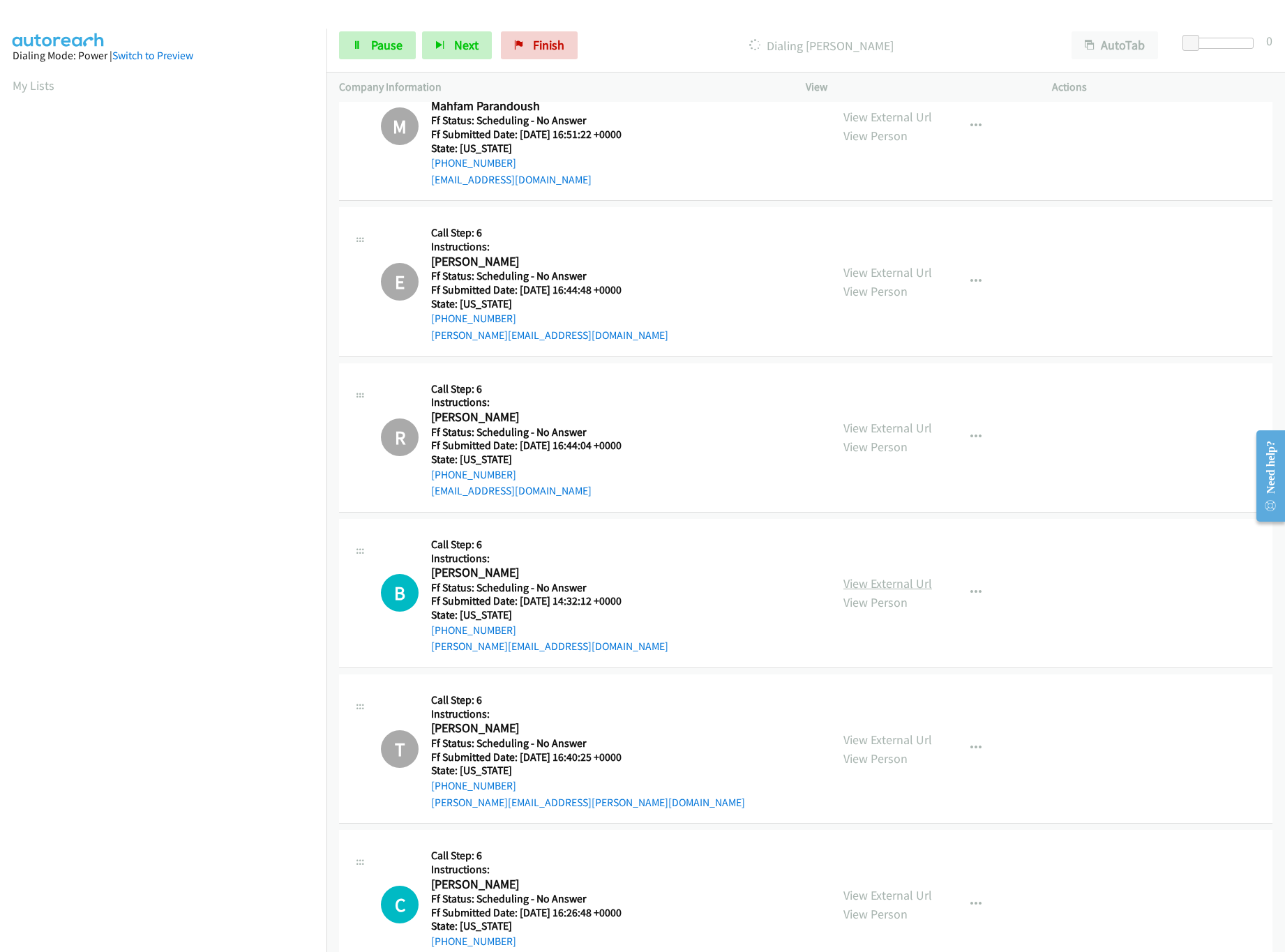
click at [890, 590] on link "View External Url" at bounding box center [888, 583] width 89 height 16
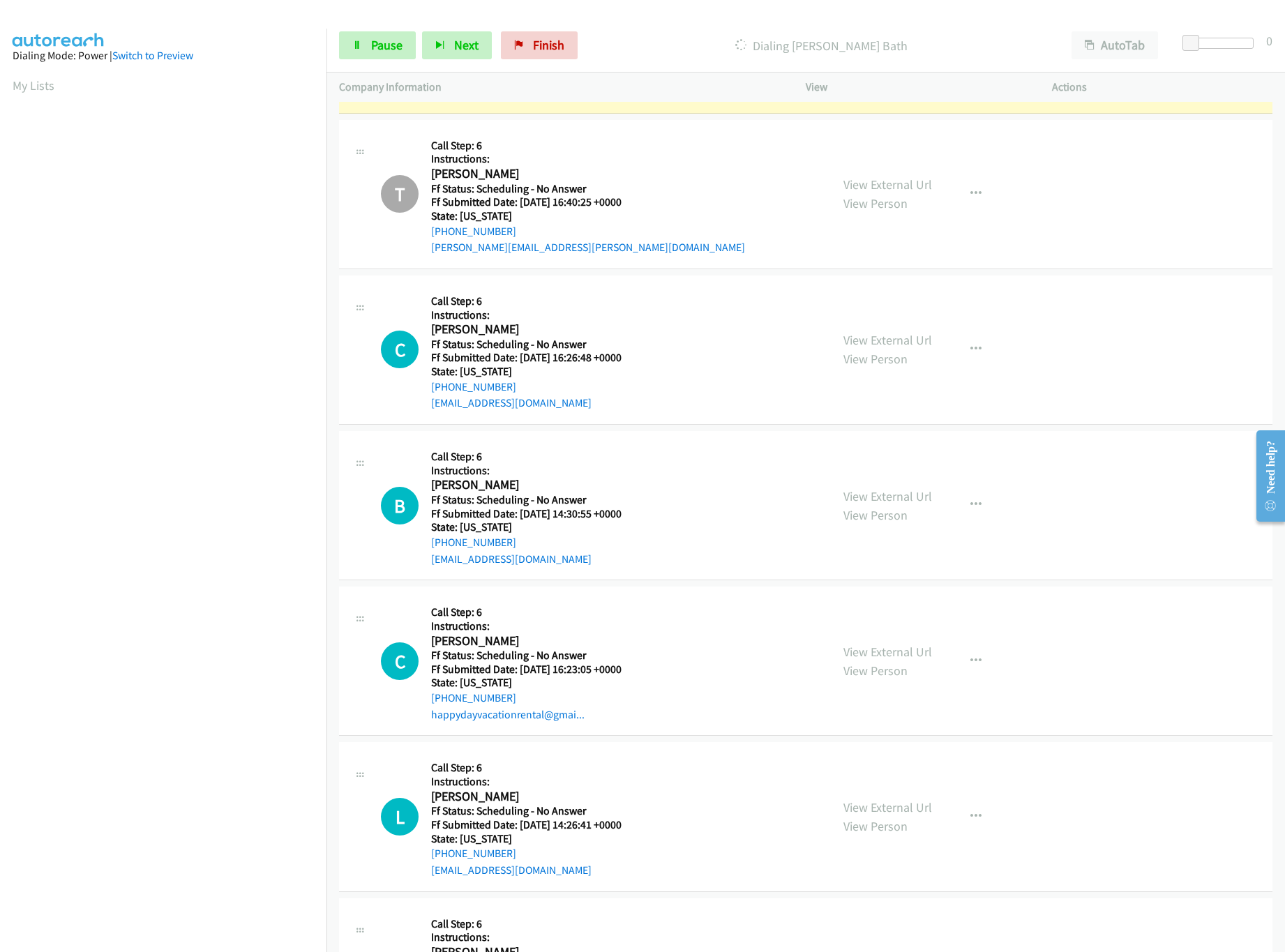
scroll to position [3407, 0]
click at [890, 346] on link "View External Url" at bounding box center [888, 338] width 89 height 16
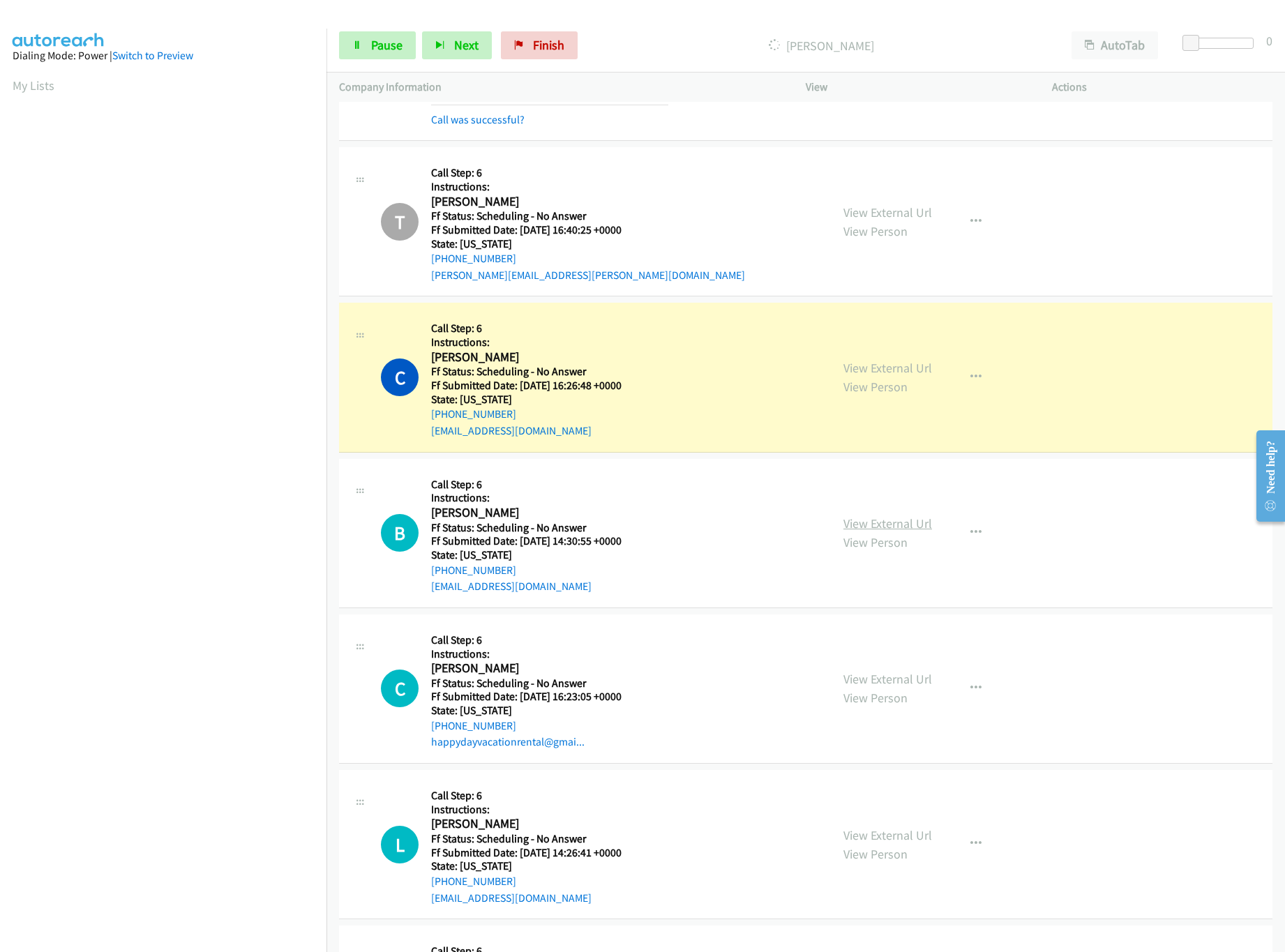
click at [887, 531] on link "View External Url" at bounding box center [888, 523] width 89 height 16
click at [381, 54] on link "Pause" at bounding box center [377, 45] width 76 height 28
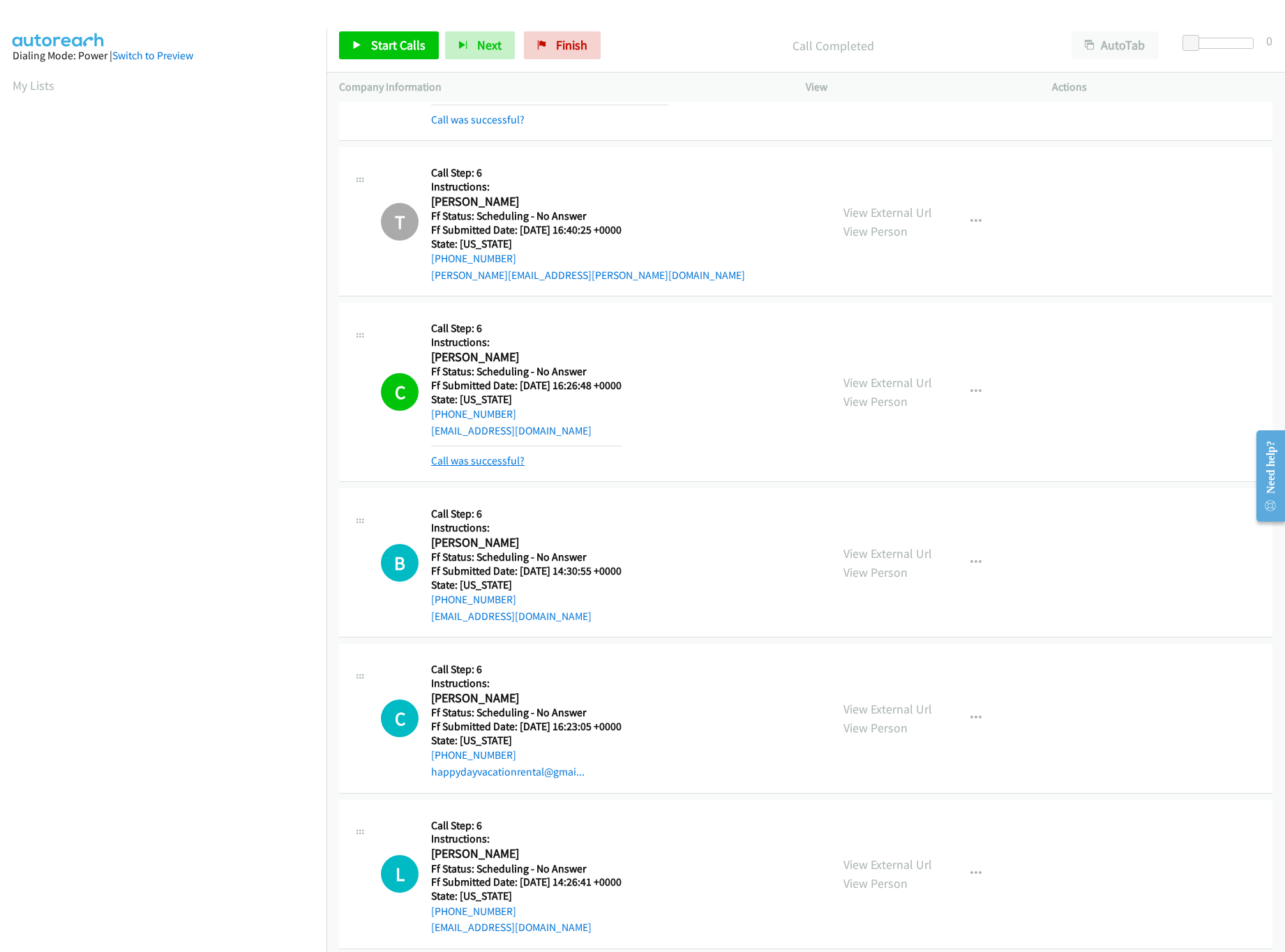
click at [486, 467] on mb0 "Call was successful?" at bounding box center [526, 457] width 191 height 24
click at [488, 467] on link "Call was successful?" at bounding box center [478, 461] width 94 height 14
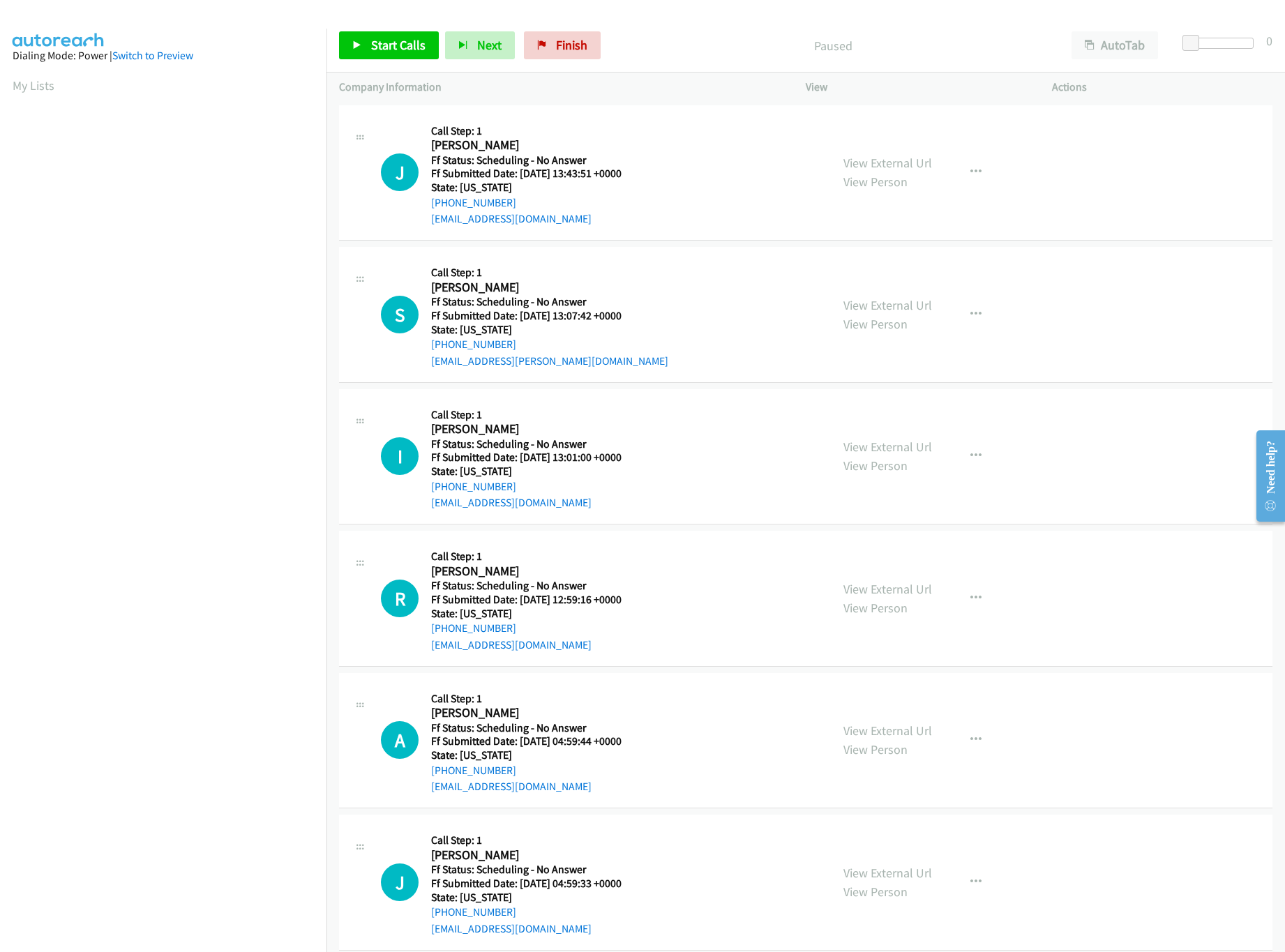
click at [413, 79] on p "Company Information" at bounding box center [560, 86] width 441 height 16
click at [416, 64] on div "Start Calls Pause Next Finish Paused AutoTab AutoTab 0" at bounding box center [806, 45] width 959 height 54
click at [416, 46] on span "Start Calls" at bounding box center [399, 45] width 54 height 16
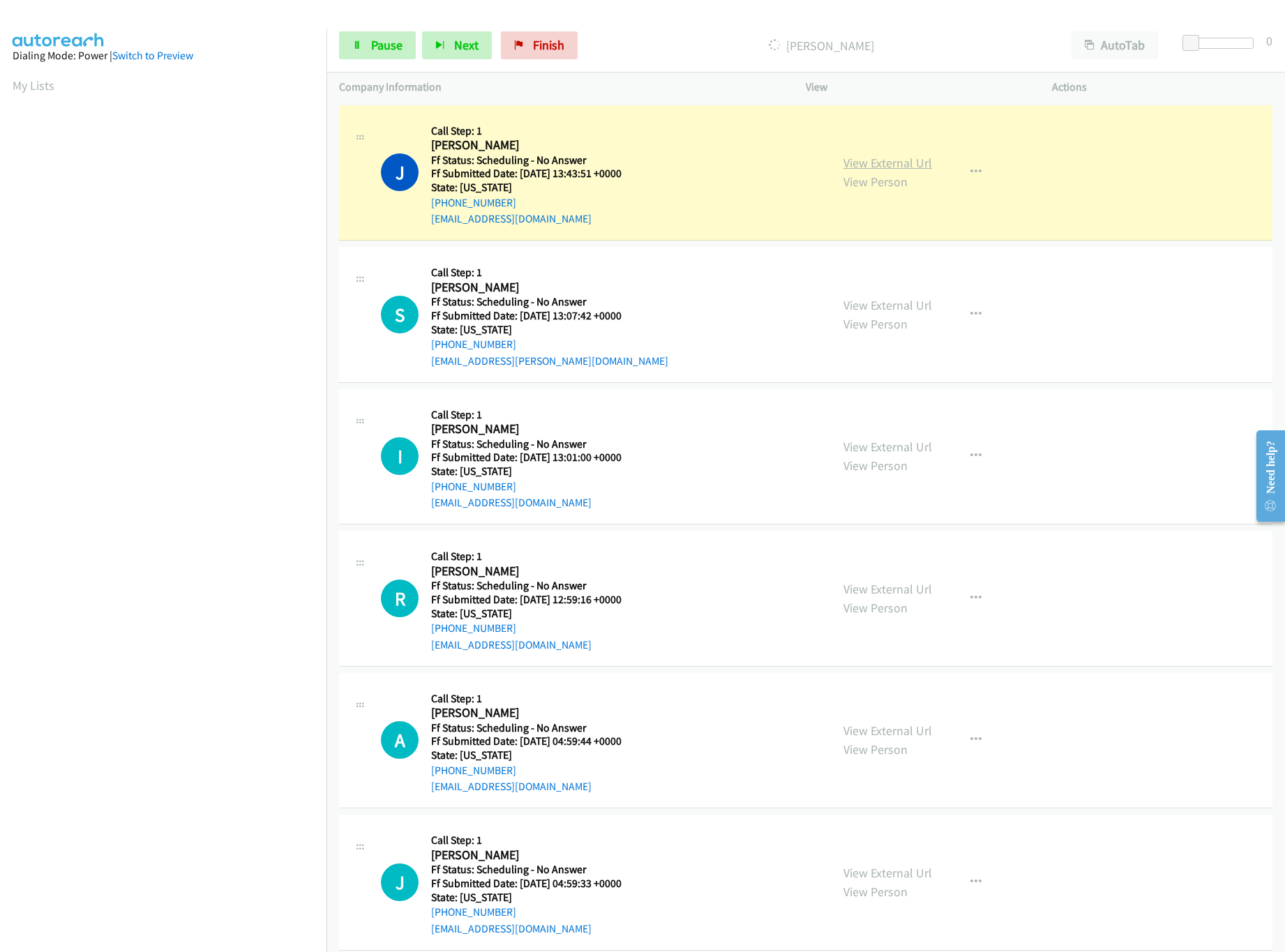
click at [898, 157] on link "View External Url" at bounding box center [888, 163] width 89 height 16
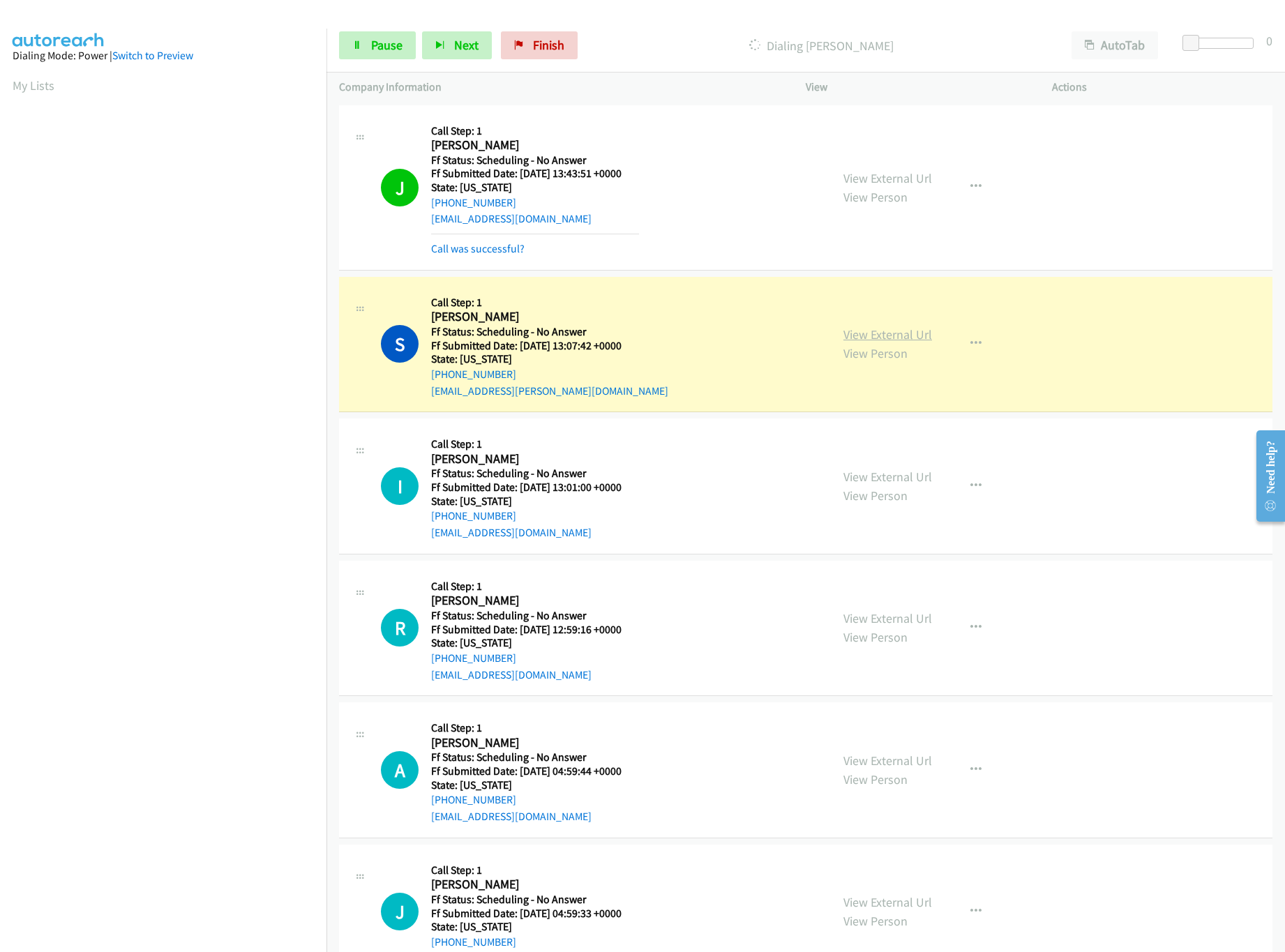
click at [888, 338] on link "View External Url" at bounding box center [888, 334] width 89 height 16
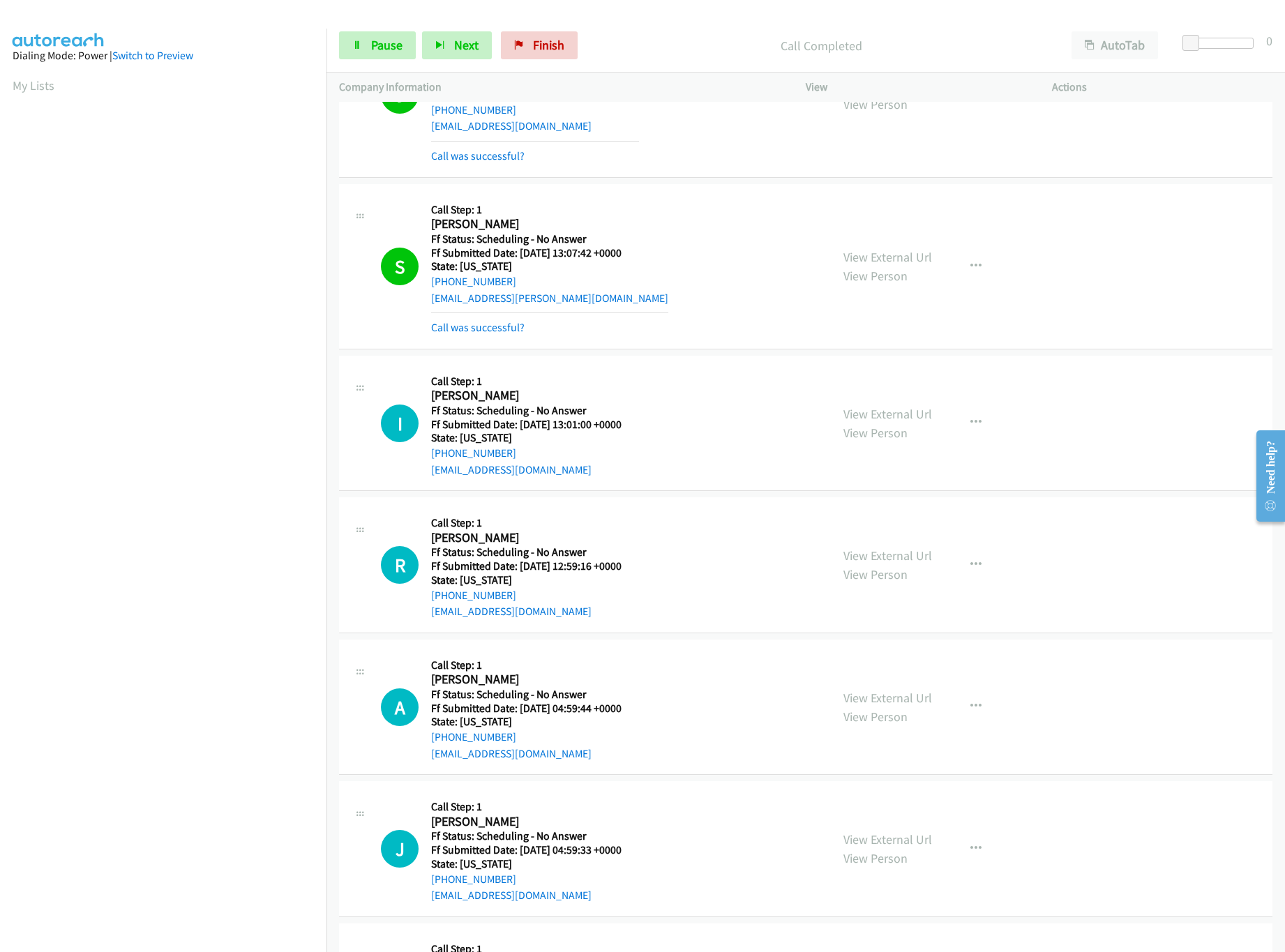
scroll to position [139, 0]
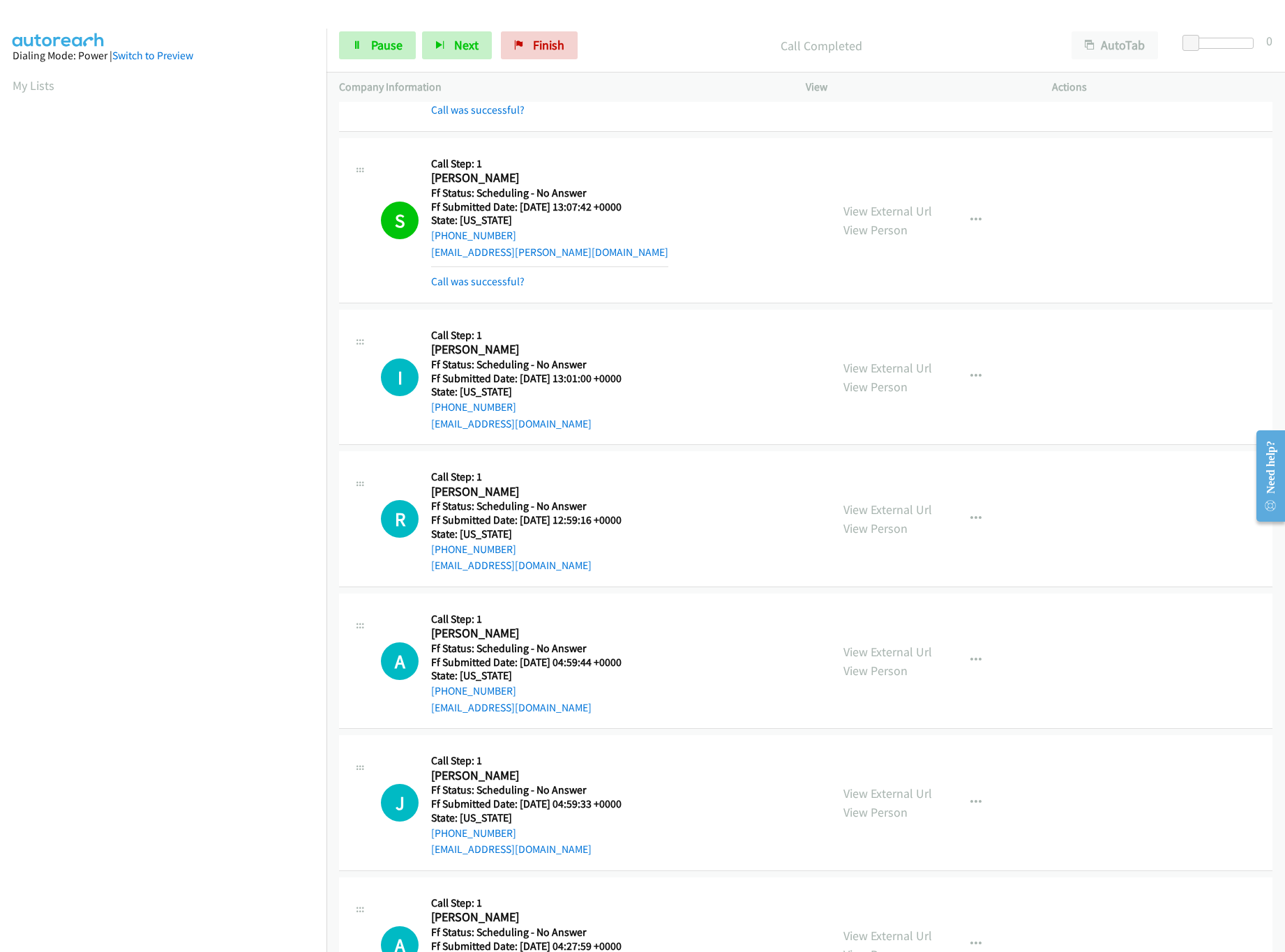
click at [869, 358] on div "View External Url View Person View External Url Email Schedule/Manage Callback …" at bounding box center [960, 377] width 259 height 110
click at [869, 363] on link "View External Url" at bounding box center [888, 368] width 89 height 16
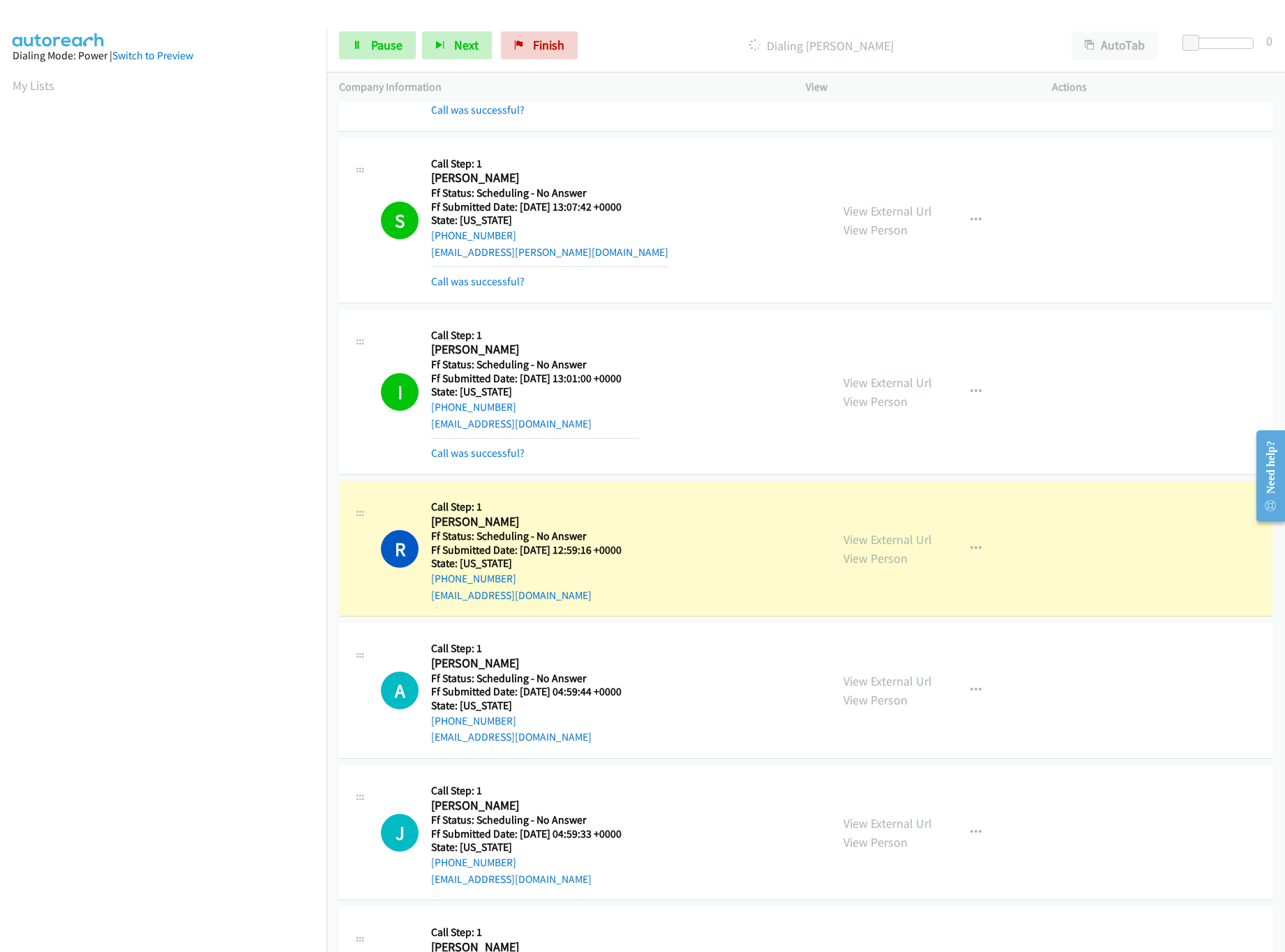
click at [385, 28] on div "Start Calls Pause Next Finish Dialing [PERSON_NAME] AutoTab AutoTab 0" at bounding box center [806, 45] width 959 height 54
click at [385, 56] on link "Pause" at bounding box center [377, 45] width 76 height 28
click at [877, 543] on link "View External Url" at bounding box center [888, 539] width 89 height 16
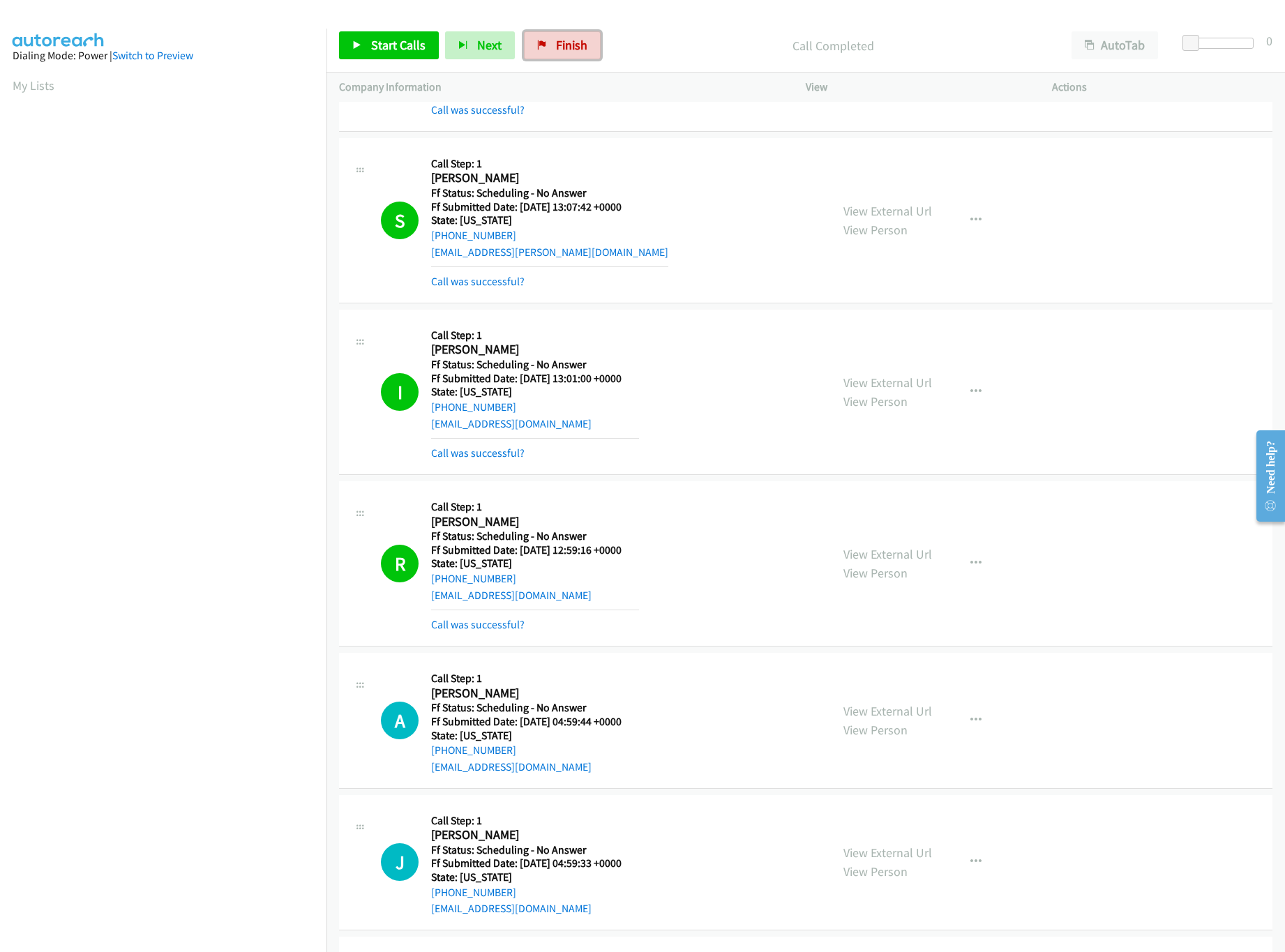
drag, startPoint x: 576, startPoint y: 38, endPoint x: 714, endPoint y: 69, distance: 141.4
click at [576, 36] on link "Finish" at bounding box center [561, 45] width 76 height 28
